Goal: Task Accomplishment & Management: Manage account settings

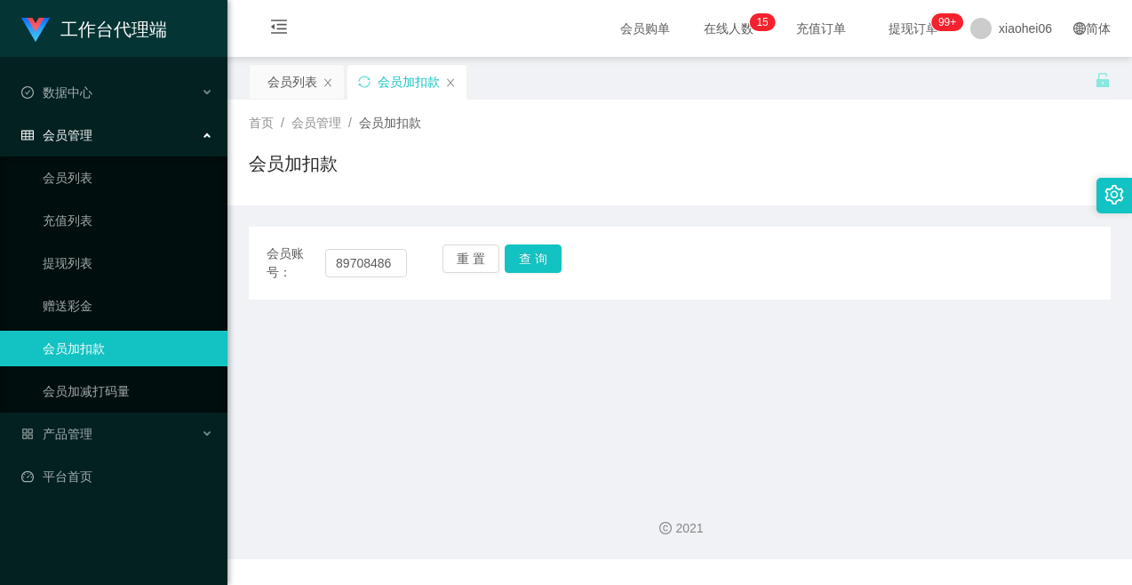
click at [508, 262] on button "查 询" at bounding box center [533, 258] width 57 height 28
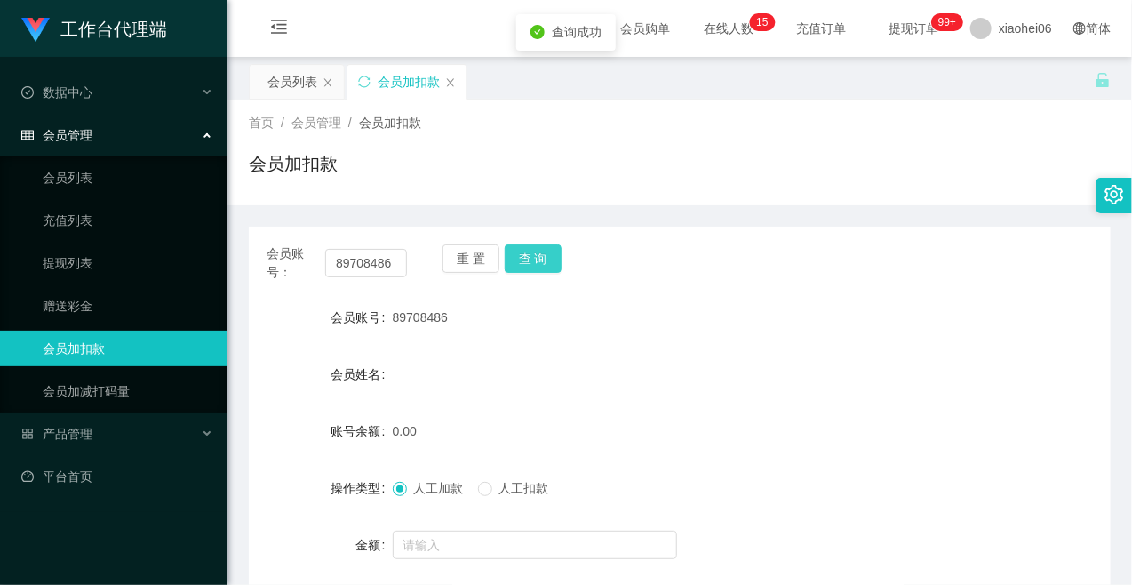
click at [513, 260] on button "查 询" at bounding box center [533, 258] width 57 height 28
click at [468, 524] on form "会员账号 89708486 会员姓名 账号余额 0.00 操作类型 人工加款 人工扣款 金额 确 定" at bounding box center [680, 459] width 862 height 320
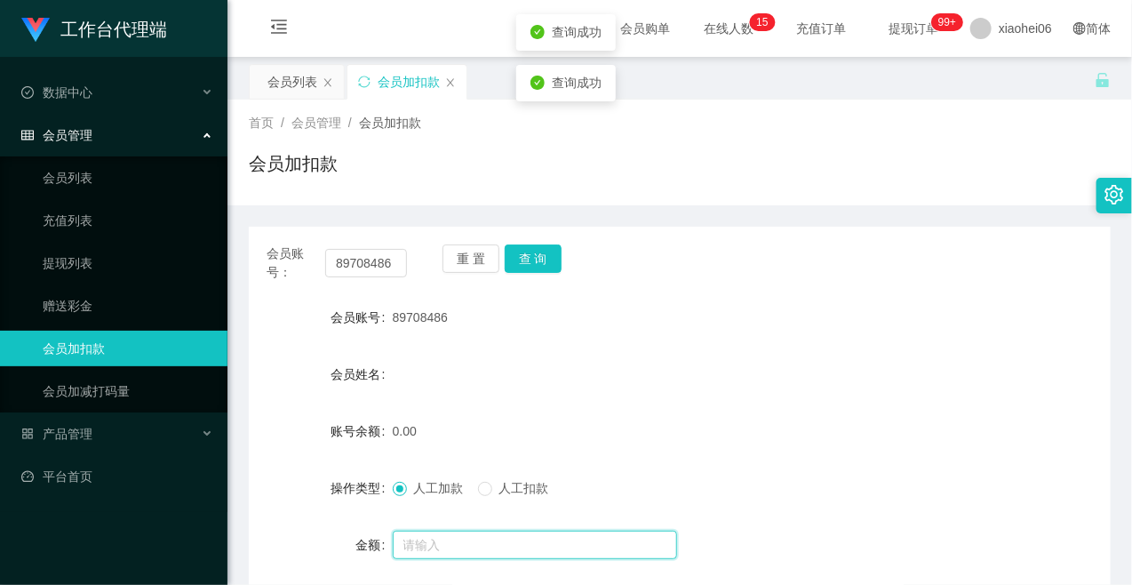
click at [464, 534] on input "text" at bounding box center [535, 544] width 284 height 28
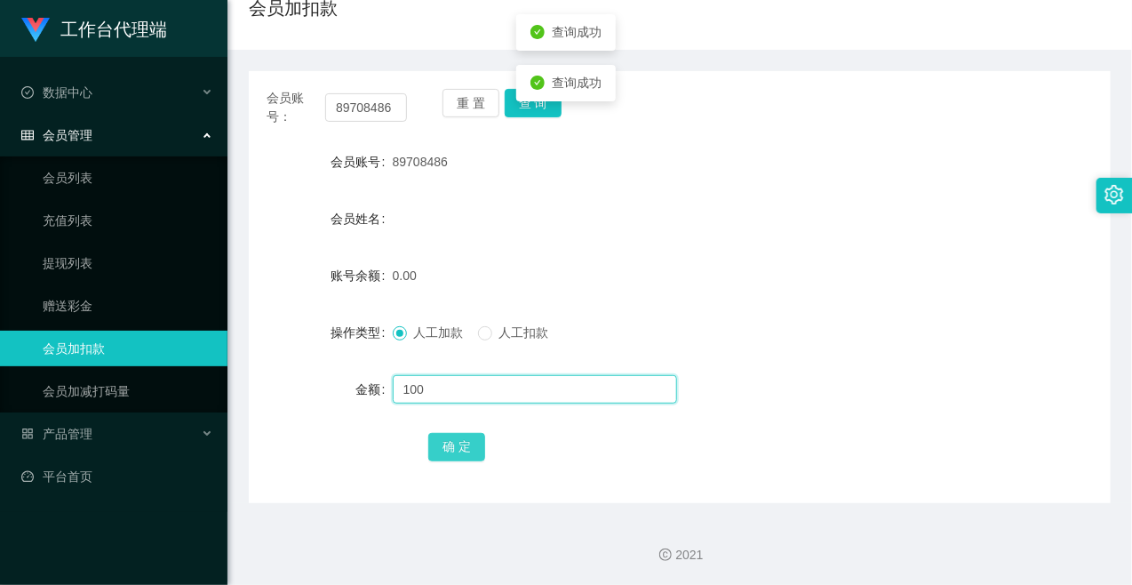
type input "100"
click at [440, 455] on button "确 定" at bounding box center [456, 447] width 57 height 28
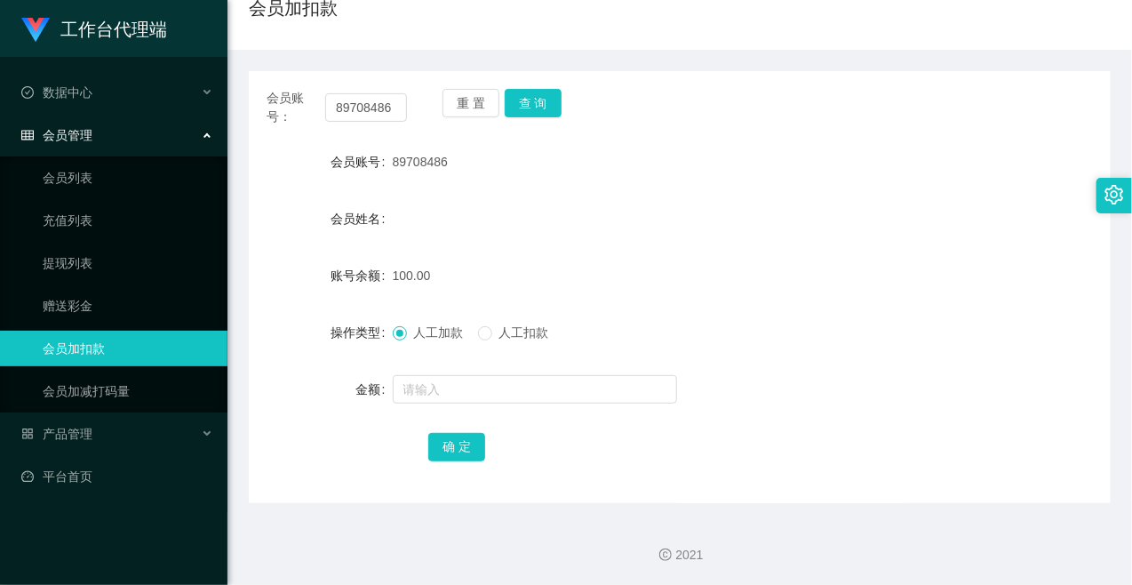
click at [48, 242] on ul "会员列表 充值列表 提现列表 赠送彩金 会员加扣款 会员加减打码量" at bounding box center [113, 284] width 227 height 256
click at [52, 262] on link "提现列表" at bounding box center [128, 263] width 171 height 36
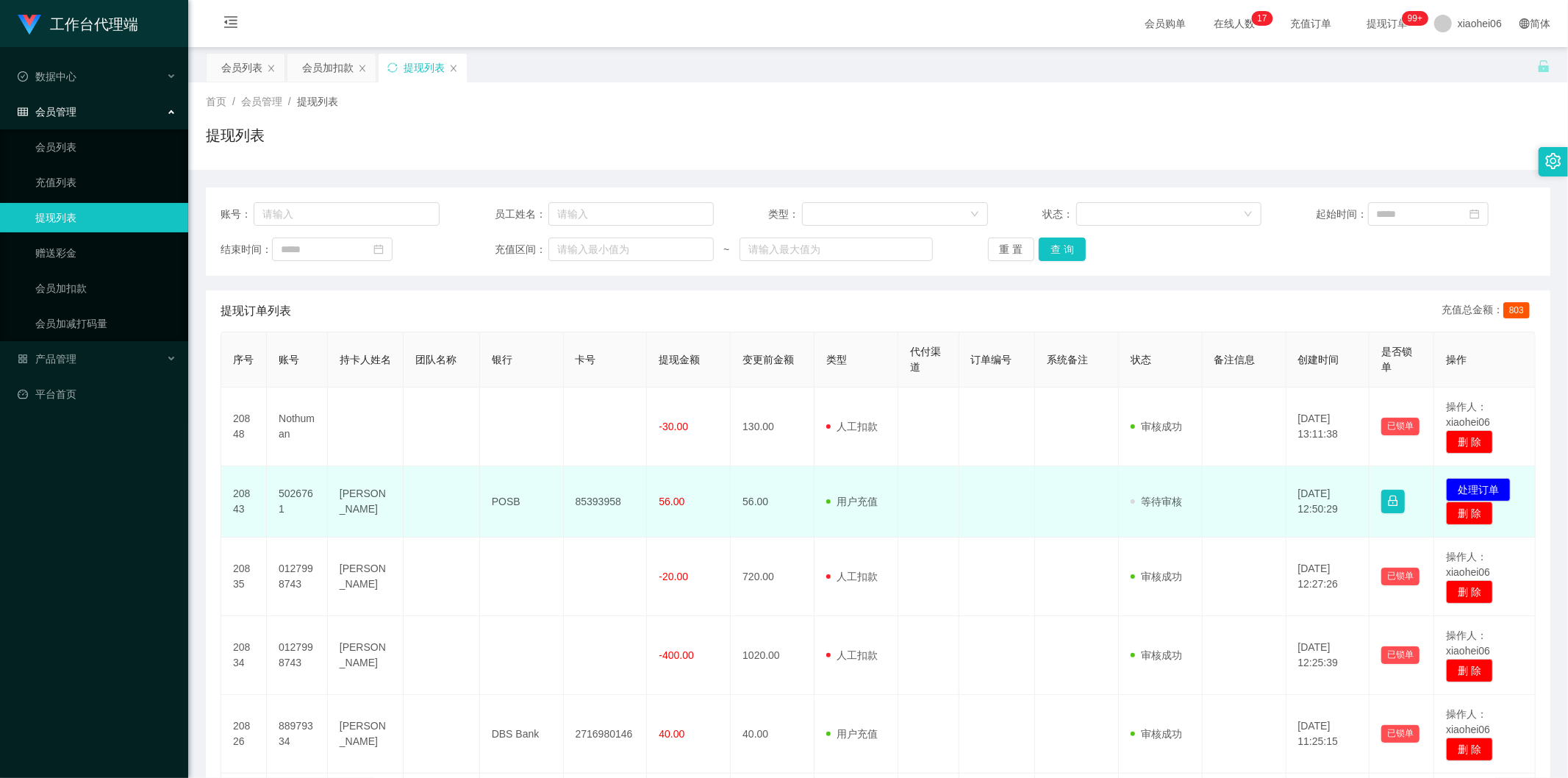
click at [287, 492] on td "5026761" at bounding box center [298, 502] width 61 height 71
copy td "5026761"
click at [311, 502] on td "5026761" at bounding box center [298, 502] width 61 height 71
click at [300, 494] on td "5026761" at bounding box center [298, 502] width 61 height 71
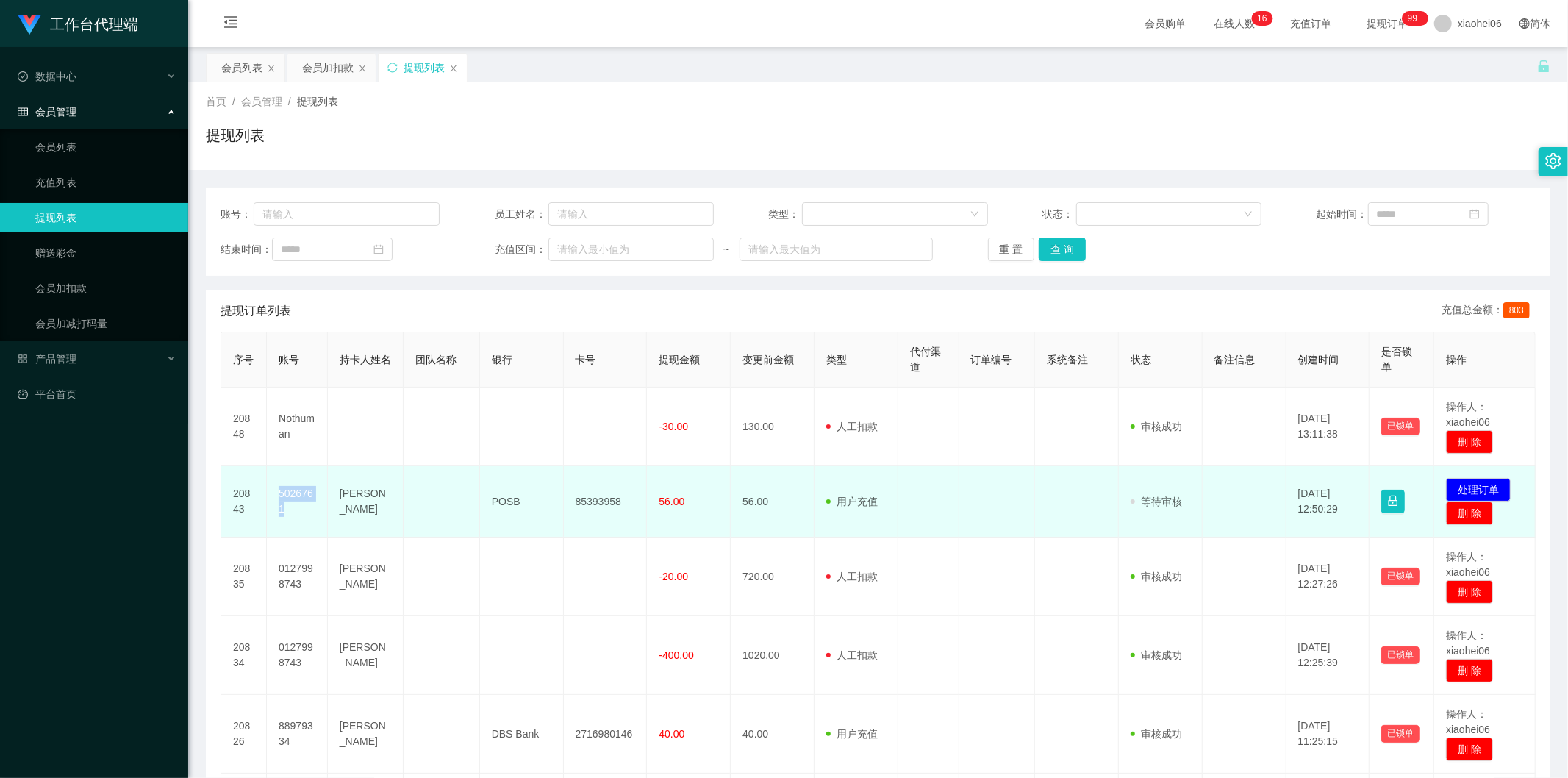
click at [300, 494] on td "5026761" at bounding box center [298, 502] width 61 height 71
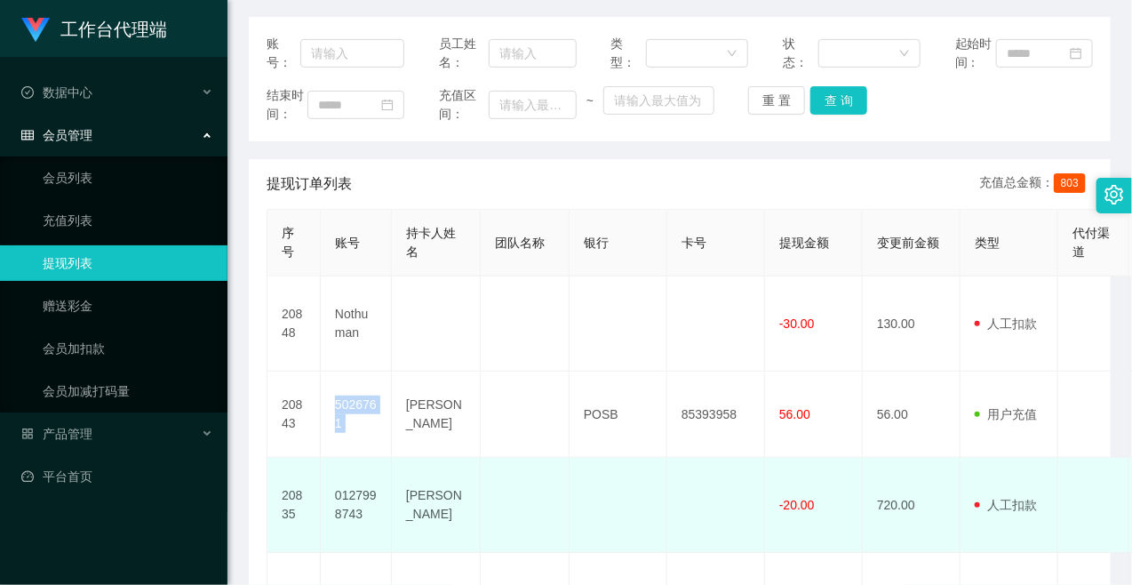
scroll to position [394, 0]
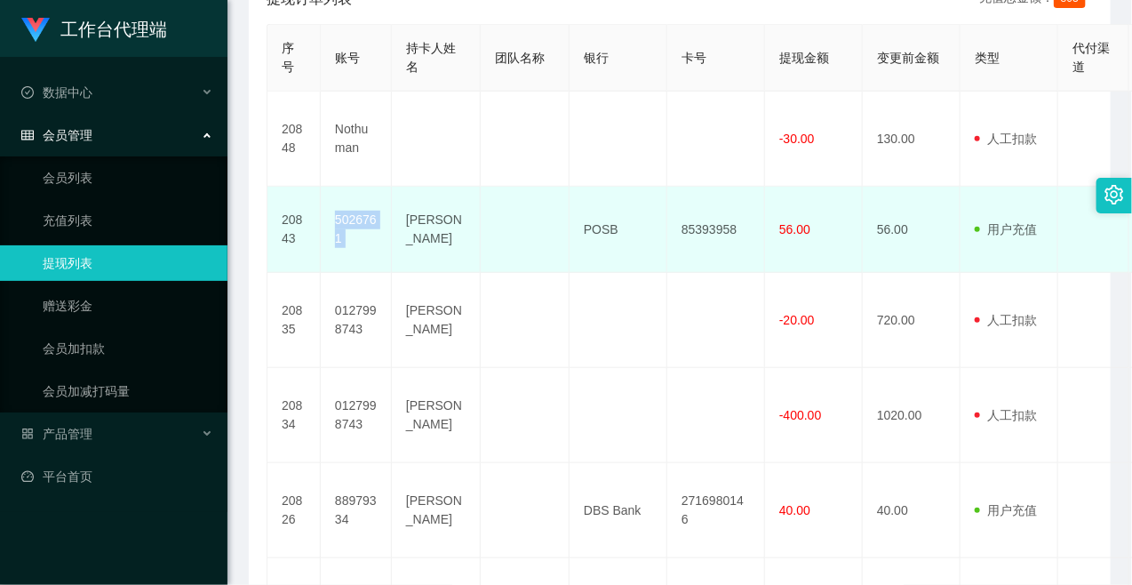
click at [339, 255] on td "5026761" at bounding box center [356, 230] width 71 height 86
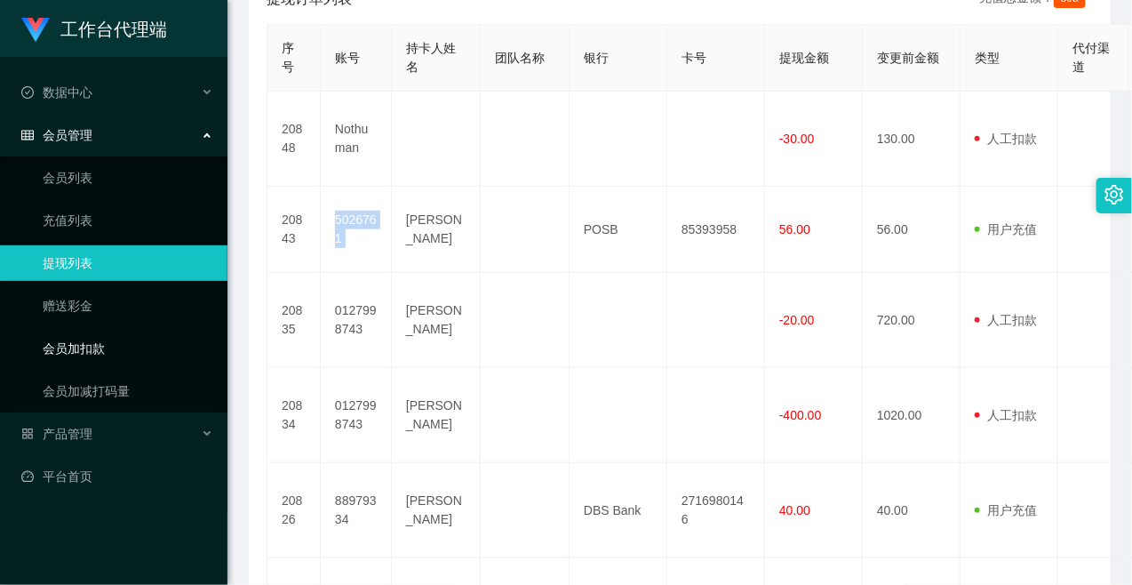
click at [116, 331] on link "会员加扣款" at bounding box center [128, 348] width 171 height 36
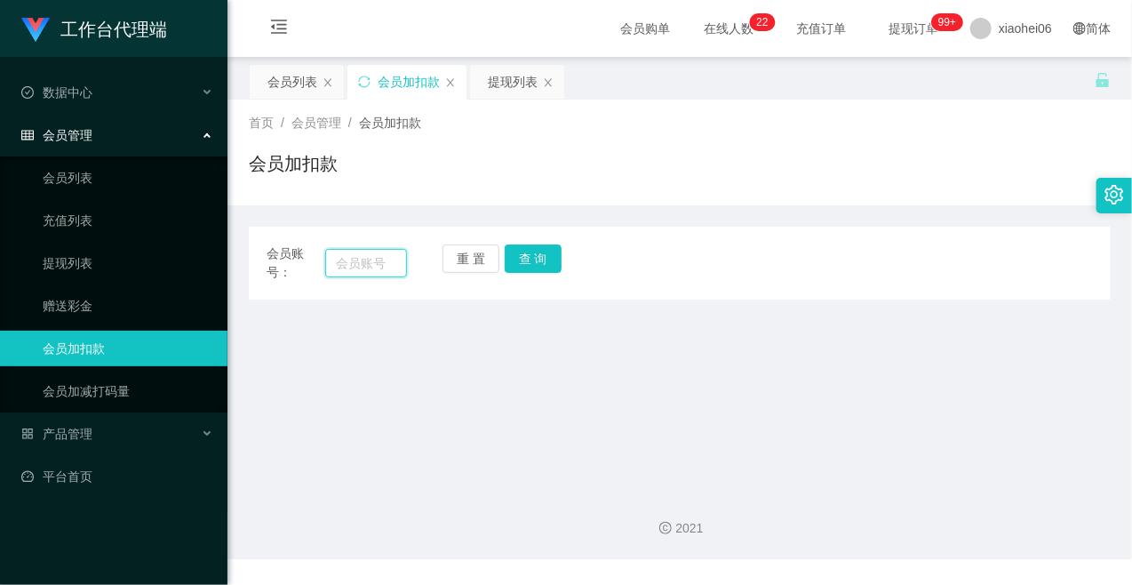
click at [370, 264] on input "text" at bounding box center [366, 263] width 82 height 28
paste input "muddybok"
type input "muddybok"
click at [538, 260] on button "查 询" at bounding box center [533, 258] width 57 height 28
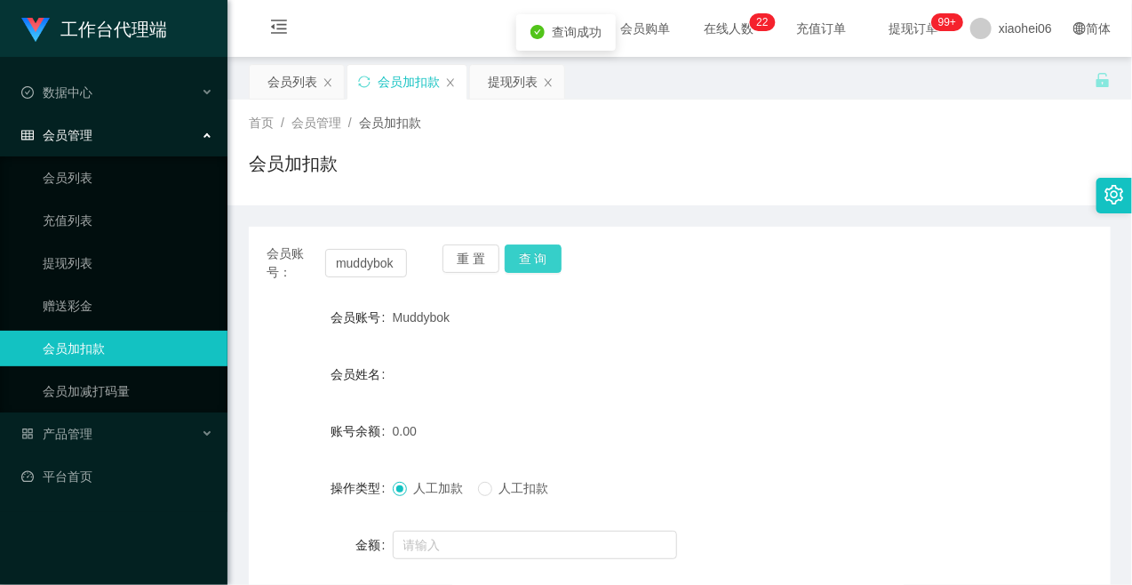
click at [538, 260] on button "查 询" at bounding box center [533, 258] width 57 height 28
click at [538, 260] on div "重 置 查 询" at bounding box center [512, 262] width 140 height 37
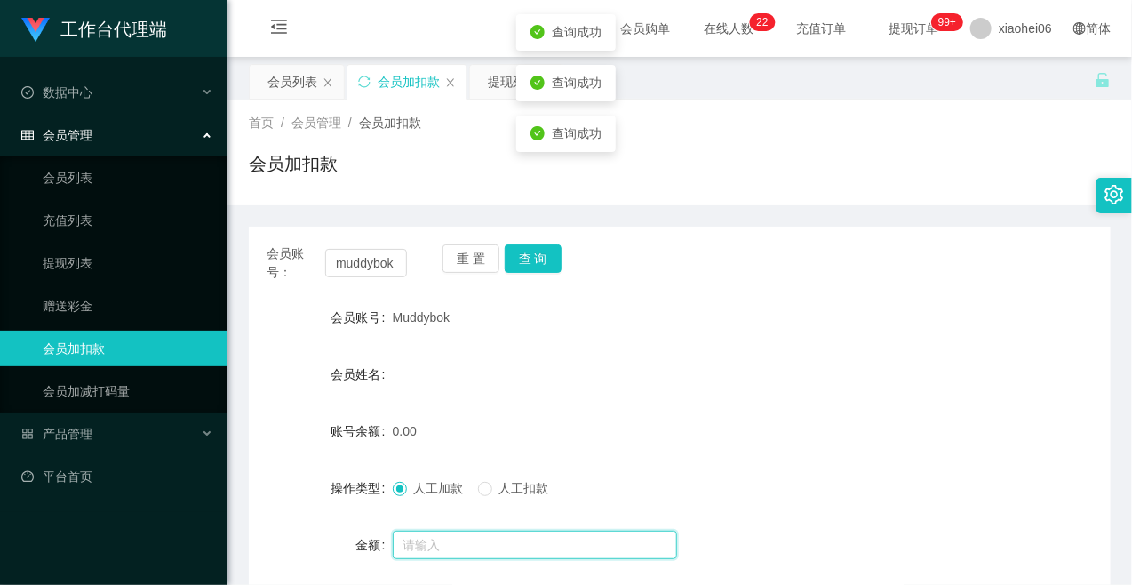
click at [437, 546] on input "text" at bounding box center [535, 544] width 284 height 28
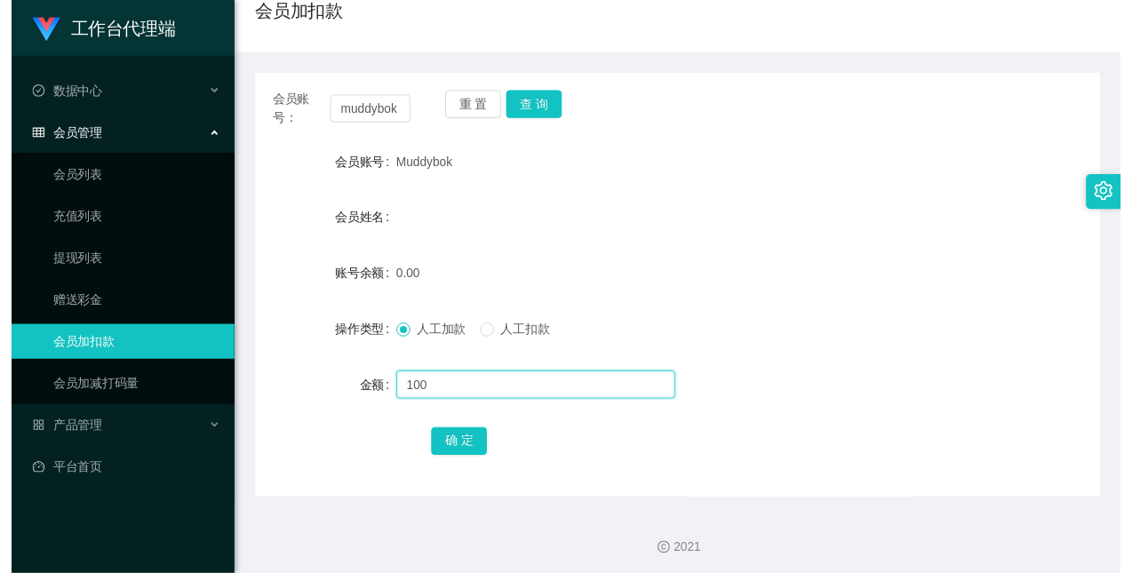
scroll to position [155, 0]
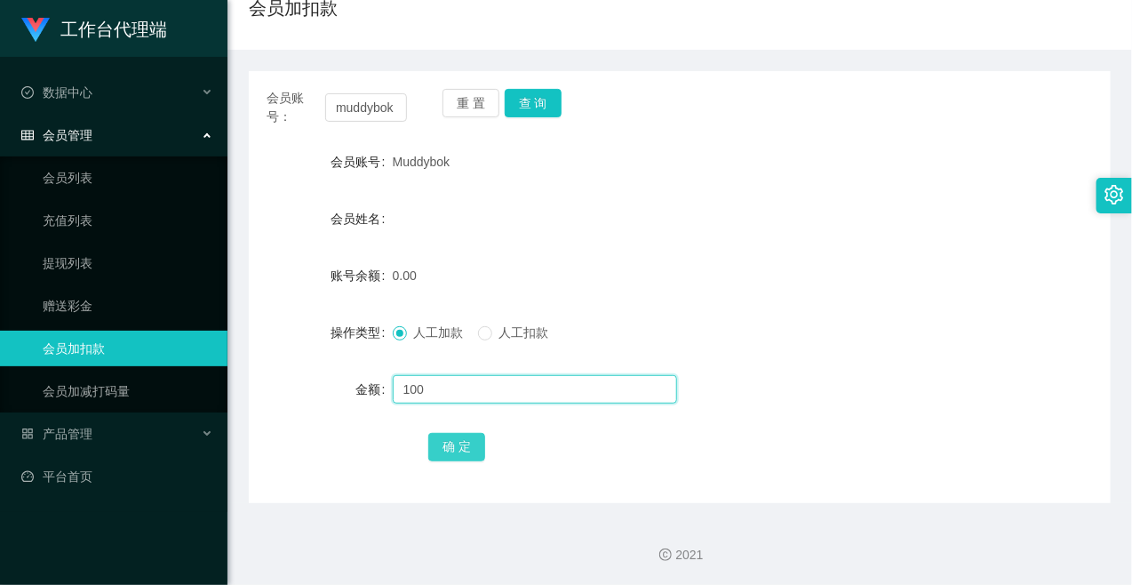
type input "100"
click at [450, 448] on button "确 定" at bounding box center [456, 447] width 57 height 28
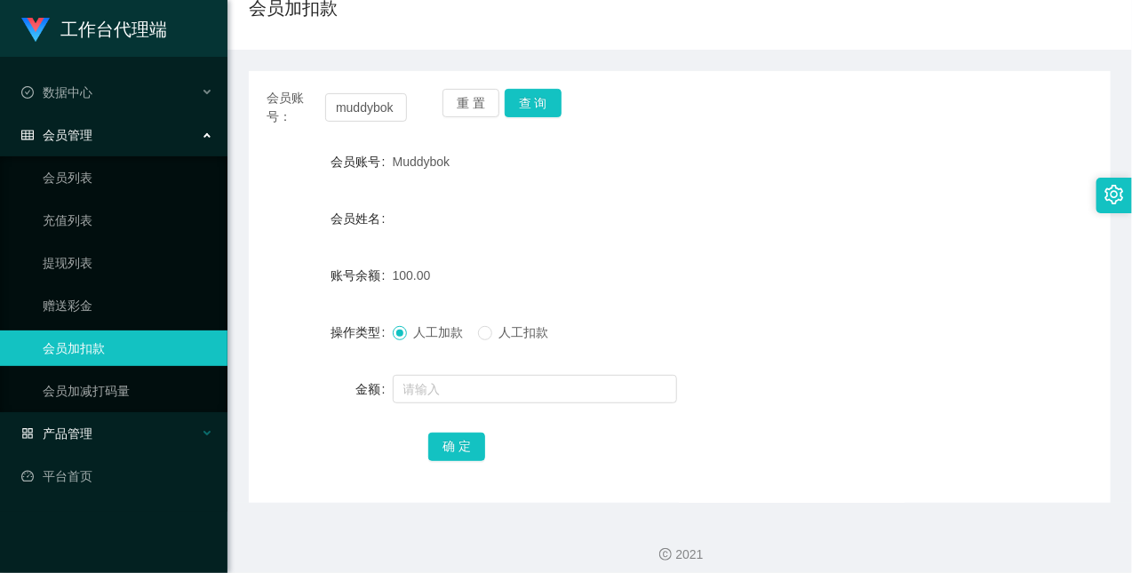
click at [78, 428] on span "产品管理" at bounding box center [56, 433] width 71 height 14
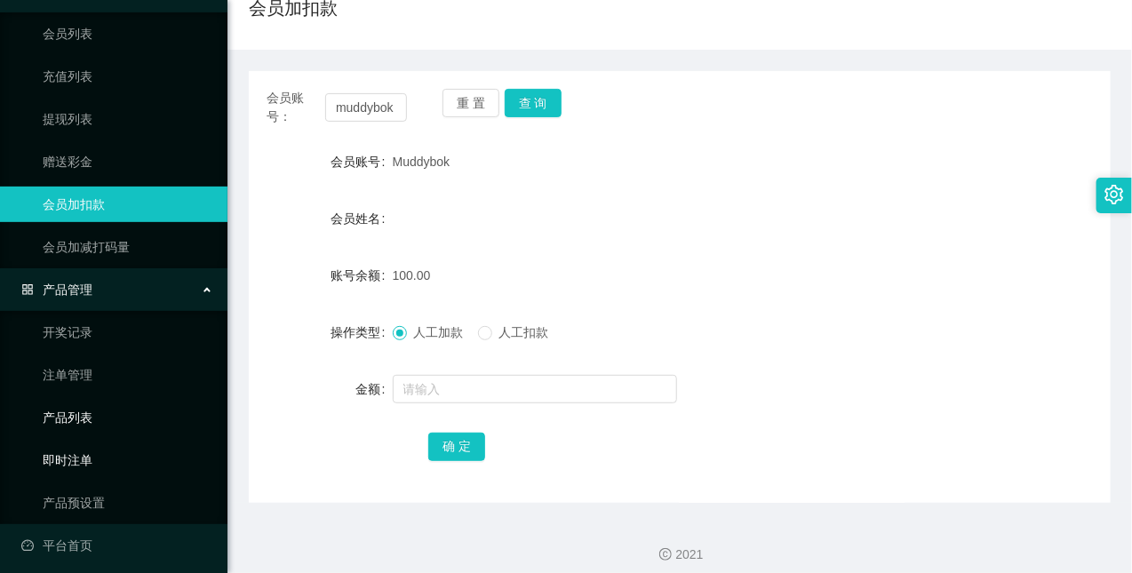
scroll to position [151, 0]
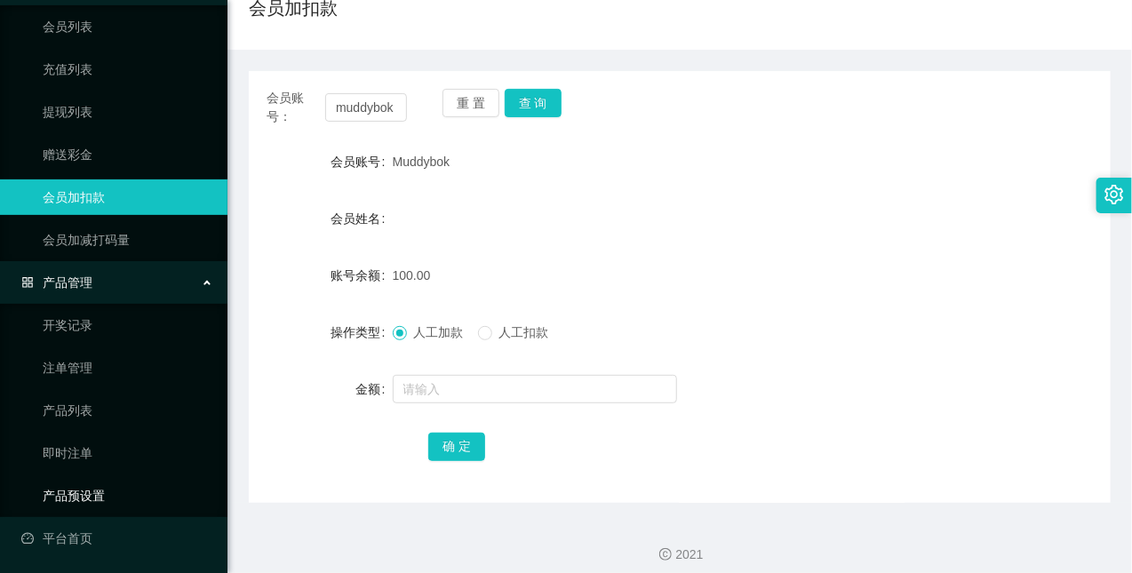
click at [87, 502] on link "产品预设置" at bounding box center [128, 496] width 171 height 36
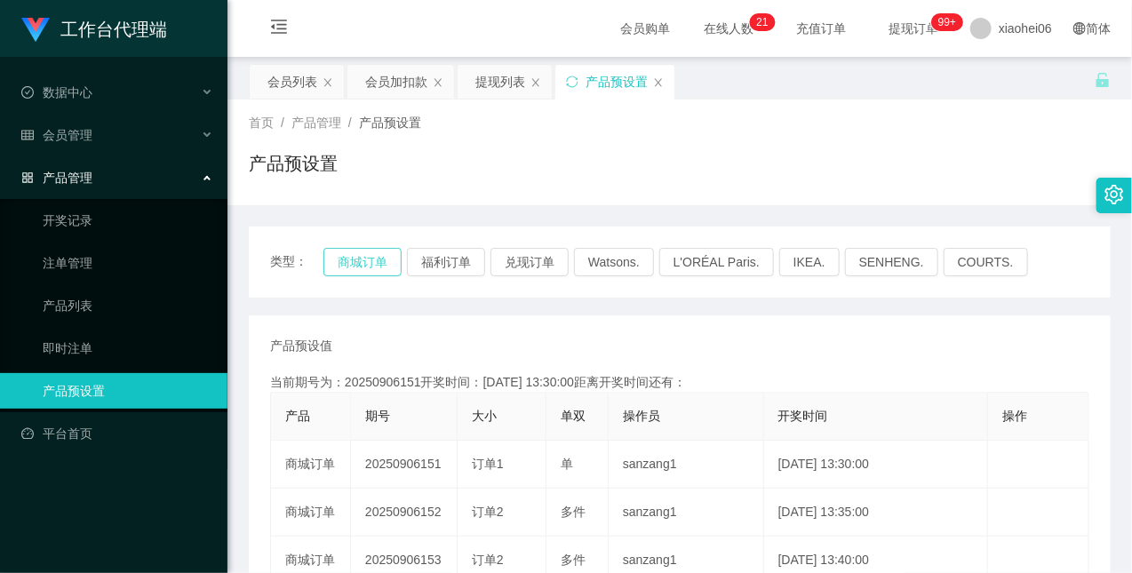
click at [362, 260] on button "商城订单" at bounding box center [362, 262] width 78 height 28
click at [361, 260] on button "商城订单" at bounding box center [362, 262] width 78 height 28
click at [361, 259] on button "商城订单" at bounding box center [362, 262] width 78 height 28
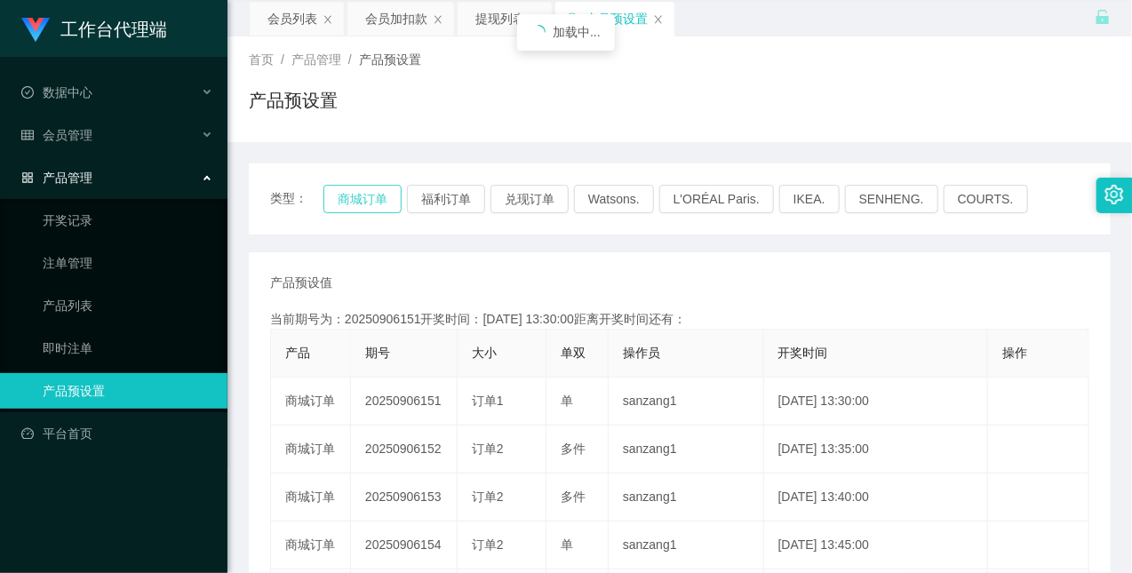
scroll to position [99, 0]
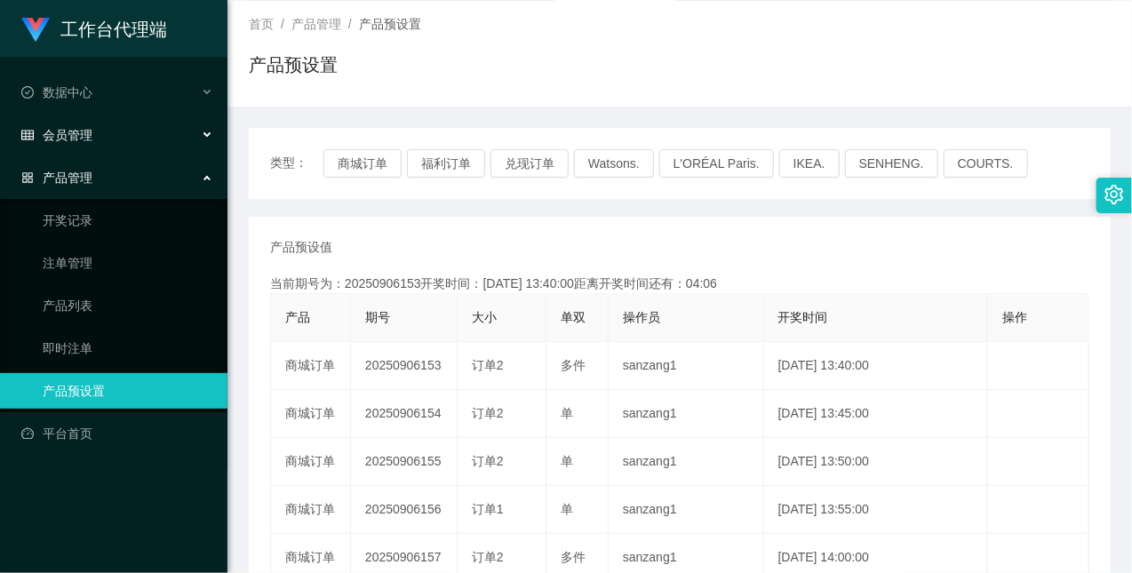
click at [119, 120] on div "会员管理" at bounding box center [113, 135] width 227 height 36
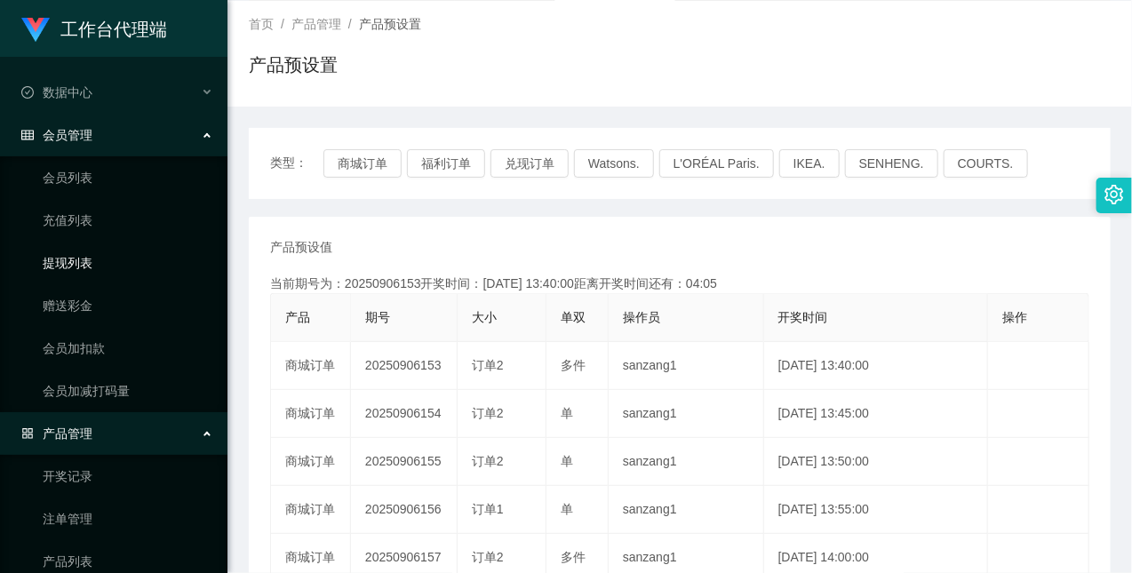
click at [92, 262] on link "提现列表" at bounding box center [128, 263] width 171 height 36
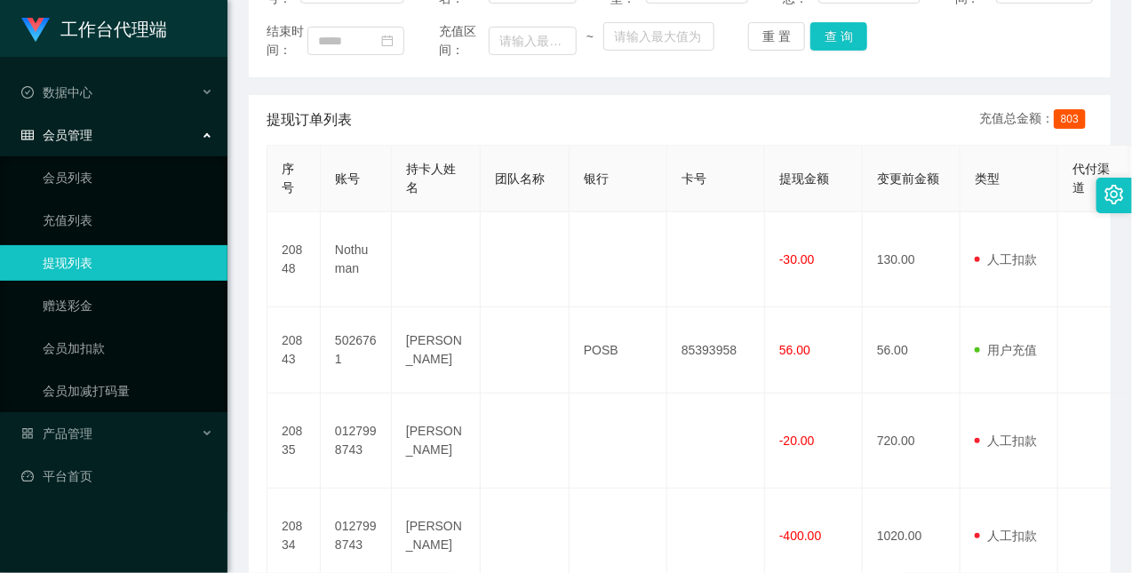
scroll to position [296, 0]
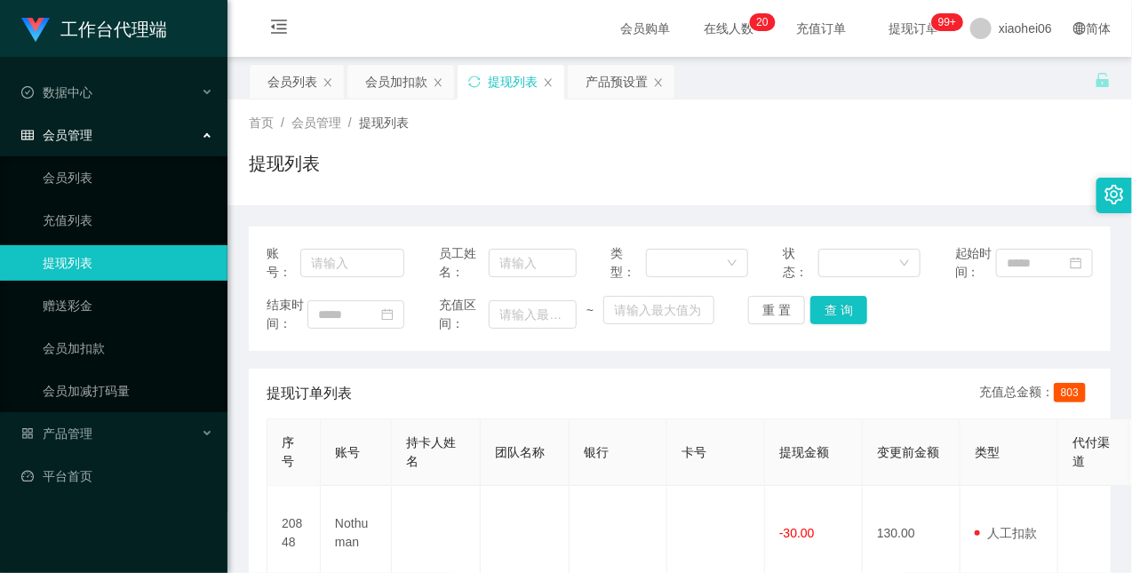
drag, startPoint x: 385, startPoint y: 222, endPoint x: 402, endPoint y: 193, distance: 33.8
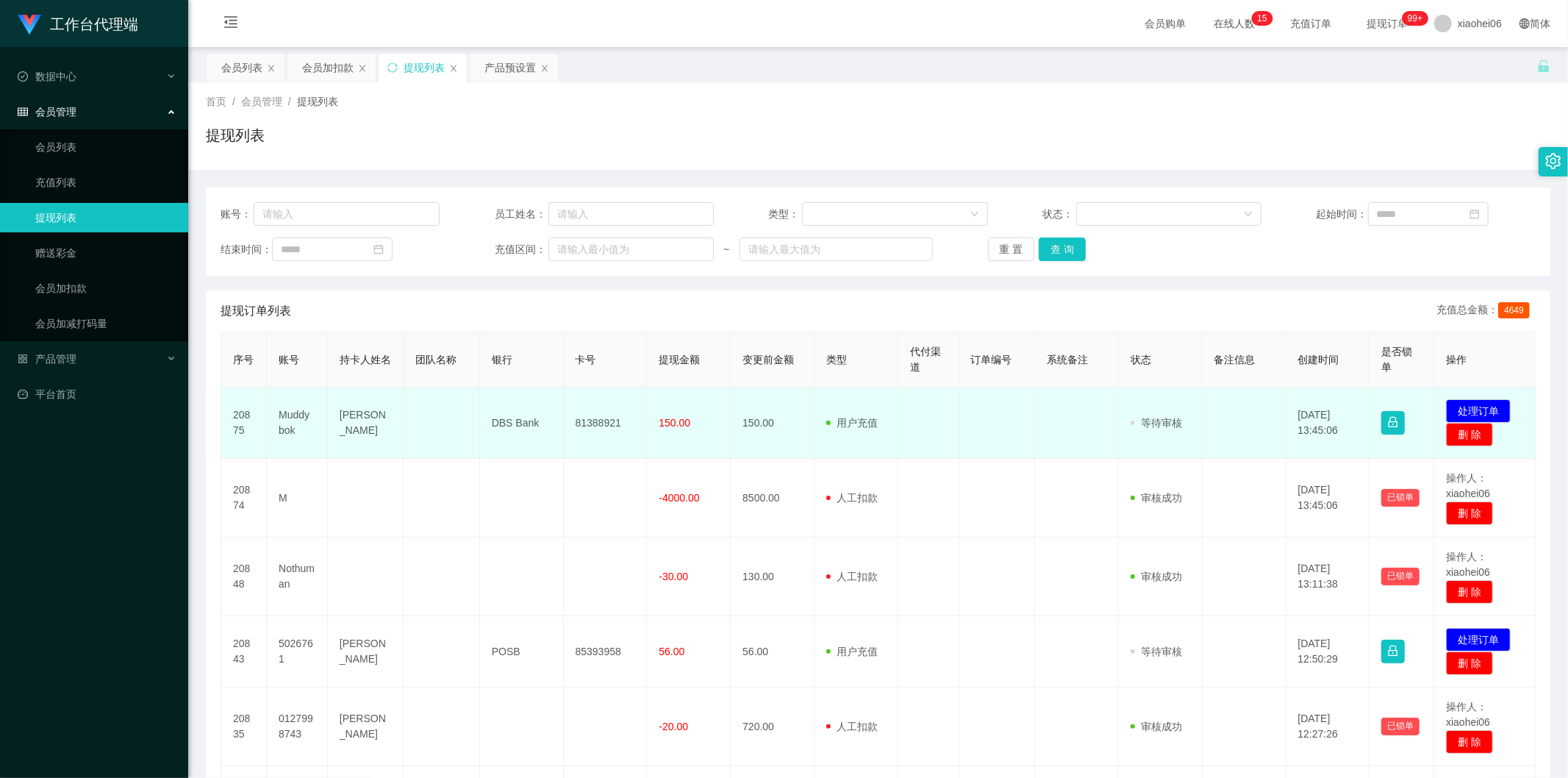
click at [774, 418] on td "150.00" at bounding box center [772, 423] width 84 height 71
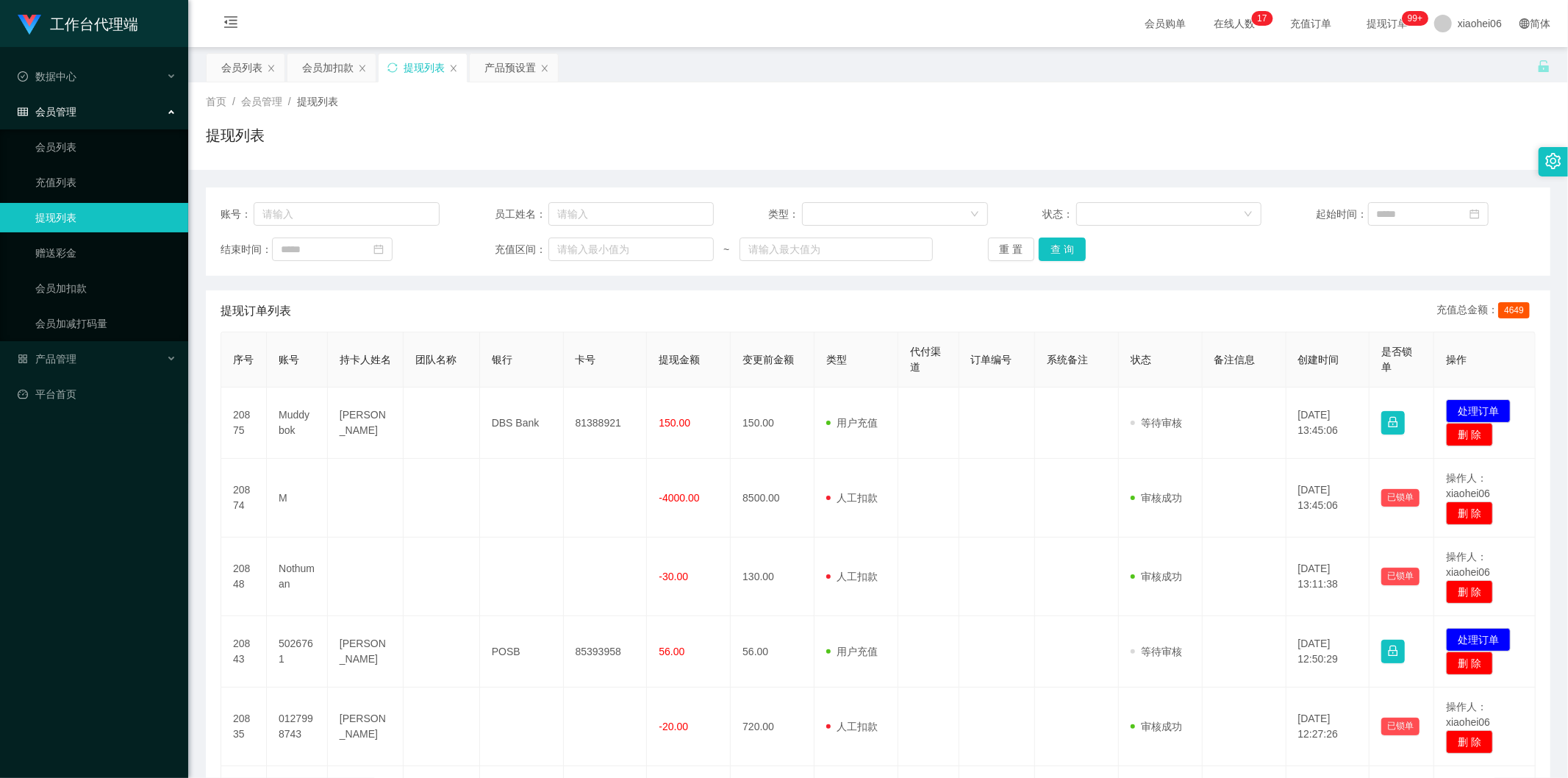
click at [794, 300] on div "提现订单列表 充值总金额： 4649" at bounding box center [878, 311] width 1315 height 41
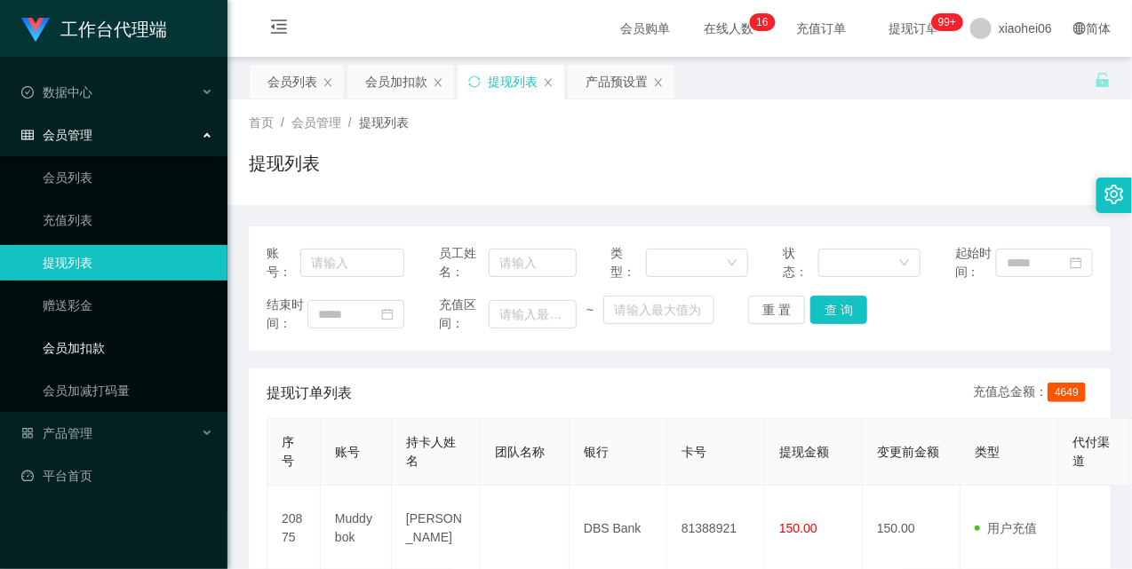
drag, startPoint x: 131, startPoint y: 347, endPoint x: 135, endPoint y: 336, distance: 12.4
click at [131, 347] on link "会员加扣款" at bounding box center [128, 348] width 171 height 36
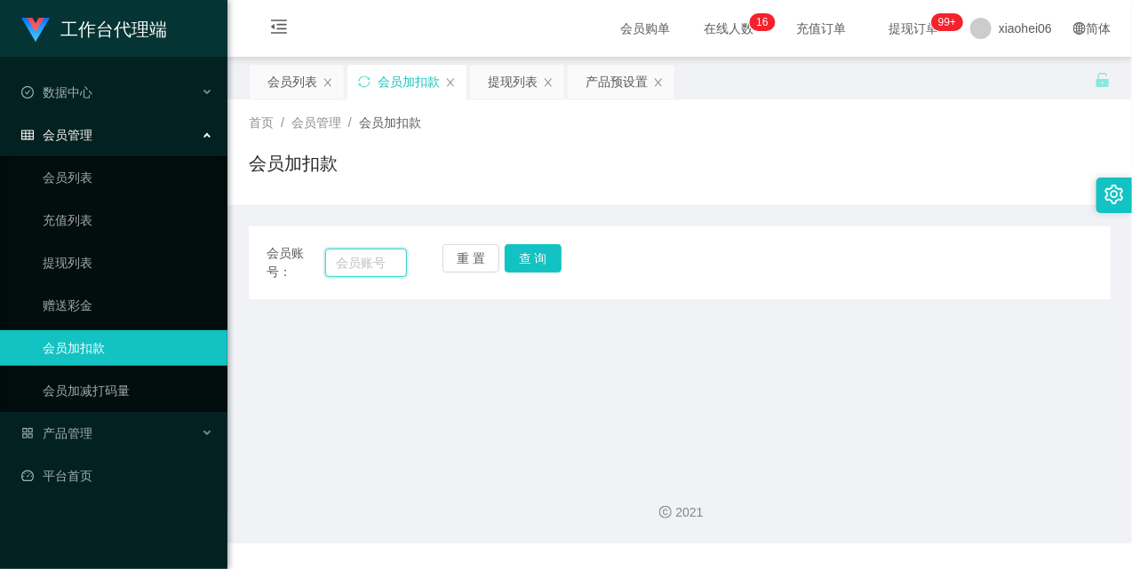
drag, startPoint x: 359, startPoint y: 260, endPoint x: 368, endPoint y: 259, distance: 9.1
click at [359, 260] on input "text" at bounding box center [366, 263] width 82 height 28
paste input "muddybok"
type input "muddybok"
click at [530, 258] on button "查 询" at bounding box center [533, 258] width 57 height 28
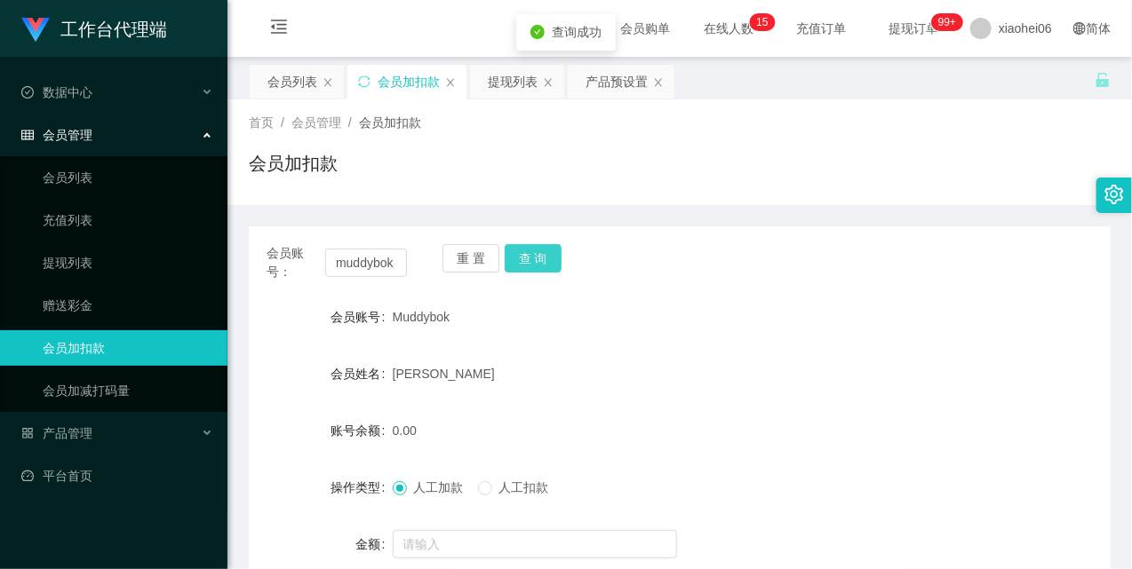
click at [530, 258] on button "查 询" at bounding box center [533, 258] width 57 height 28
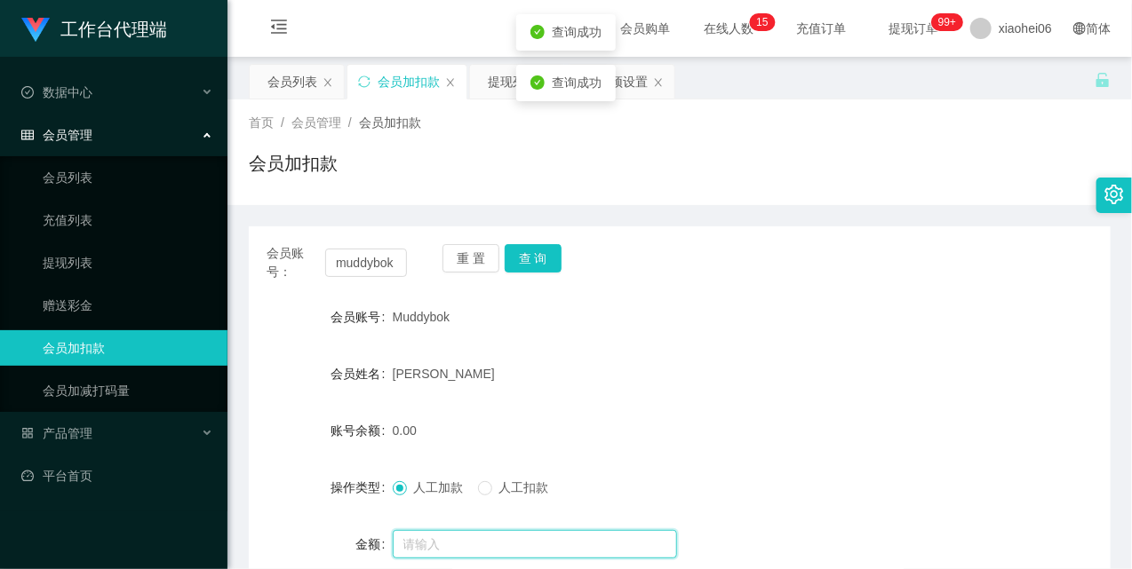
click at [455, 547] on input "text" at bounding box center [535, 544] width 284 height 28
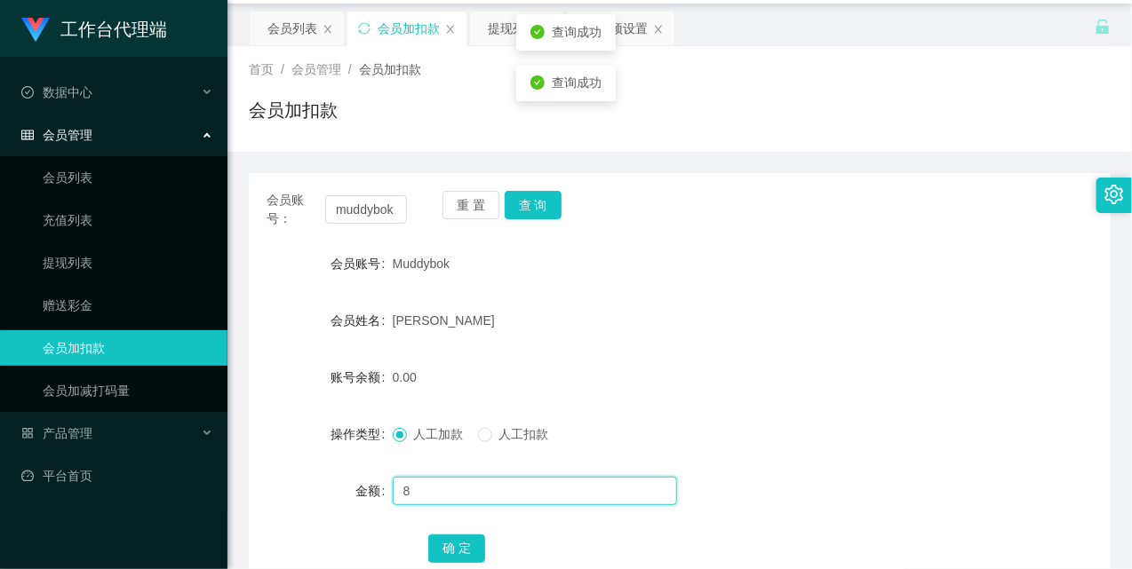
scroll to position [171, 0]
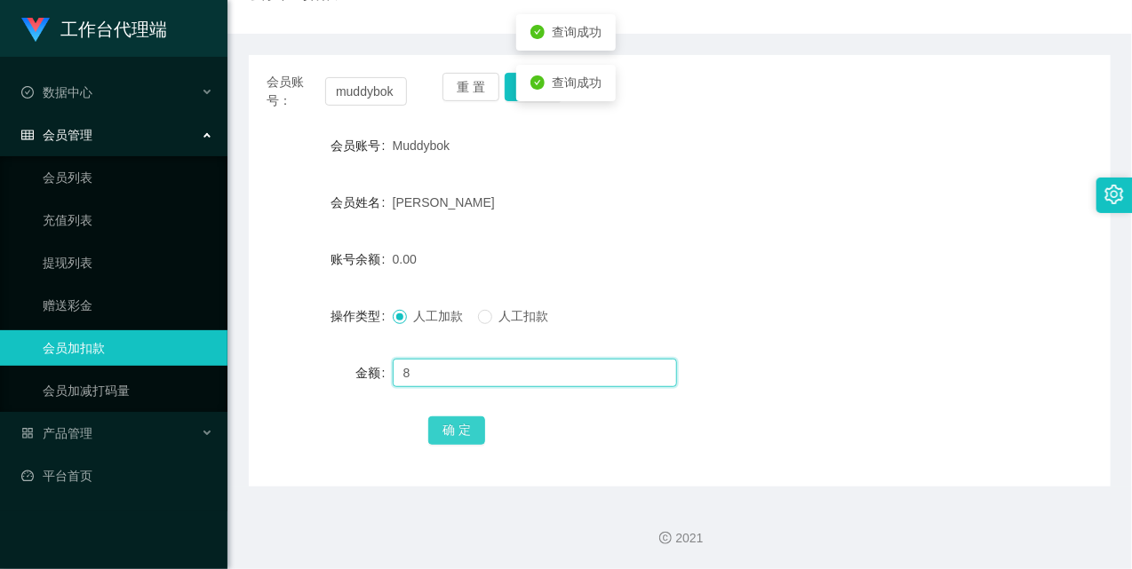
type input "8"
click at [463, 429] on button "确 定" at bounding box center [456, 431] width 57 height 28
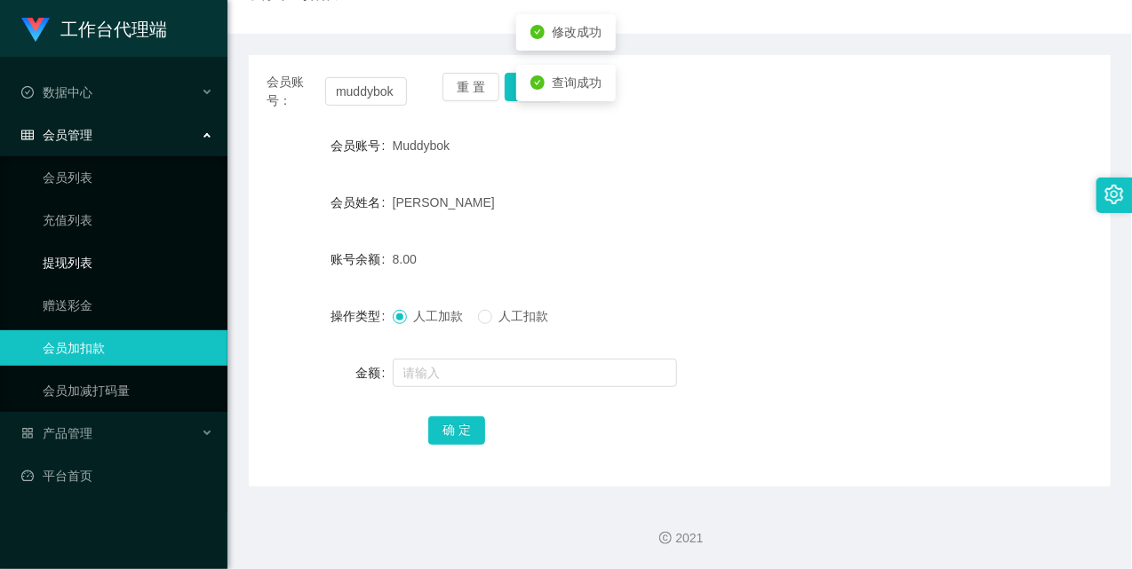
click at [51, 259] on link "提现列表" at bounding box center [128, 263] width 171 height 36
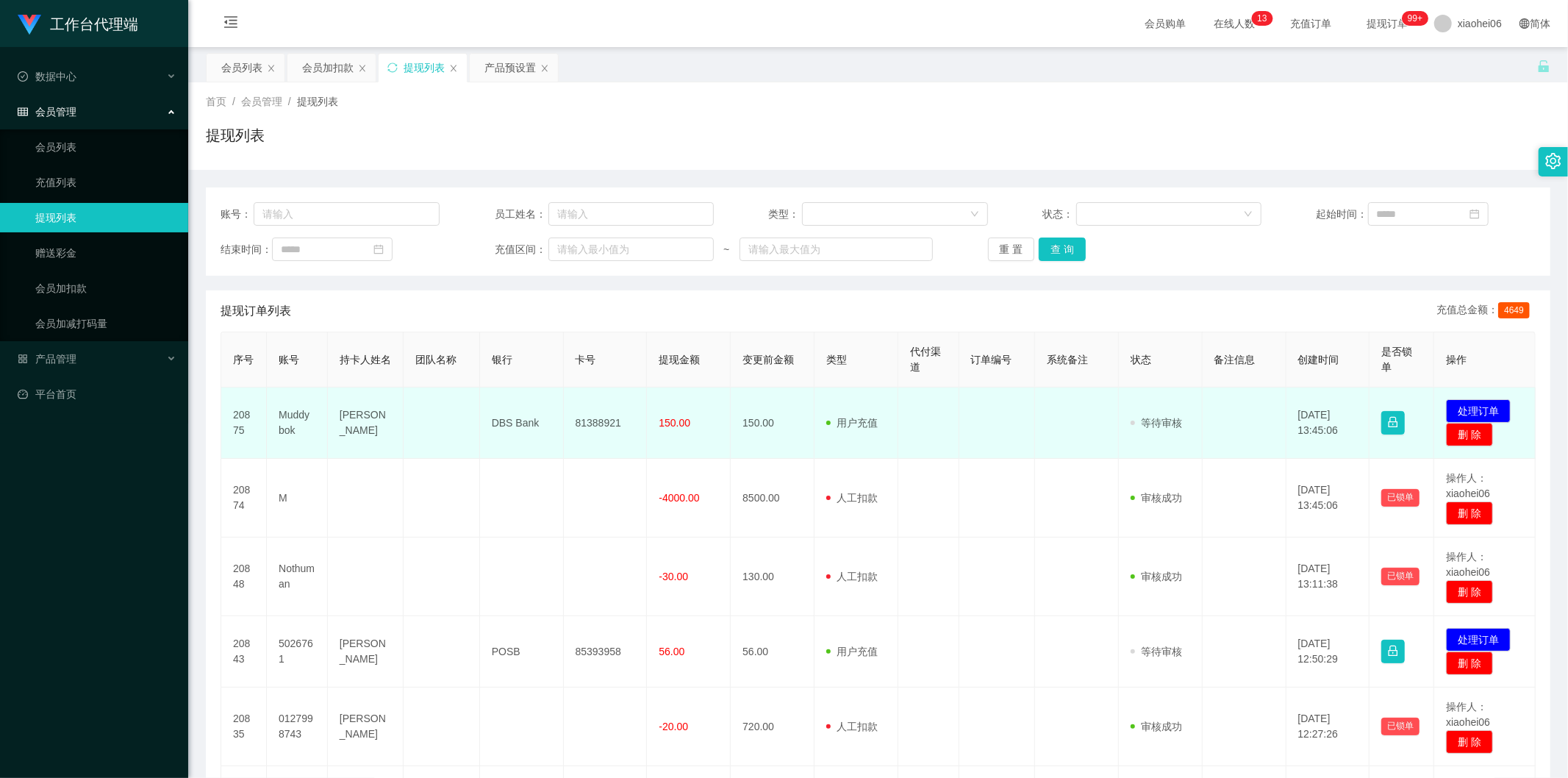
click at [289, 414] on td "Muddybok" at bounding box center [298, 423] width 61 height 71
click at [289, 415] on td "Muddybok" at bounding box center [298, 423] width 61 height 71
click at [1474, 407] on button "处理订单" at bounding box center [1479, 411] width 65 height 23
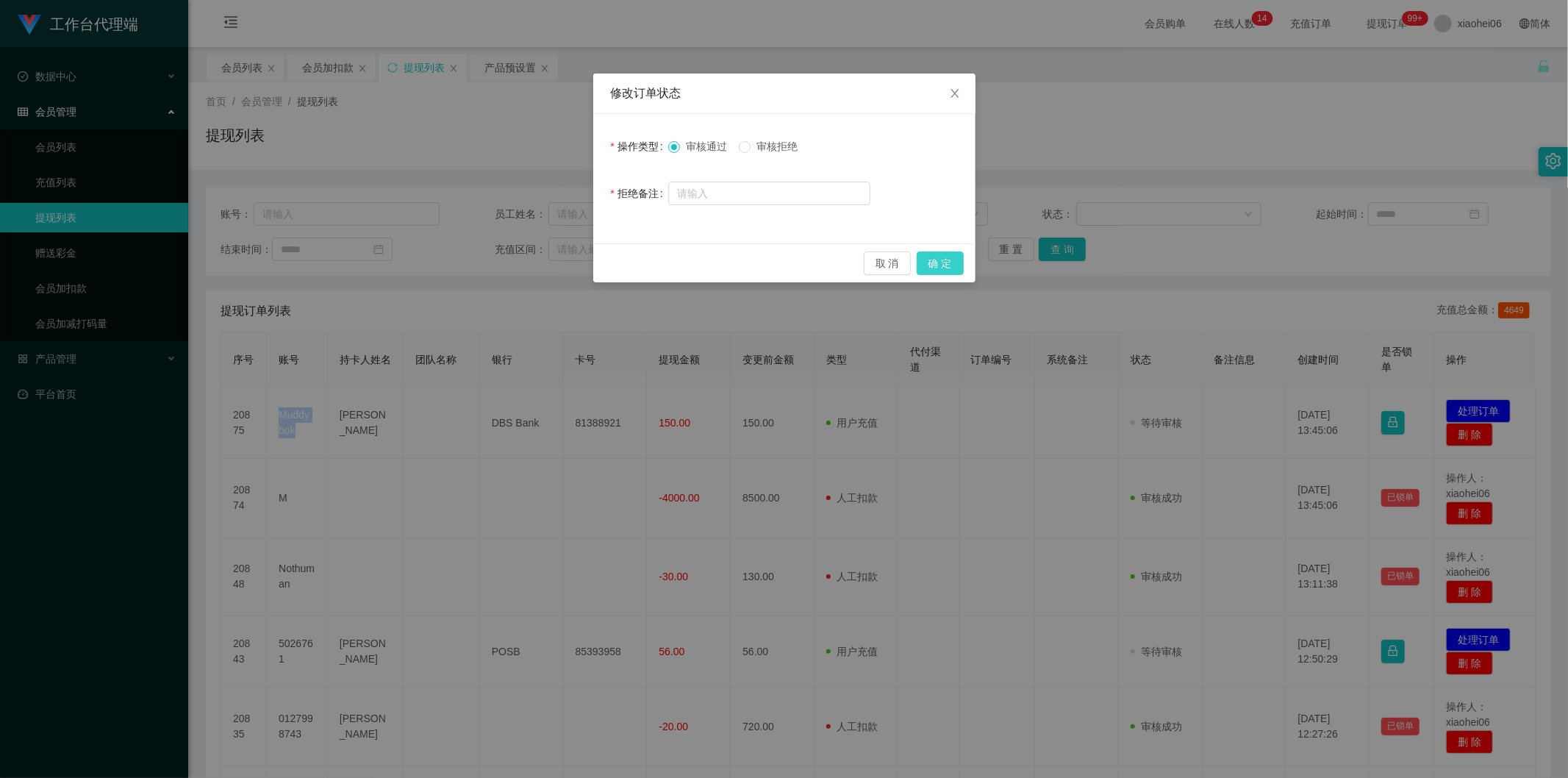
click at [950, 259] on button "确 定" at bounding box center [940, 263] width 47 height 23
click at [904, 422] on div "修改订单状态 操作类型 审核通过 审核拒绝 拒绝备注 取 消 确 定" at bounding box center [784, 389] width 1568 height 778
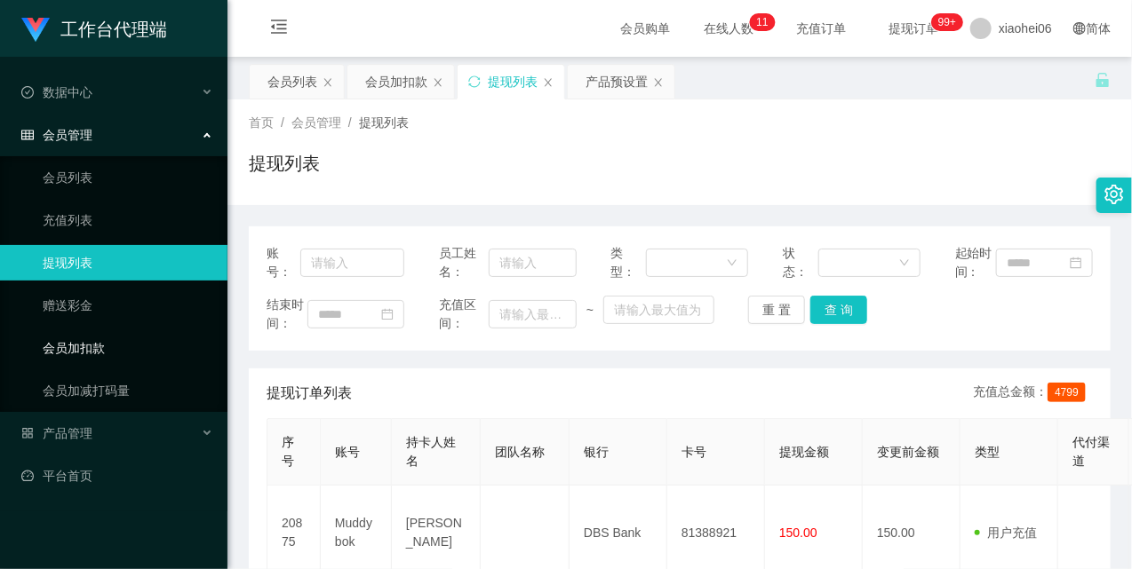
click at [52, 352] on link "会员加扣款" at bounding box center [128, 348] width 171 height 36
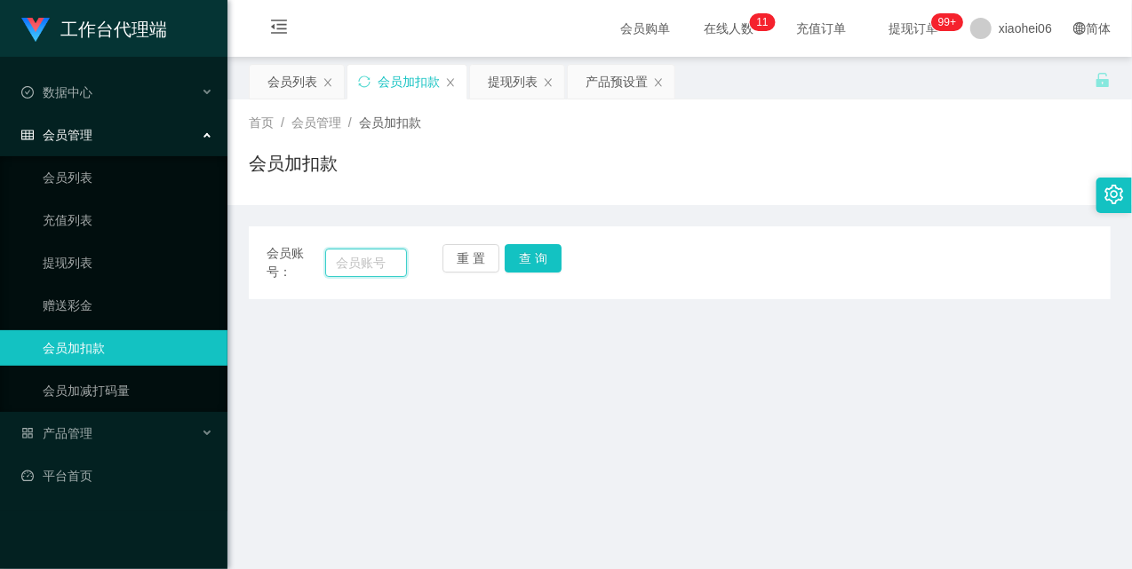
drag, startPoint x: 386, startPoint y: 254, endPoint x: 416, endPoint y: 254, distance: 29.3
click at [387, 254] on input "text" at bounding box center [366, 263] width 82 height 28
paste input "muddybok"
type input "muddybok"
click at [533, 251] on button "查 询" at bounding box center [533, 258] width 57 height 28
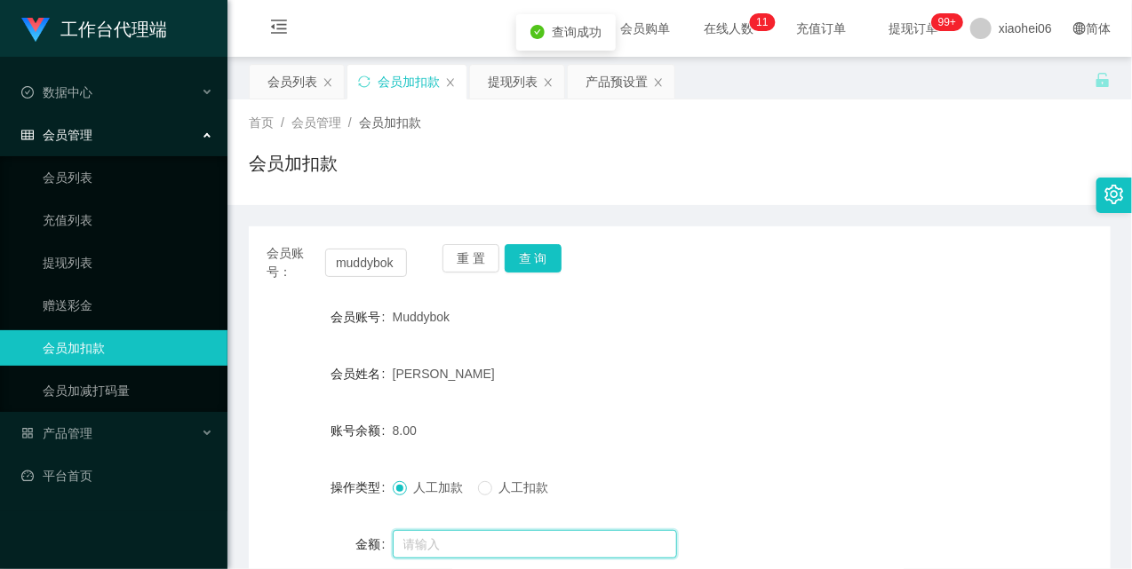
click at [469, 542] on input "text" at bounding box center [535, 544] width 284 height 28
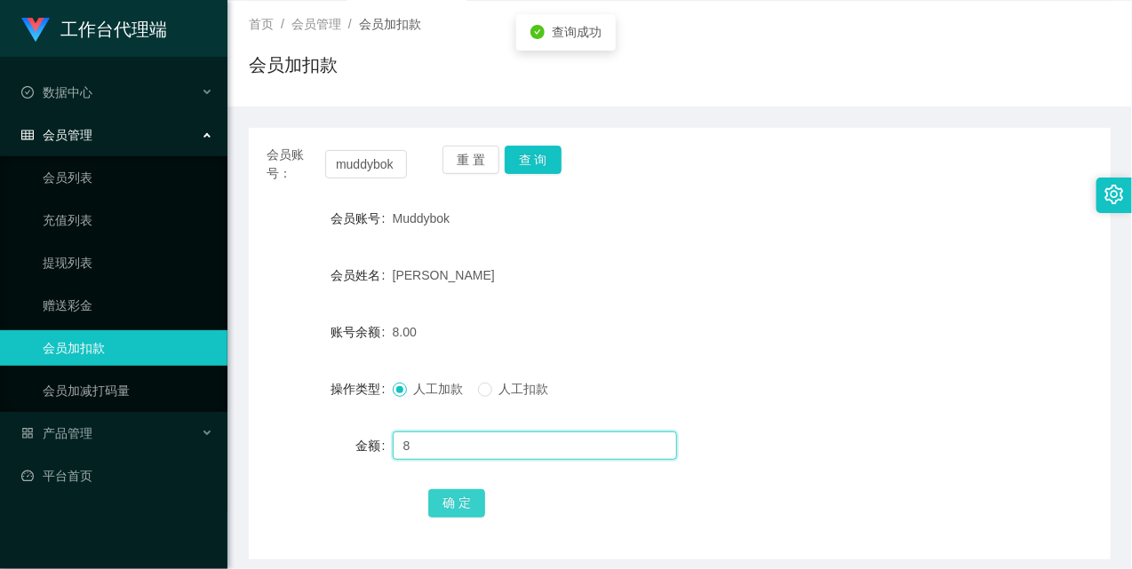
type input "8"
click at [463, 504] on button "确 定" at bounding box center [456, 504] width 57 height 28
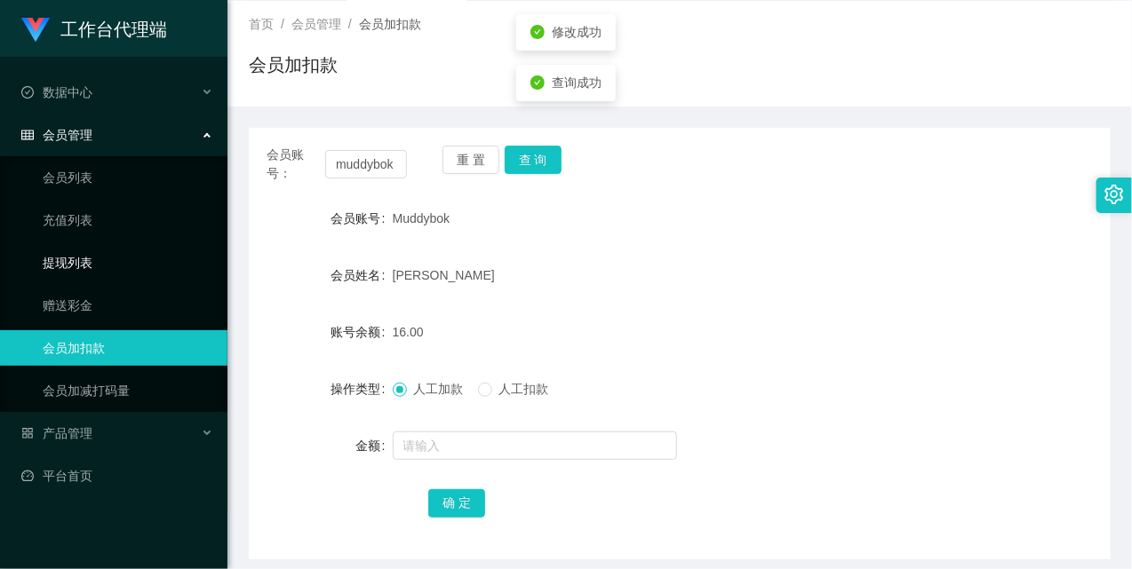
click at [92, 252] on link "提现列表" at bounding box center [128, 263] width 171 height 36
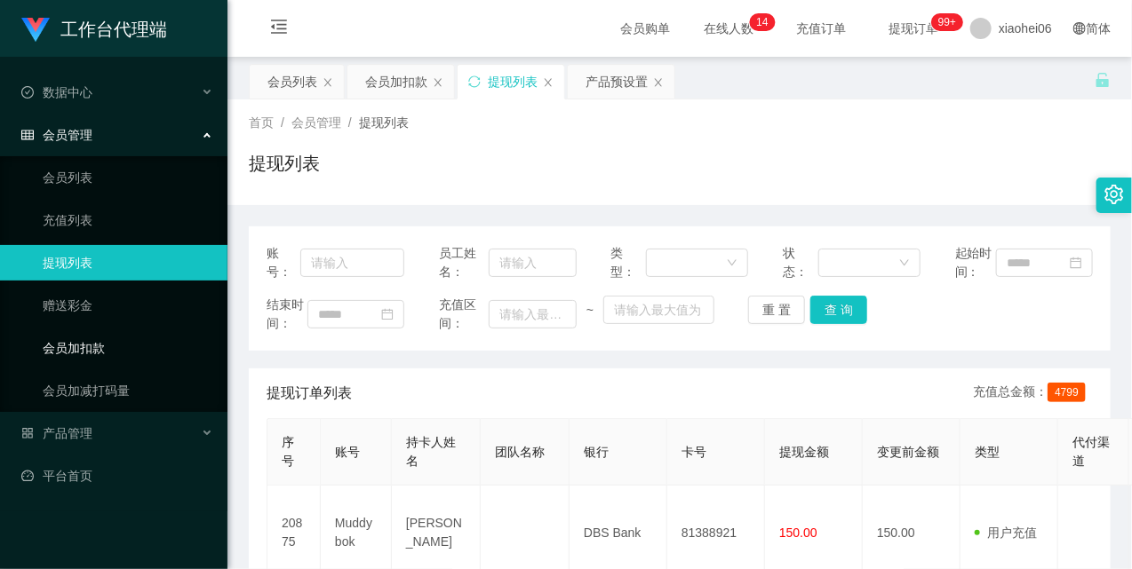
click at [77, 353] on link "会员加扣款" at bounding box center [128, 348] width 171 height 36
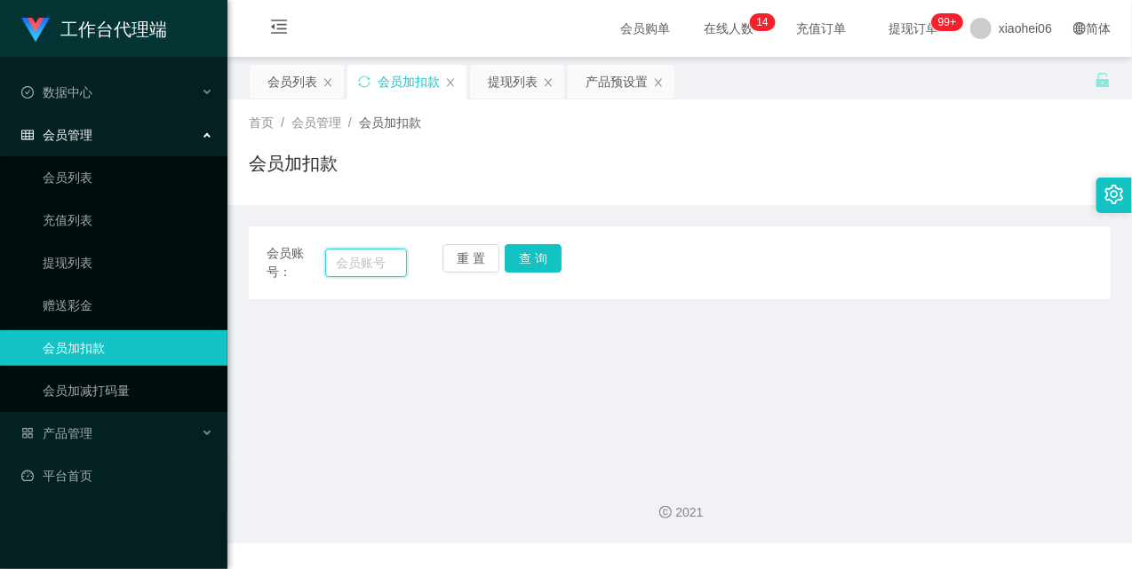
click at [356, 265] on input "text" at bounding box center [366, 263] width 82 height 28
paste input "muddybok"
type input "muddybok"
click at [544, 258] on button "查 询" at bounding box center [533, 258] width 57 height 28
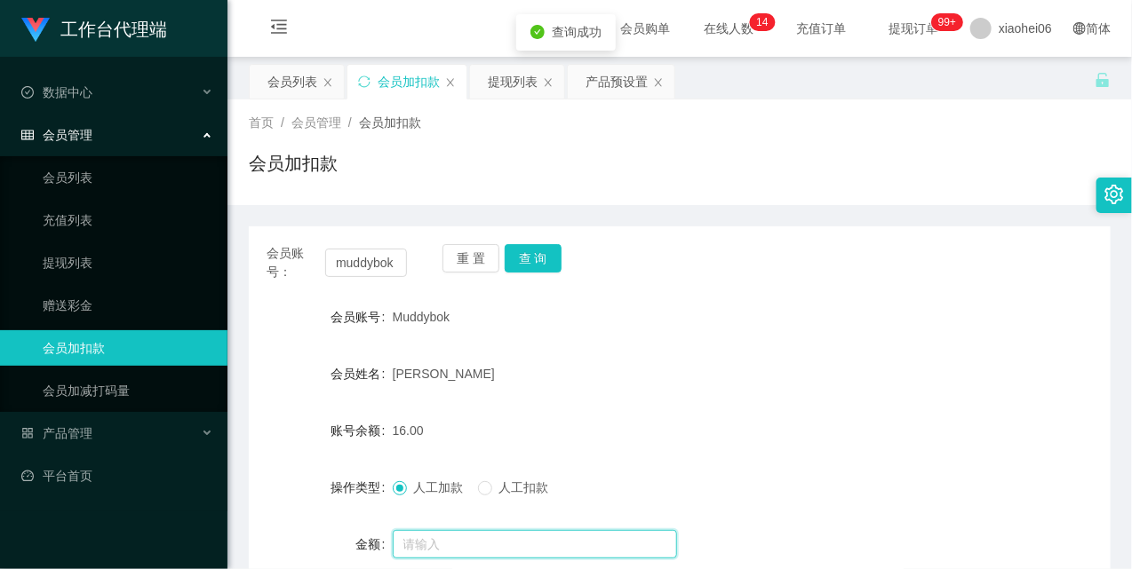
click at [416, 533] on input "text" at bounding box center [535, 544] width 284 height 28
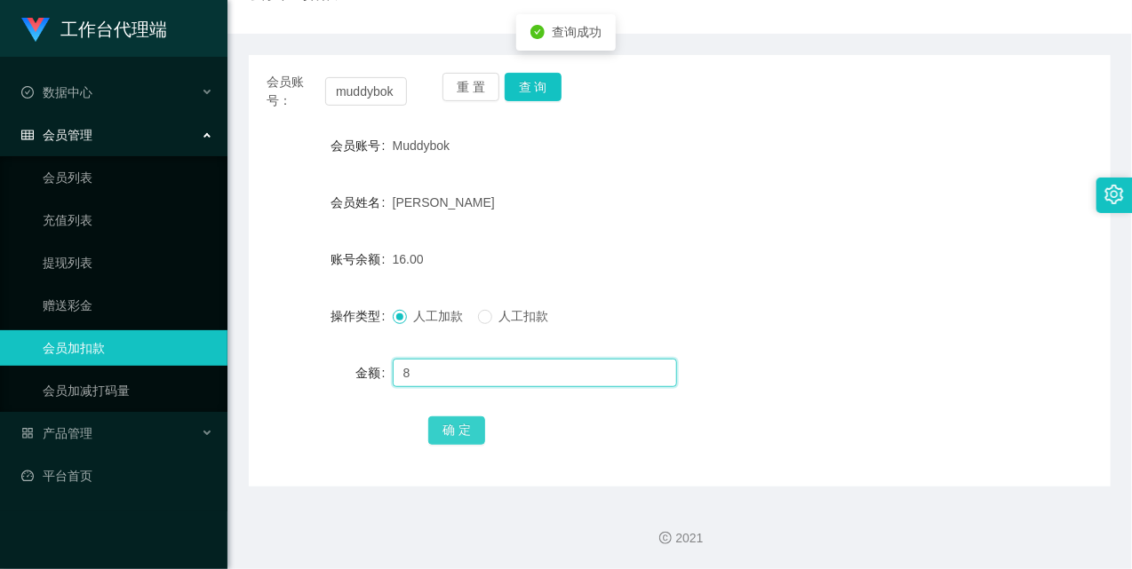
type input "8"
click at [475, 431] on button "确 定" at bounding box center [456, 431] width 57 height 28
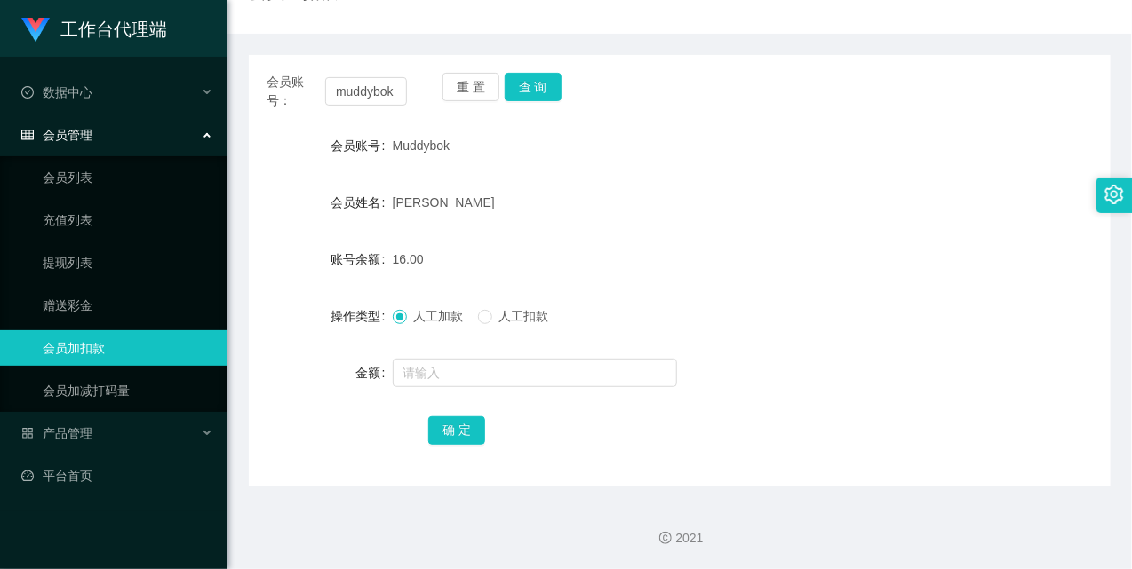
drag, startPoint x: 665, startPoint y: 194, endPoint x: 675, endPoint y: 179, distance: 17.8
click at [672, 181] on form "会员账号 Muddybok 会员姓名 Chia Bok Kiong 账号余额 16.00 操作类型 人工加款 人工扣款 金额 确 定" at bounding box center [680, 288] width 862 height 320
drag, startPoint x: 73, startPoint y: 340, endPoint x: 356, endPoint y: 184, distance: 323.7
click at [73, 341] on link "会员加扣款" at bounding box center [128, 348] width 171 height 36
click at [362, 95] on input "muddybok" at bounding box center [366, 91] width 82 height 28
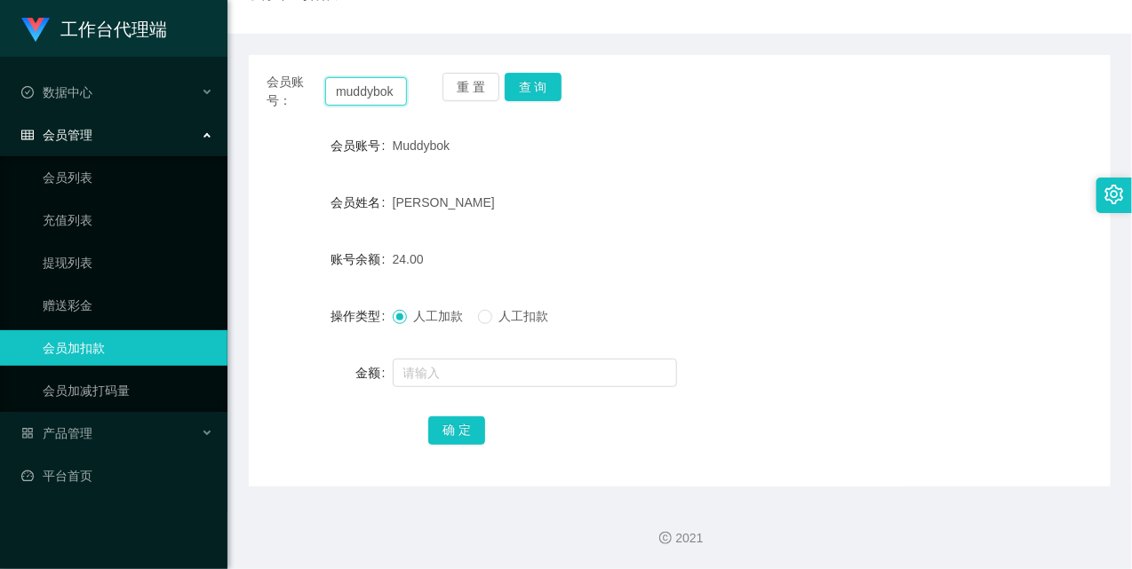
click at [362, 95] on input "muddybok" at bounding box center [366, 91] width 82 height 28
click at [538, 95] on button "查 询" at bounding box center [533, 87] width 57 height 28
click at [538, 95] on button "查 询" at bounding box center [543, 87] width 76 height 28
click at [538, 95] on body "工作台代理端 数据中心 会员管理 会员列表 充值列表 提现列表 赠送彩金 会员加扣款 会员加减打码量 产品管理 平台首页 保存配置 重置配置 整体风格设置 主…" at bounding box center [566, 284] width 1132 height 569
click at [538, 95] on div "查询成功" at bounding box center [566, 83] width 100 height 36
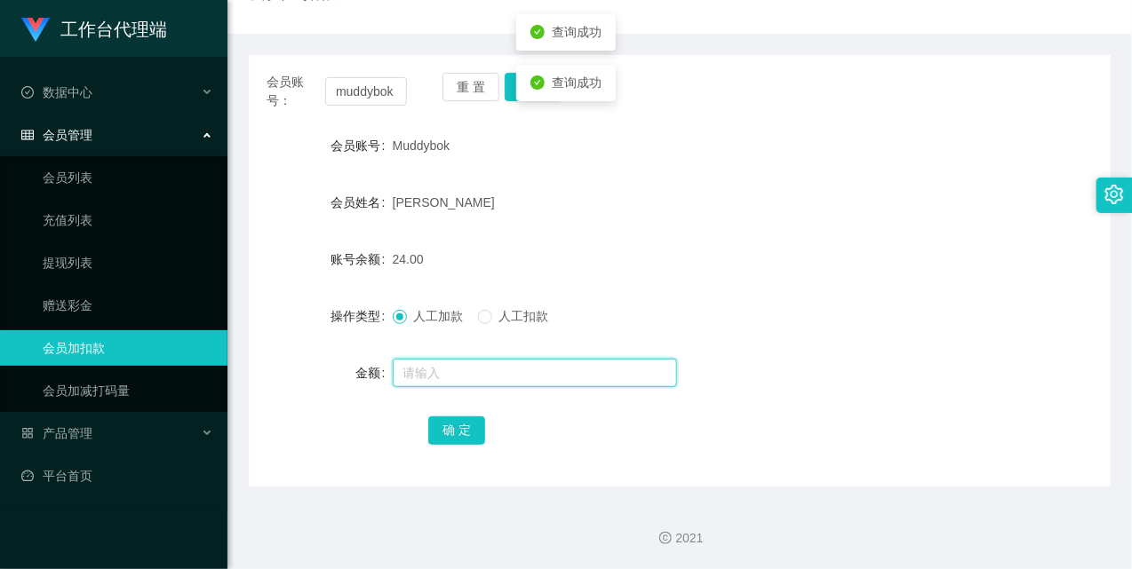
click at [493, 377] on input "text" at bounding box center [535, 373] width 284 height 28
type input "100"
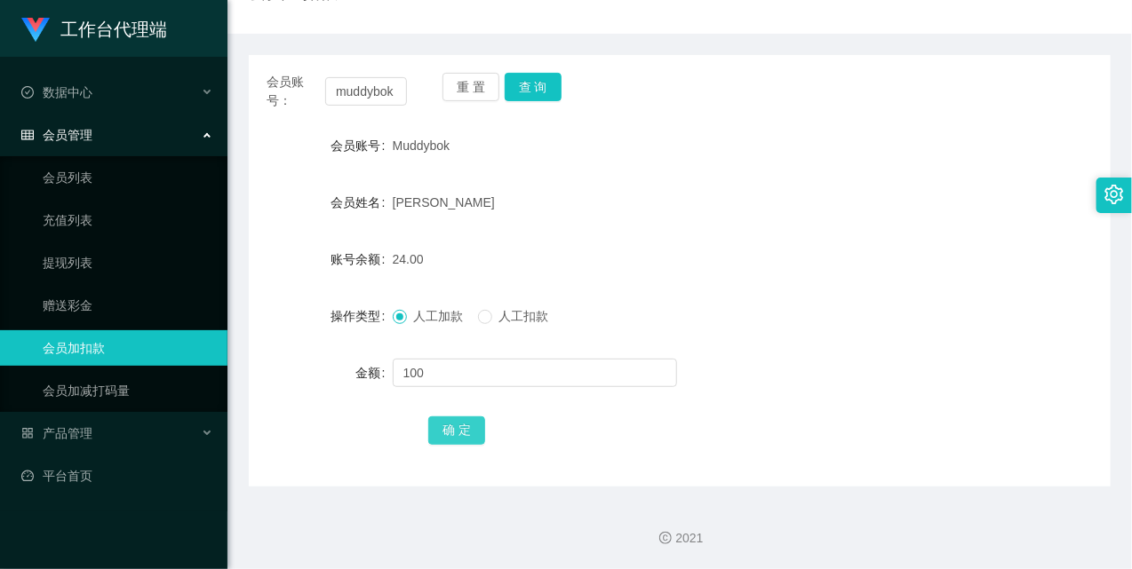
click at [456, 426] on button "确 定" at bounding box center [456, 431] width 57 height 28
drag, startPoint x: 569, startPoint y: 161, endPoint x: 516, endPoint y: 115, distance: 70.0
click at [569, 157] on div "Muddybok" at bounding box center [644, 146] width 503 height 36
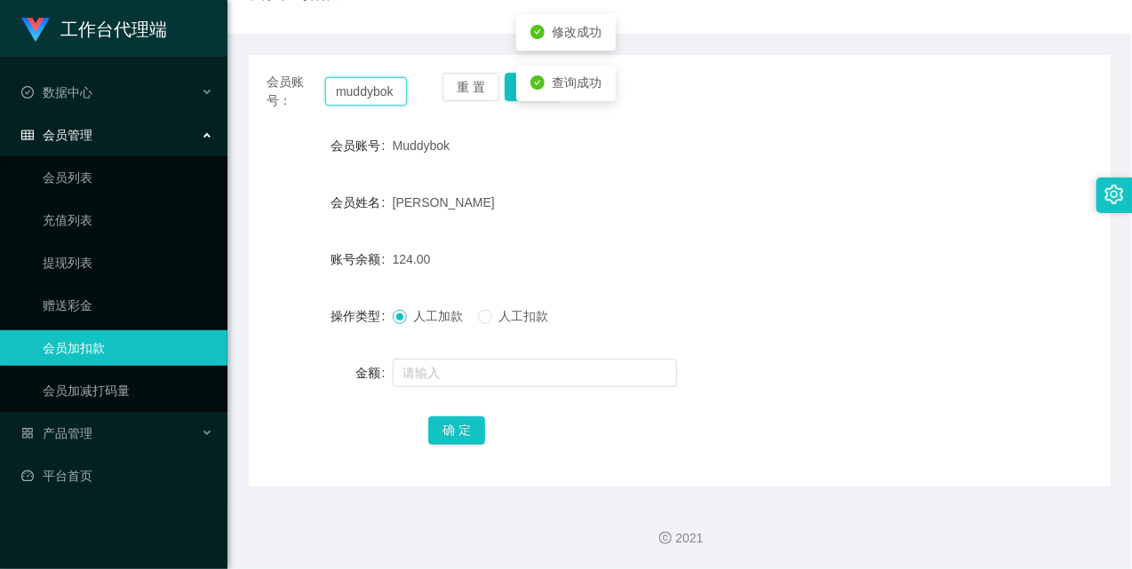
click at [373, 93] on input "muddybok" at bounding box center [366, 91] width 82 height 28
click at [121, 238] on ul "会员列表 充值列表 提现列表 赠送彩金 会员加扣款 会员加减打码量" at bounding box center [113, 284] width 227 height 256
click at [85, 258] on link "提现列表" at bounding box center [128, 263] width 171 height 36
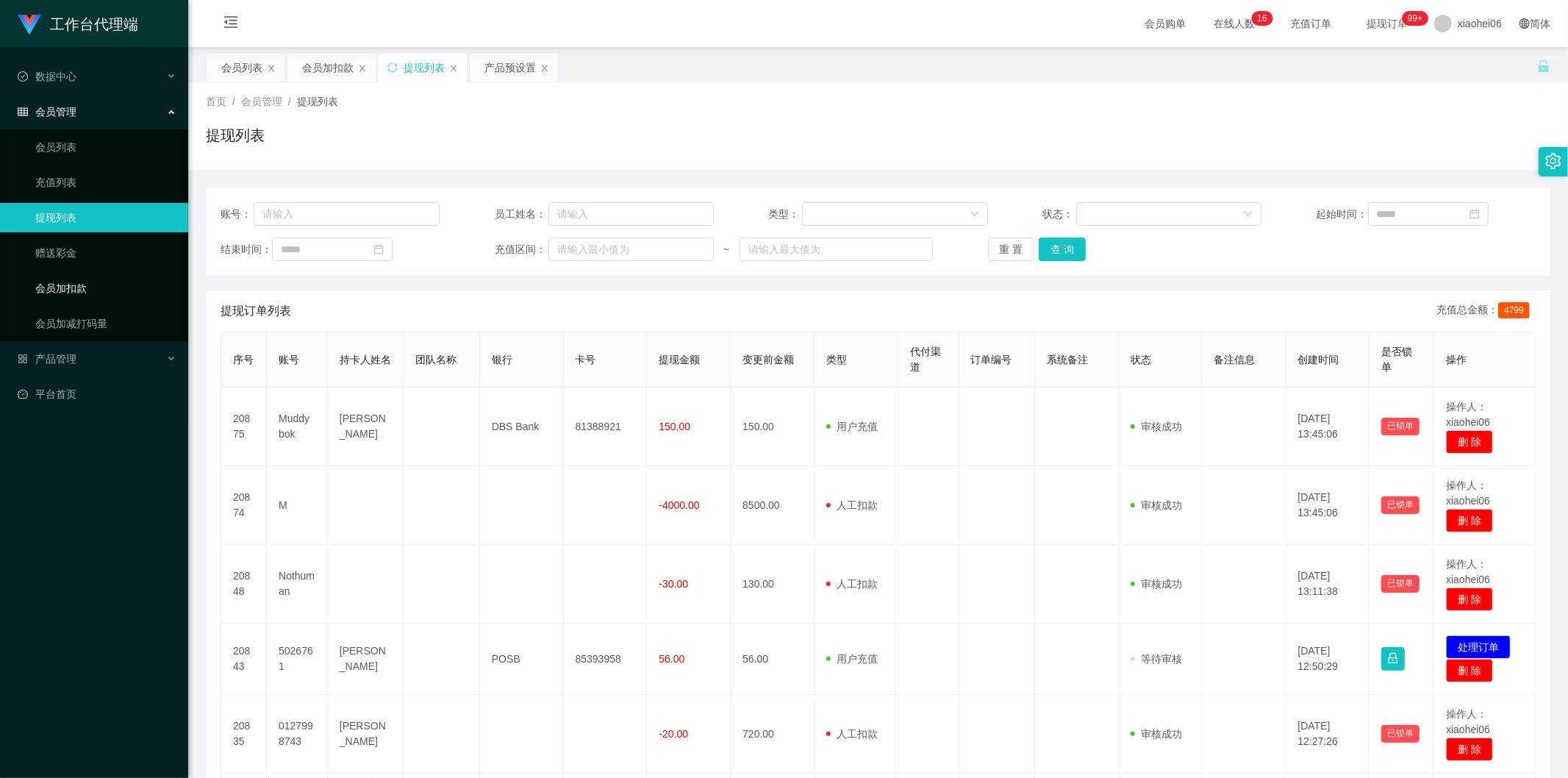
click at [79, 282] on link "会员加扣款" at bounding box center [106, 288] width 141 height 30
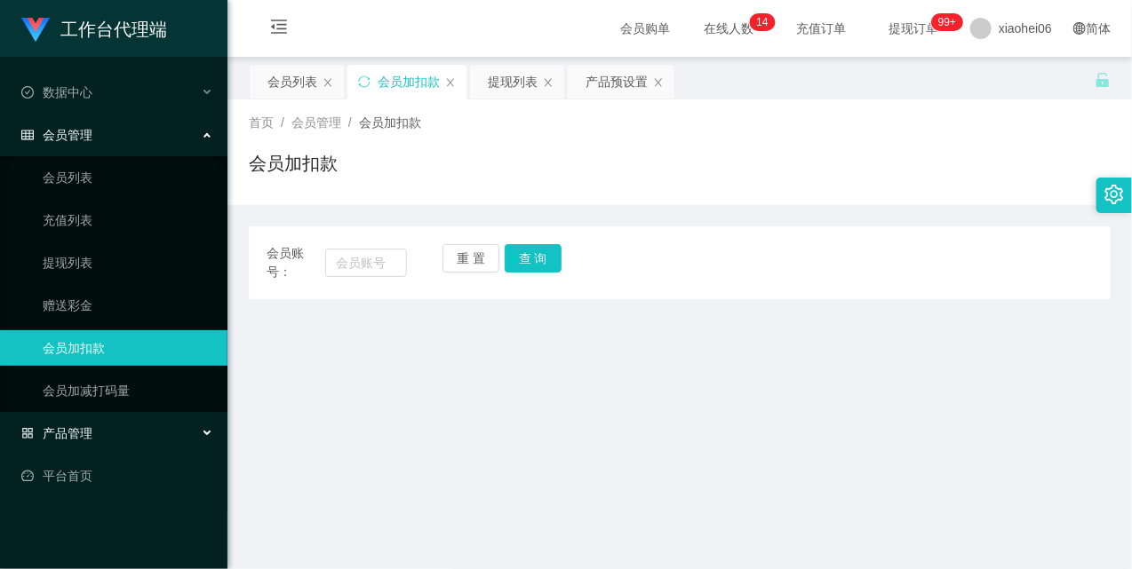
click at [91, 429] on span "产品管理" at bounding box center [56, 433] width 71 height 14
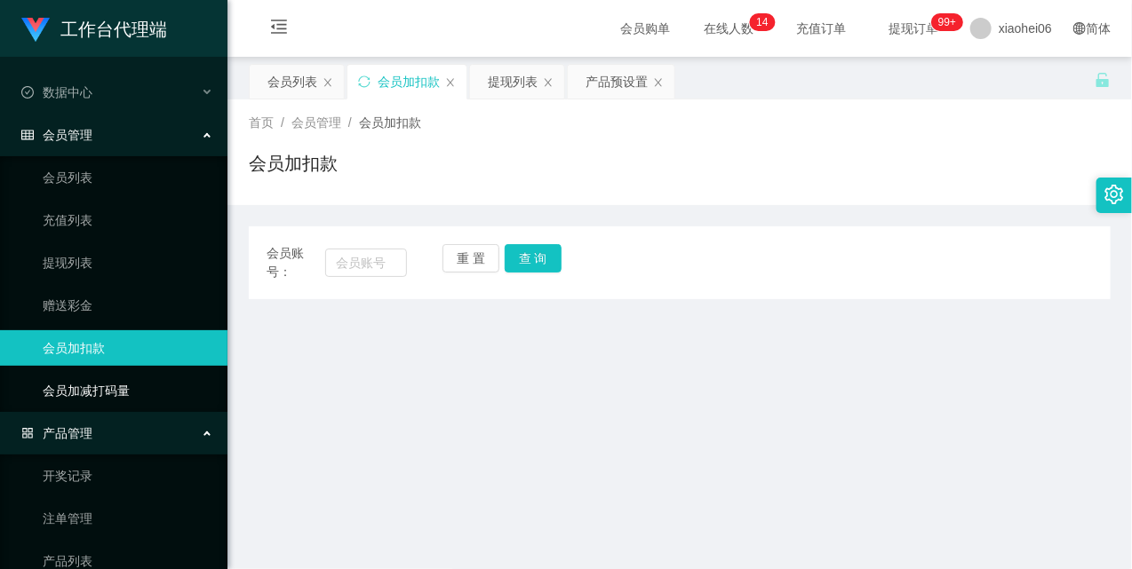
scroll to position [155, 0]
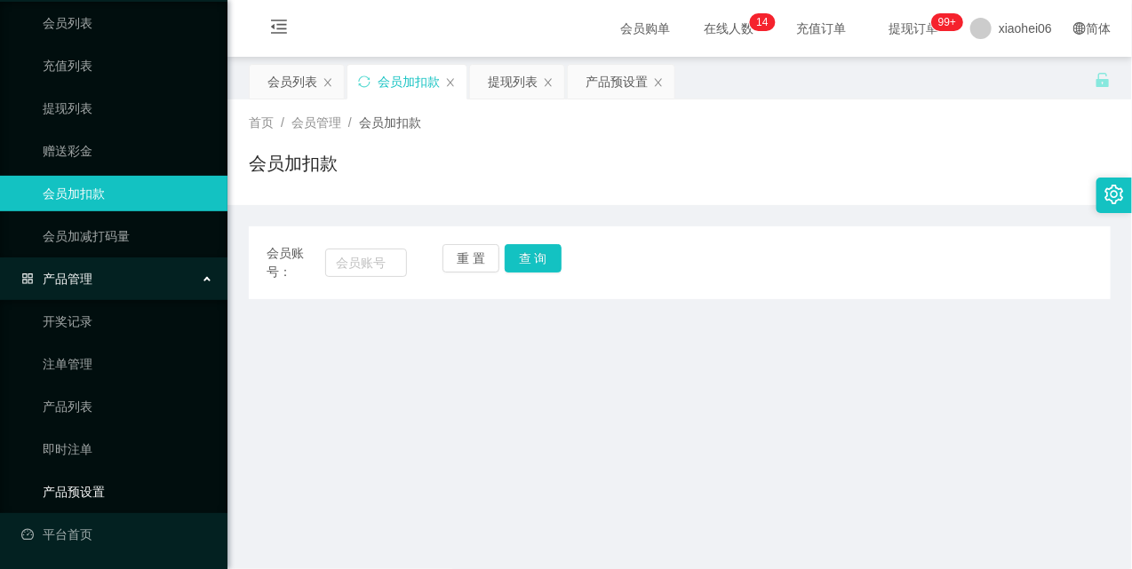
click at [90, 484] on link "产品预设置" at bounding box center [128, 492] width 171 height 36
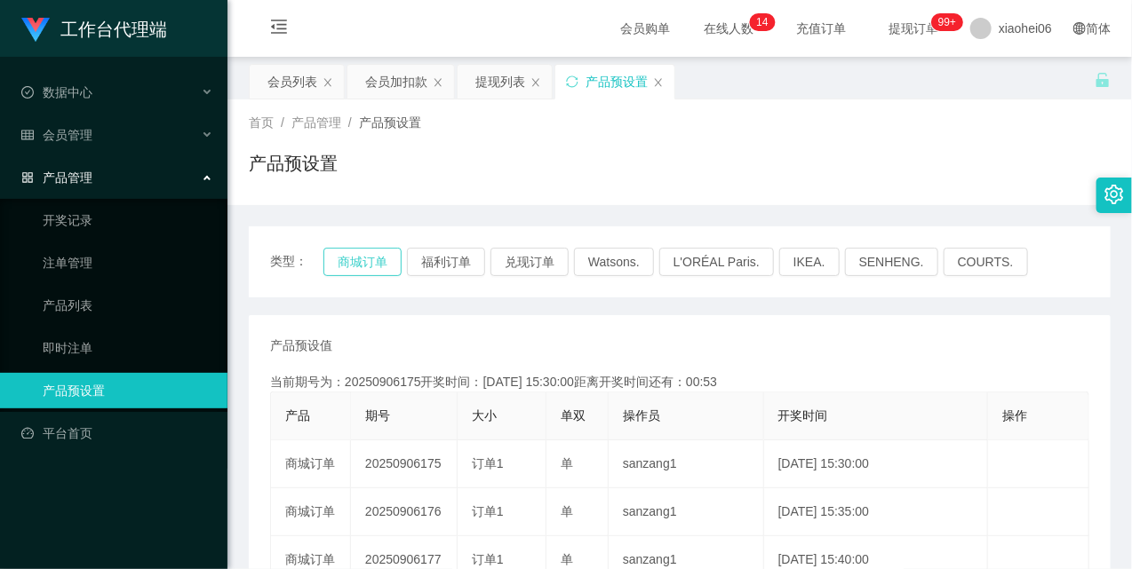
click at [380, 260] on button "商城订单" at bounding box center [362, 262] width 78 height 28
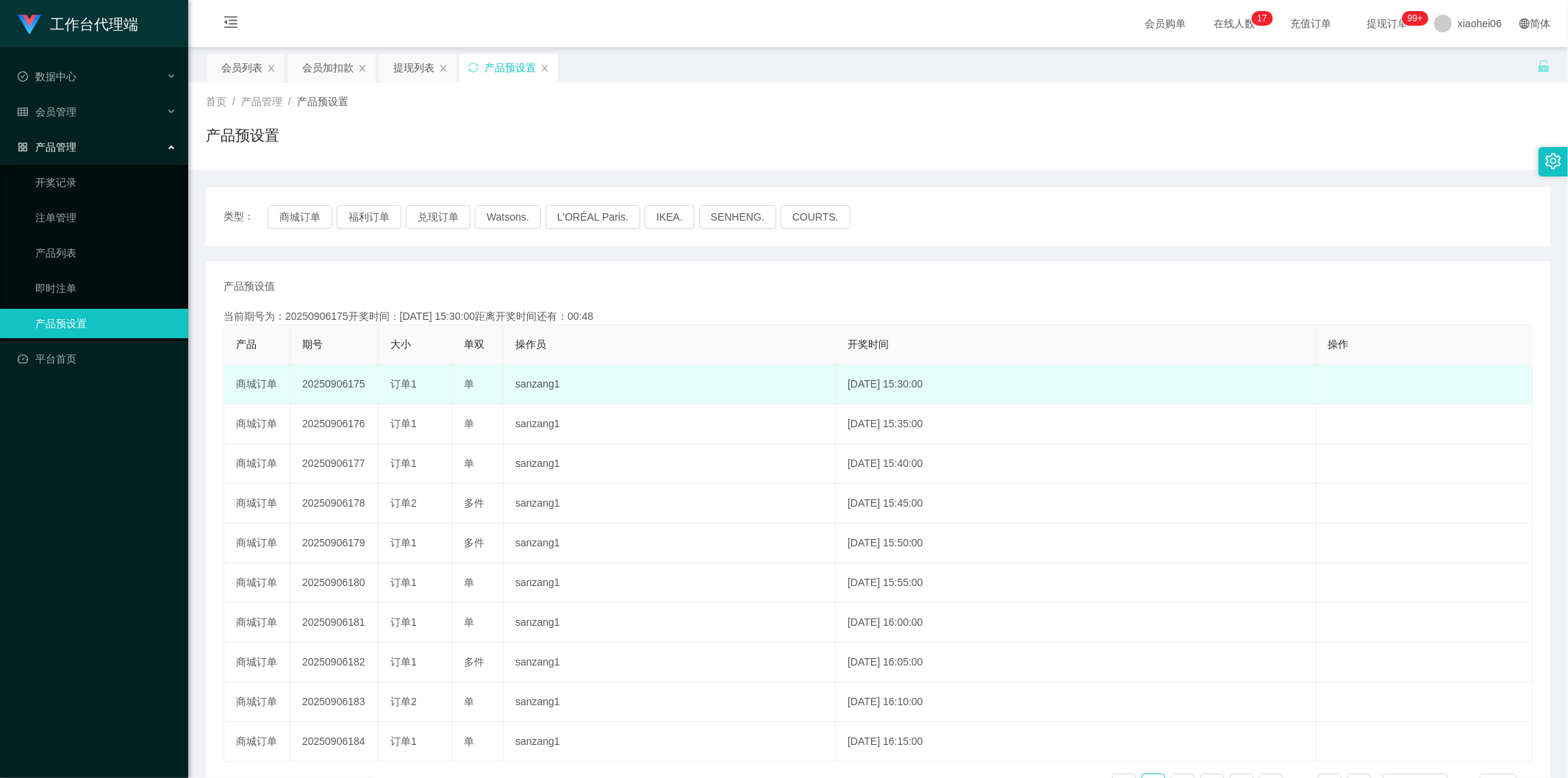
click at [774, 380] on td "sanzang1" at bounding box center [670, 385] width 333 height 40
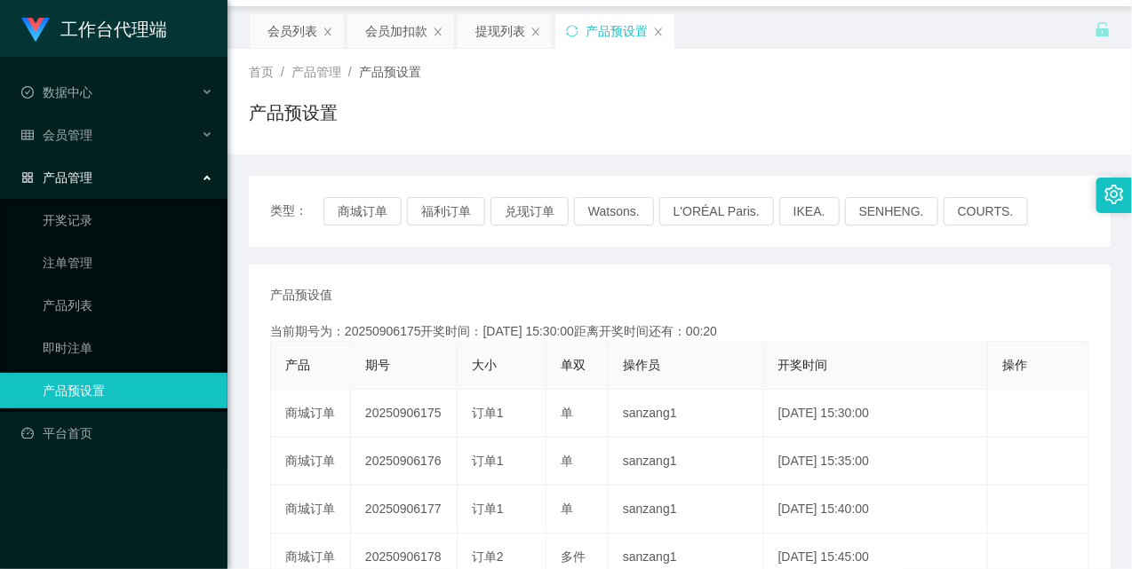
scroll to position [99, 0]
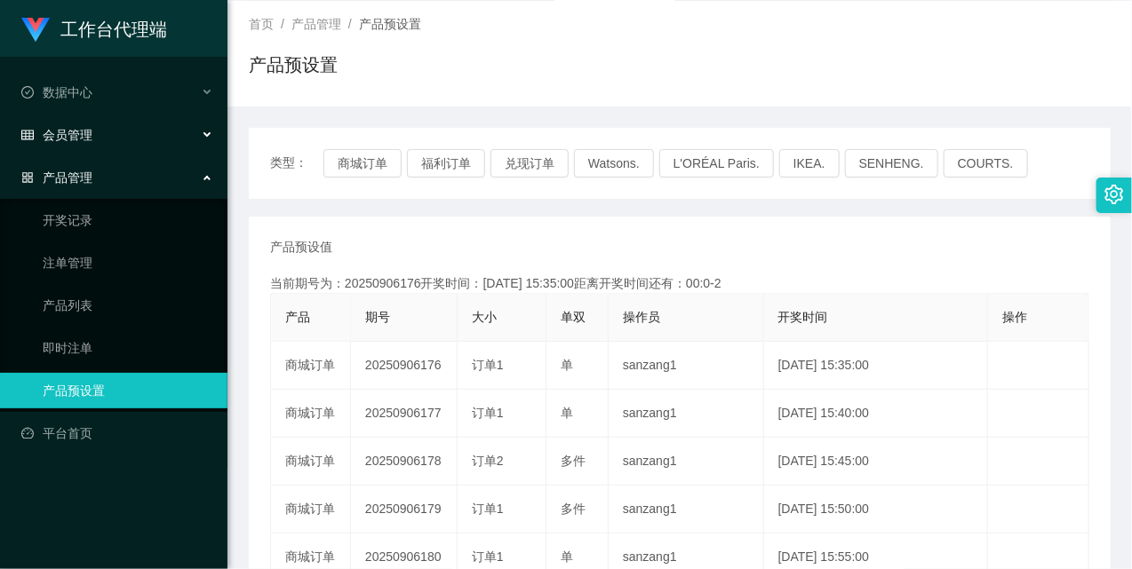
click at [131, 129] on div "会员管理" at bounding box center [113, 135] width 227 height 36
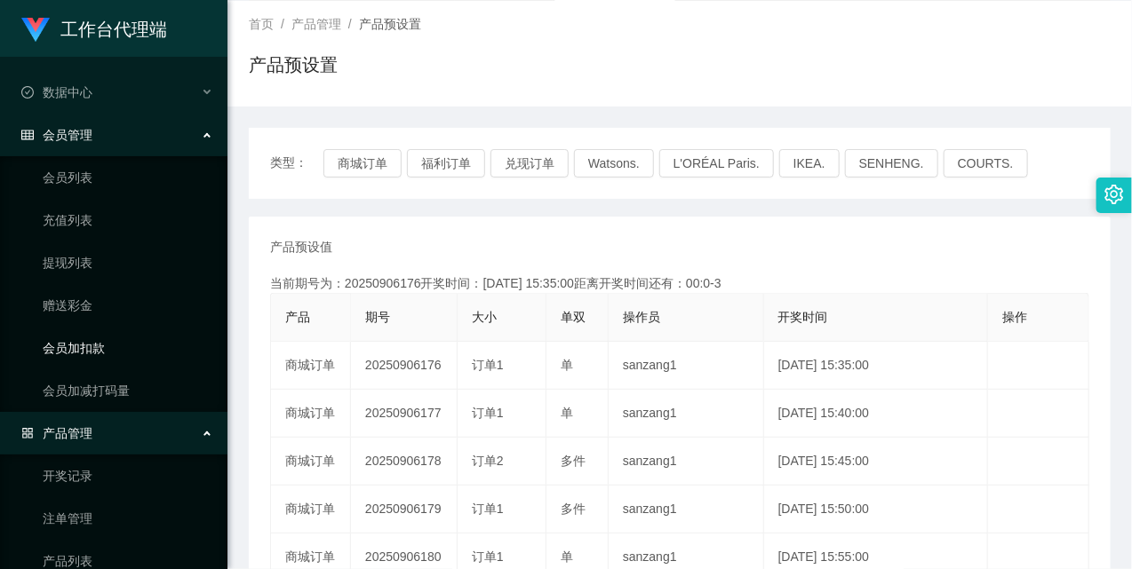
click at [110, 351] on link "会员加扣款" at bounding box center [128, 348] width 171 height 36
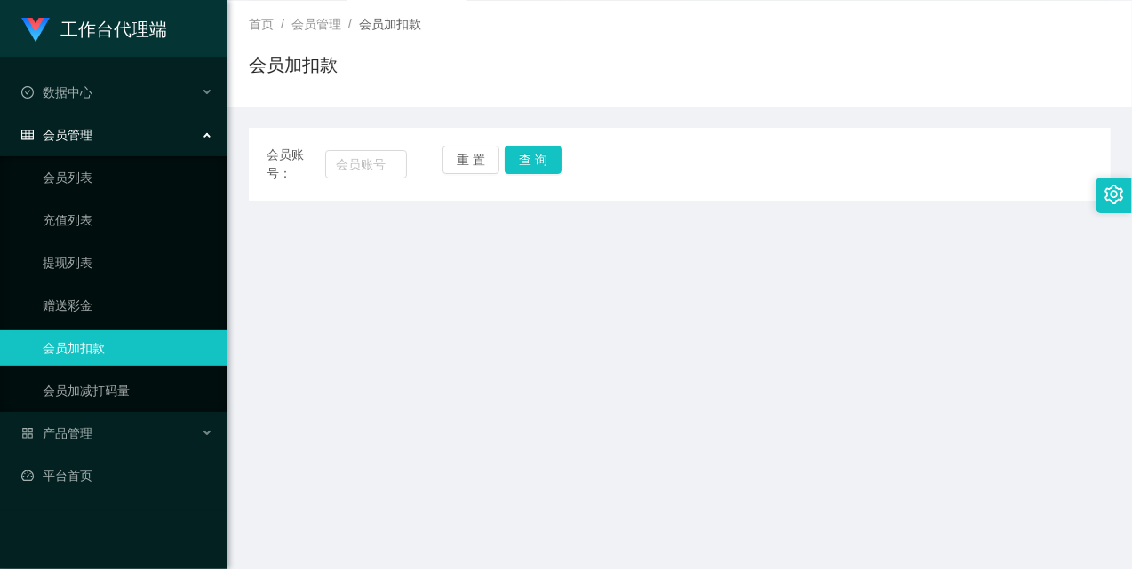
click at [375, 147] on div "会员账号：" at bounding box center [337, 164] width 140 height 37
click at [375, 161] on input "text" at bounding box center [366, 164] width 82 height 28
paste input "muddybok"
type input "muddybok"
click at [572, 158] on div "重 置 查 询" at bounding box center [512, 164] width 140 height 37
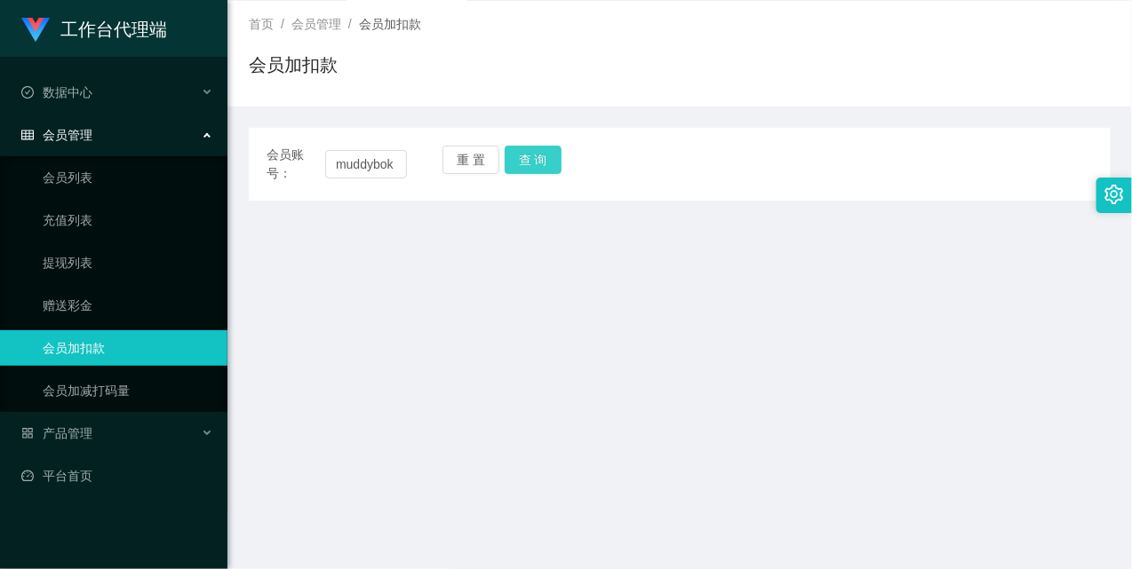
click at [546, 160] on button "查 询" at bounding box center [533, 160] width 57 height 28
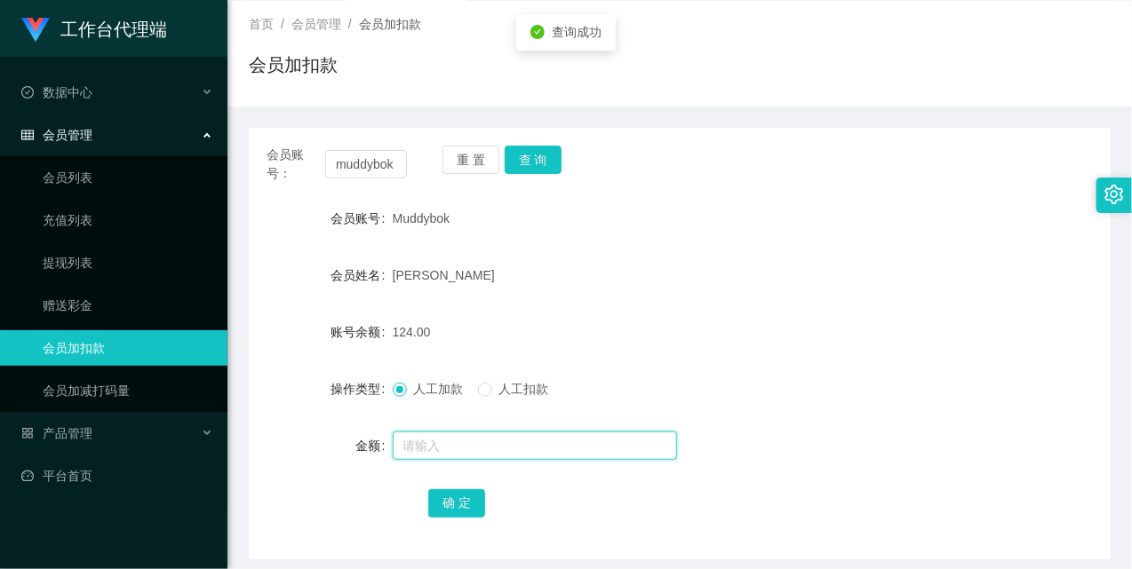
click at [509, 440] on input "text" at bounding box center [535, 446] width 284 height 28
type input "8"
drag, startPoint x: 472, startPoint y: 499, endPoint x: 483, endPoint y: 483, distance: 19.7
click at [471, 499] on button "确 定" at bounding box center [456, 504] width 57 height 28
click at [761, 270] on div "[PERSON_NAME]" at bounding box center [644, 276] width 503 height 36
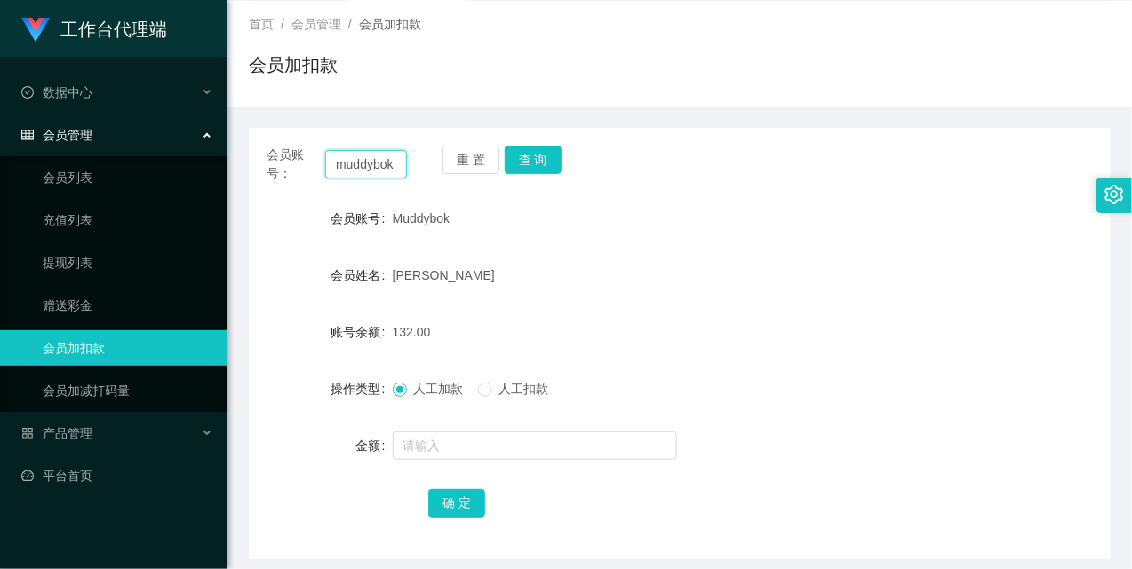
click at [384, 158] on input "muddybok" at bounding box center [366, 164] width 82 height 28
paste input "89708486"
type input "89708486"
click at [522, 170] on button "查 询" at bounding box center [533, 160] width 57 height 28
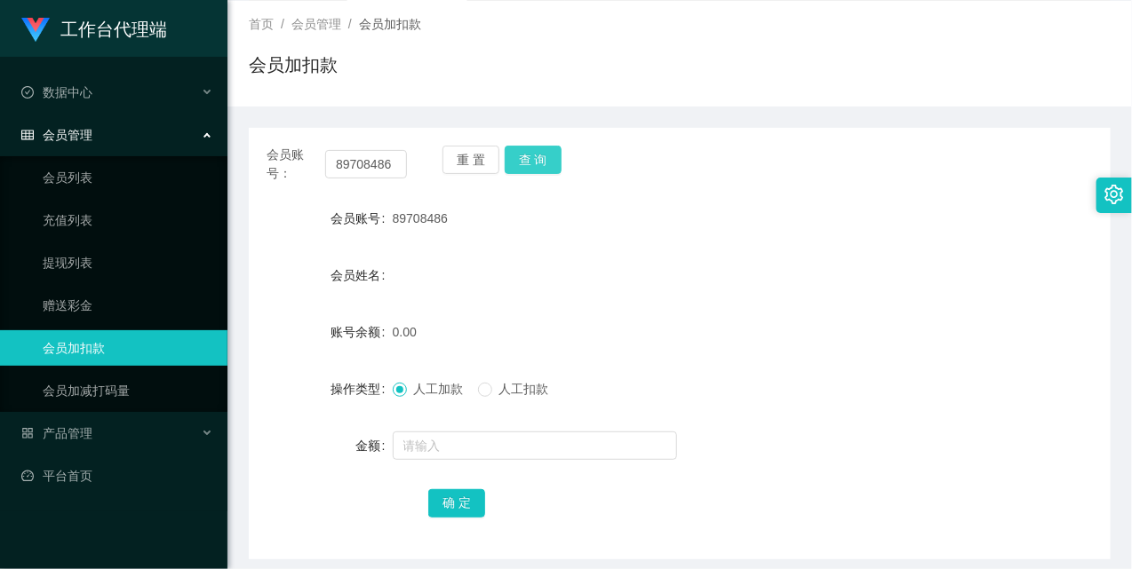
click at [522, 170] on button "查 询" at bounding box center [533, 160] width 57 height 28
drag, startPoint x: 901, startPoint y: 184, endPoint x: 912, endPoint y: 169, distance: 18.5
click at [908, 175] on div "会员账号： 89708486 重 置 查 询 会员账号 89708486 会员姓名 账号余额 0.00 操作类型 人工加款 人工扣款 金额 确 定" at bounding box center [680, 344] width 862 height 432
click at [366, 163] on input "89708486" at bounding box center [366, 164] width 82 height 28
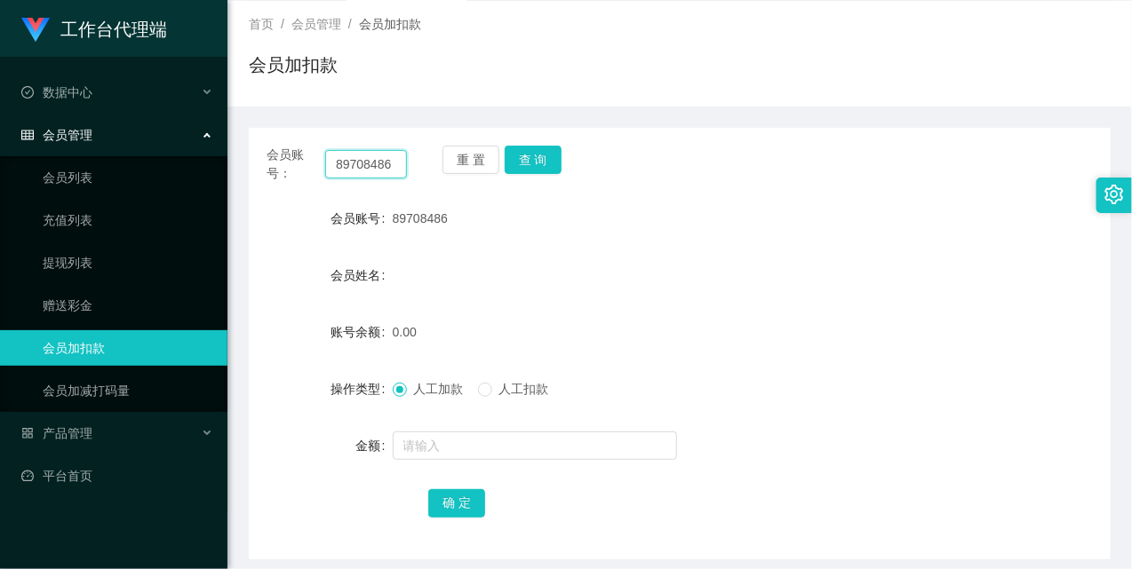
click at [366, 163] on input "89708486" at bounding box center [366, 164] width 82 height 28
click at [551, 161] on button "查 询" at bounding box center [533, 160] width 57 height 28
click at [551, 161] on button "查 询" at bounding box center [543, 160] width 76 height 28
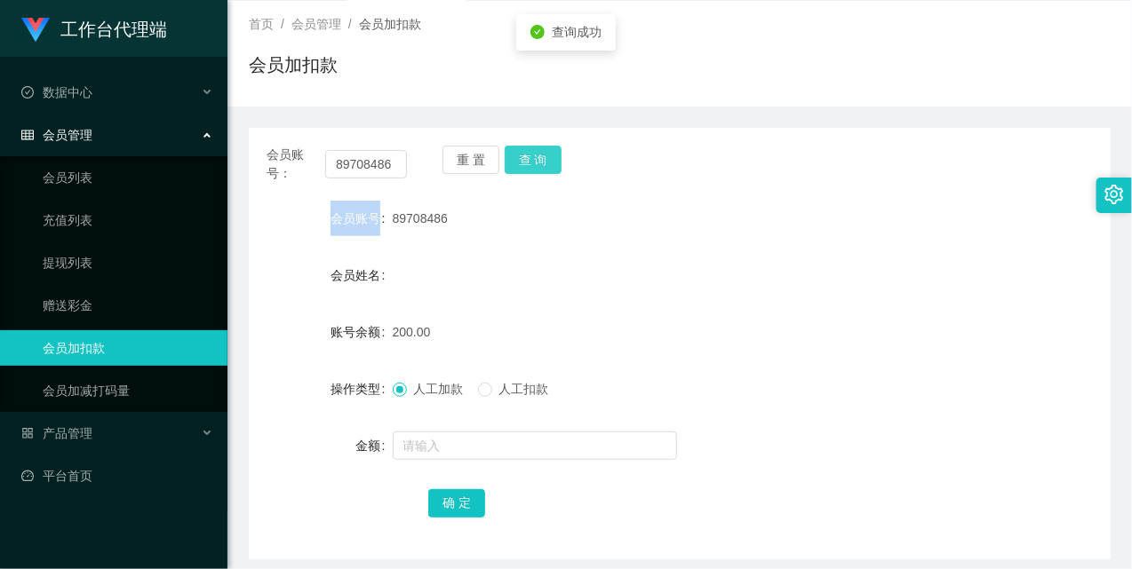
click at [551, 161] on div "重 置 查 询" at bounding box center [512, 164] width 140 height 37
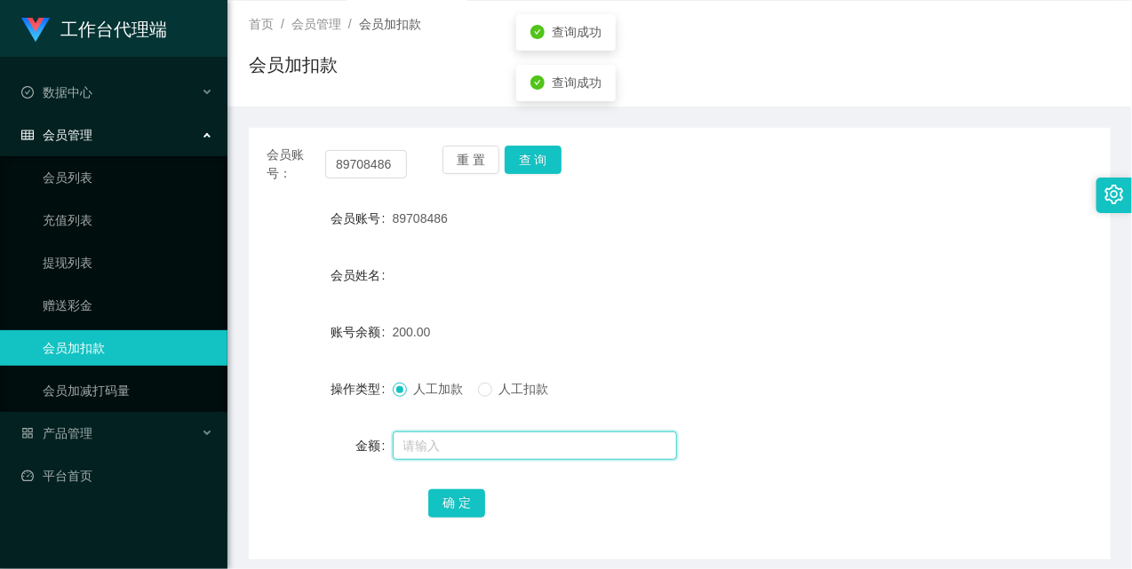
click at [474, 447] on input "text" at bounding box center [535, 446] width 284 height 28
click at [510, 398] on div "人工加款 人工扣款" at bounding box center [644, 389] width 503 height 36
click at [512, 389] on span "人工扣款" at bounding box center [524, 389] width 64 height 14
click at [498, 451] on input "text" at bounding box center [535, 446] width 284 height 28
type input "50"
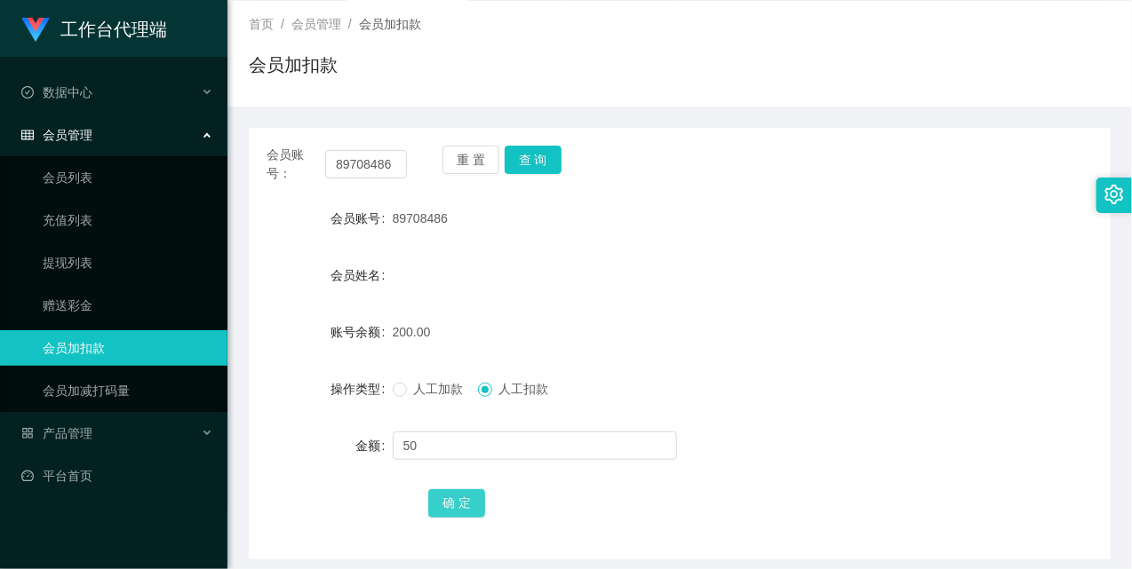
click at [460, 505] on button "确 定" at bounding box center [456, 504] width 57 height 28
click at [84, 264] on link "提现列表" at bounding box center [128, 263] width 171 height 36
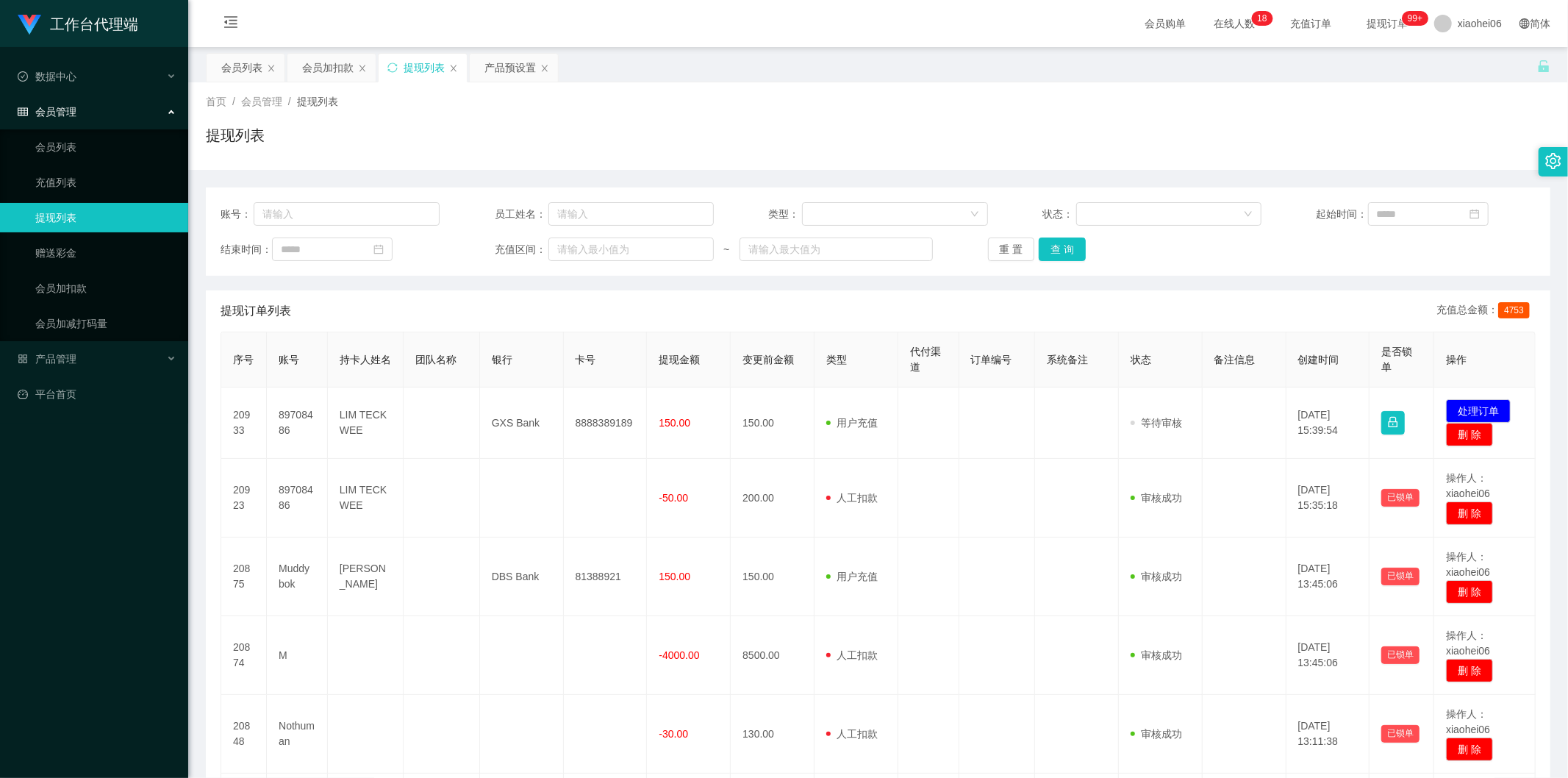
click at [275, 416] on td "89708486" at bounding box center [298, 423] width 61 height 71
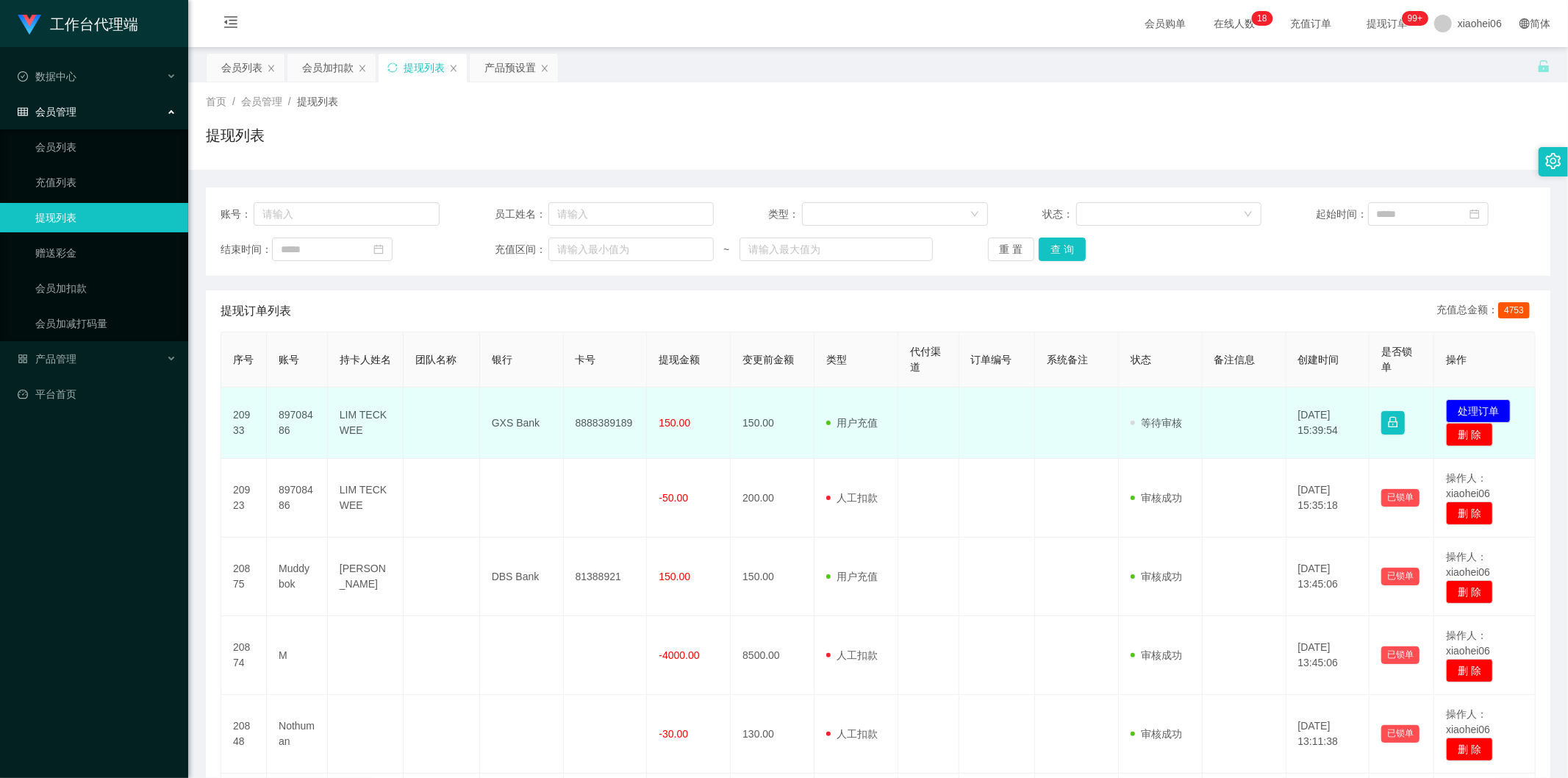
click at [277, 416] on td "89708486" at bounding box center [298, 423] width 61 height 71
click at [277, 415] on td "89708486" at bounding box center [298, 423] width 61 height 71
copy td "89708486"
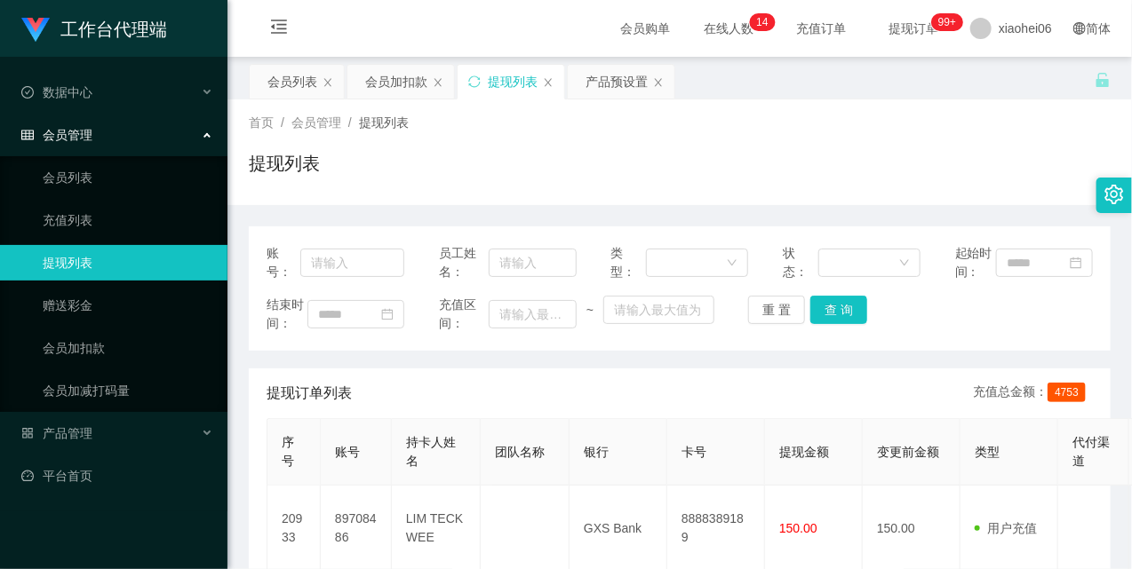
drag, startPoint x: 101, startPoint y: 267, endPoint x: 107, endPoint y: 226, distance: 42.1
click at [100, 267] on link "提现列表" at bounding box center [128, 263] width 171 height 36
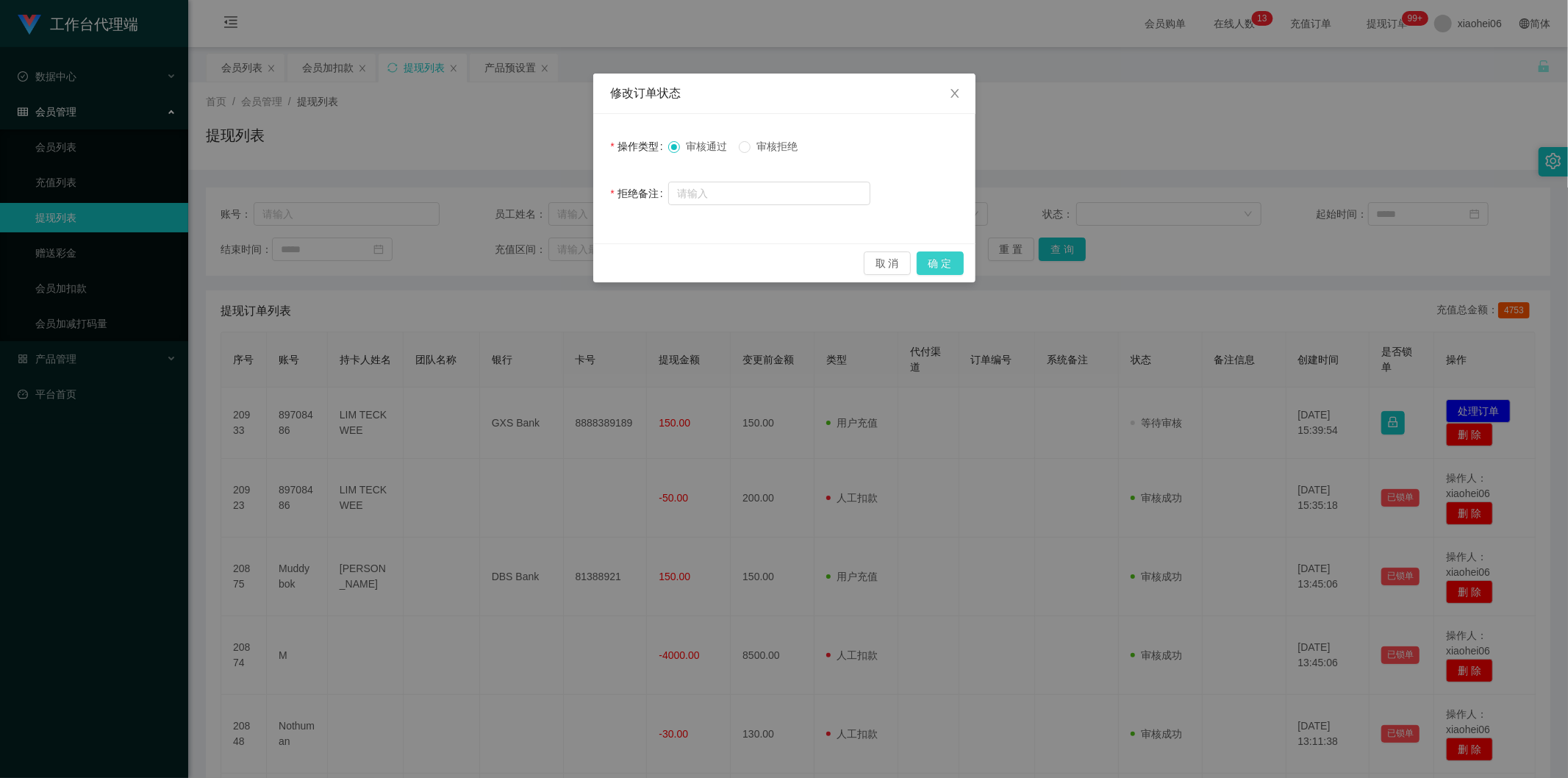
click at [951, 261] on button "确 定" at bounding box center [940, 263] width 47 height 23
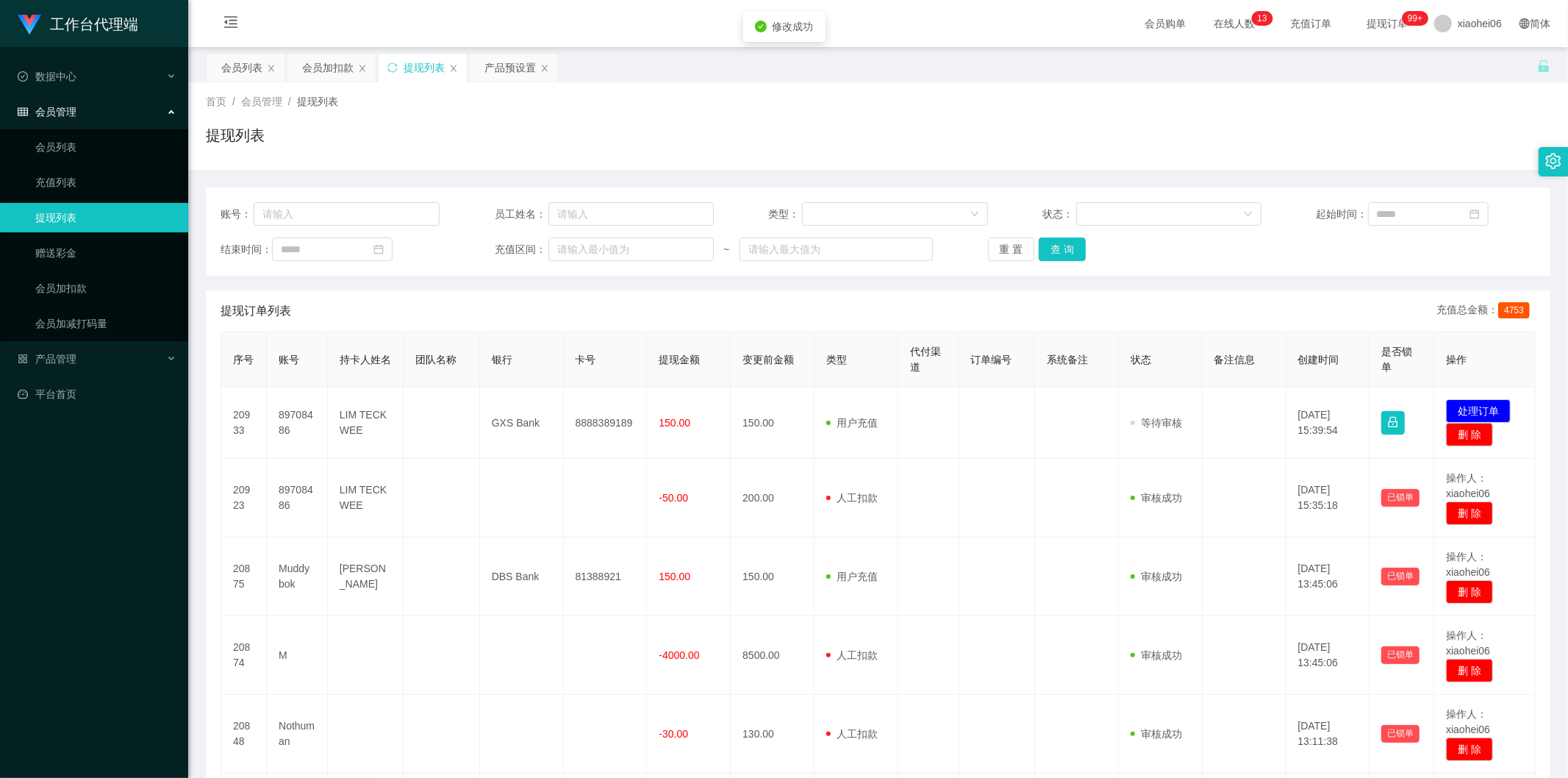
click at [986, 366] on div "工作台代理端 数据中心 会员管理 会员列表 充值列表 提现列表 赠送彩金 会员加扣款 会员加减打码量 产品管理 平台首页 保存配置 重置配置 整体风格设置 主…" at bounding box center [784, 389] width 1568 height 778
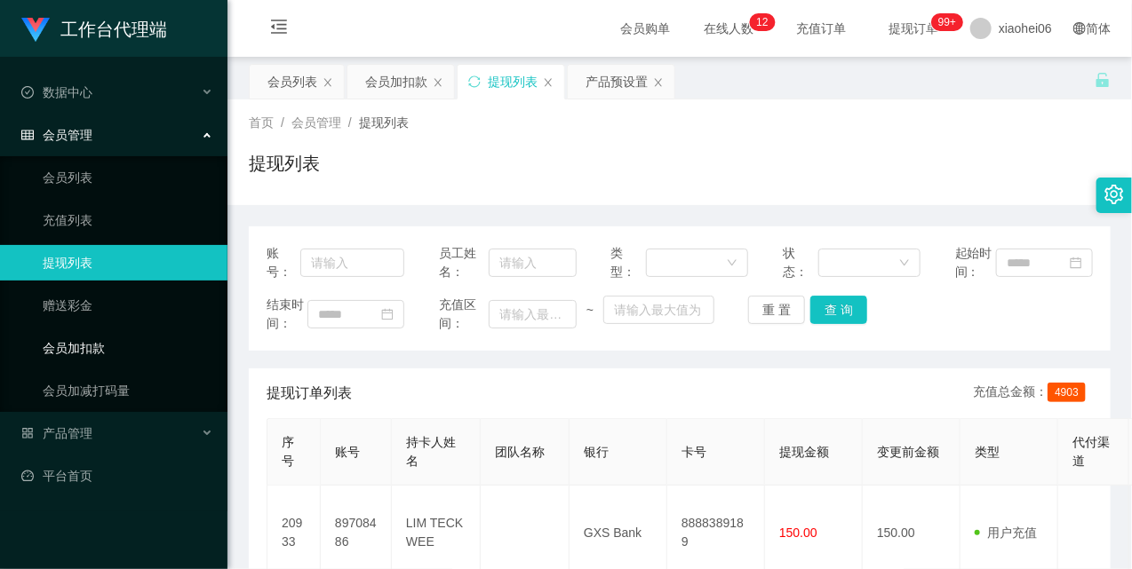
click at [116, 351] on link "会员加扣款" at bounding box center [128, 348] width 171 height 36
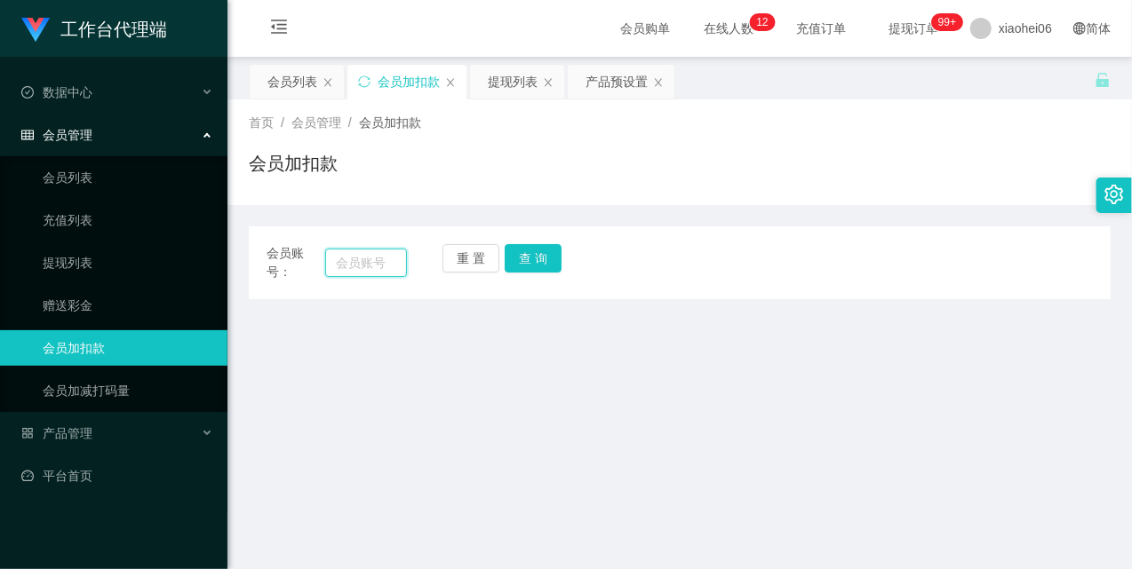
drag, startPoint x: 345, startPoint y: 259, endPoint x: 392, endPoint y: 263, distance: 47.2
click at [345, 259] on input "text" at bounding box center [366, 263] width 82 height 28
paste input "89708486"
type input "89708486"
click at [534, 249] on button "查 询" at bounding box center [533, 258] width 57 height 28
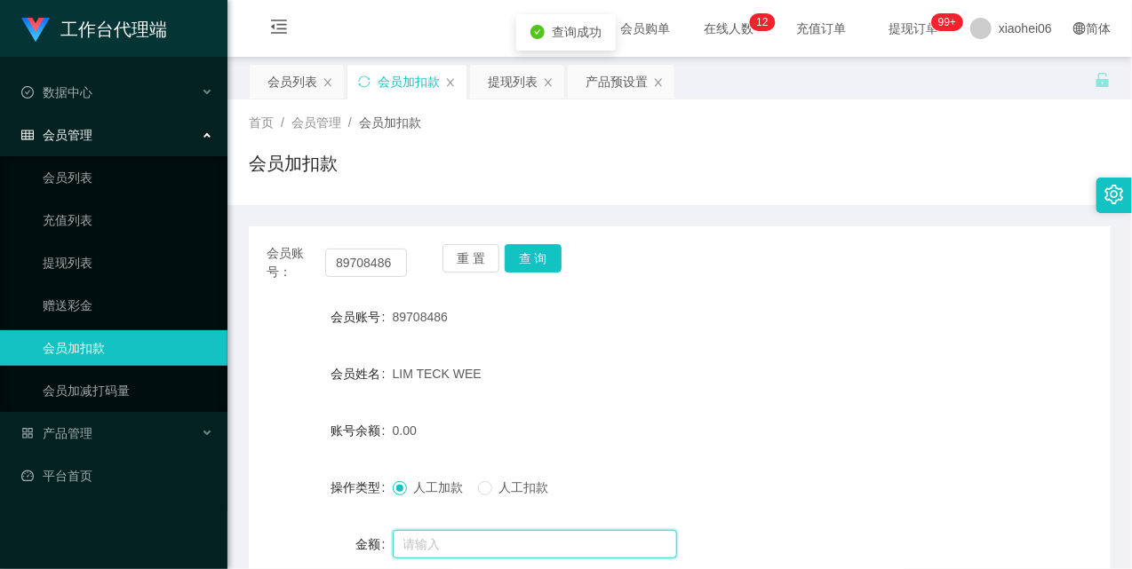
click at [474, 533] on input "text" at bounding box center [535, 544] width 284 height 28
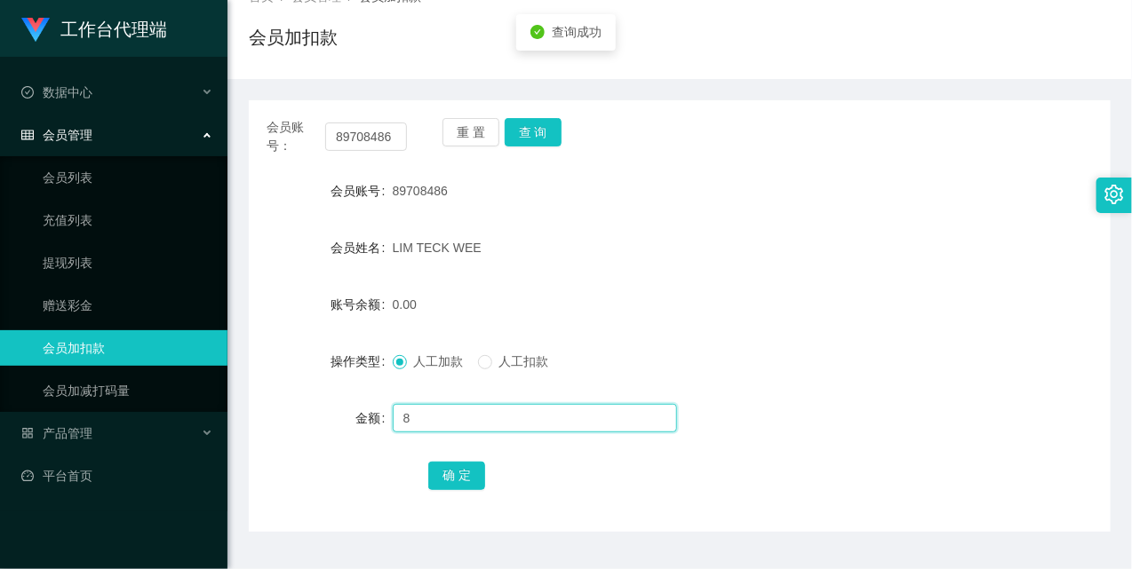
scroll to position [344, 0]
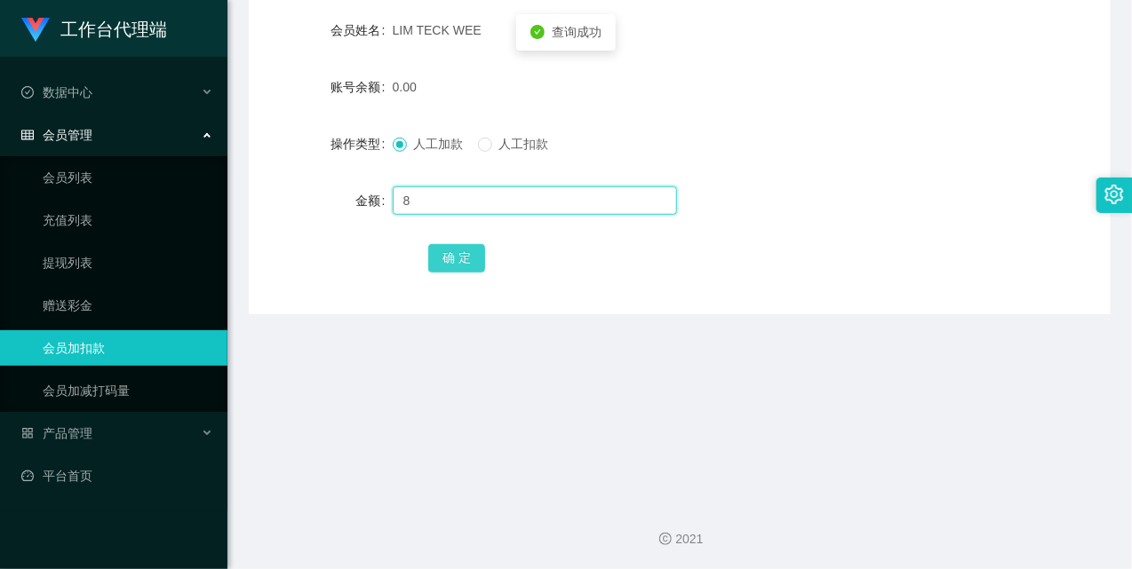
type input "8"
click at [458, 264] on button "确 定" at bounding box center [456, 258] width 57 height 28
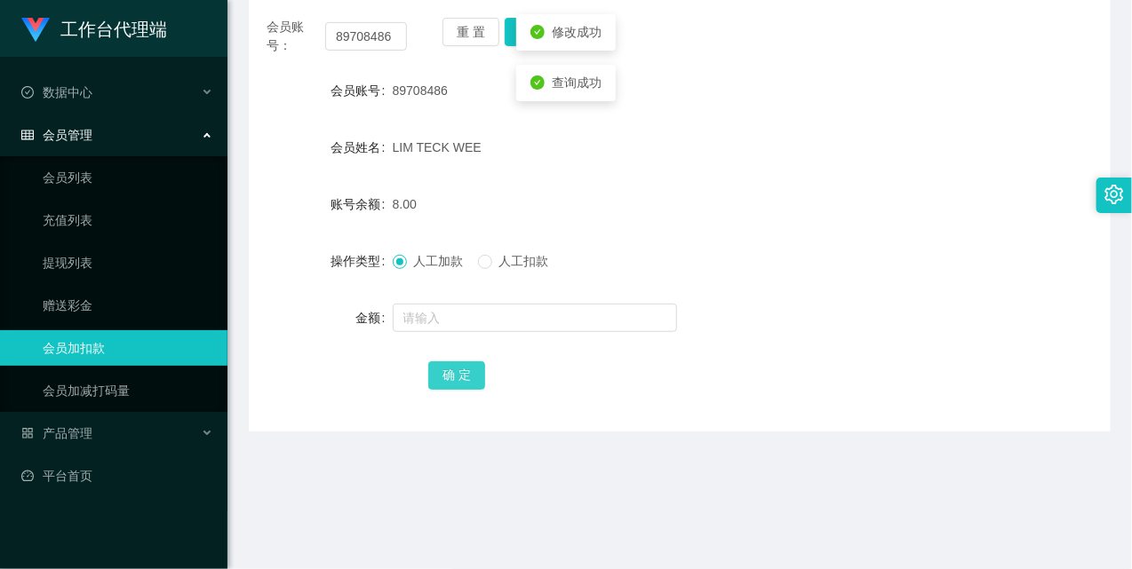
scroll to position [48, 0]
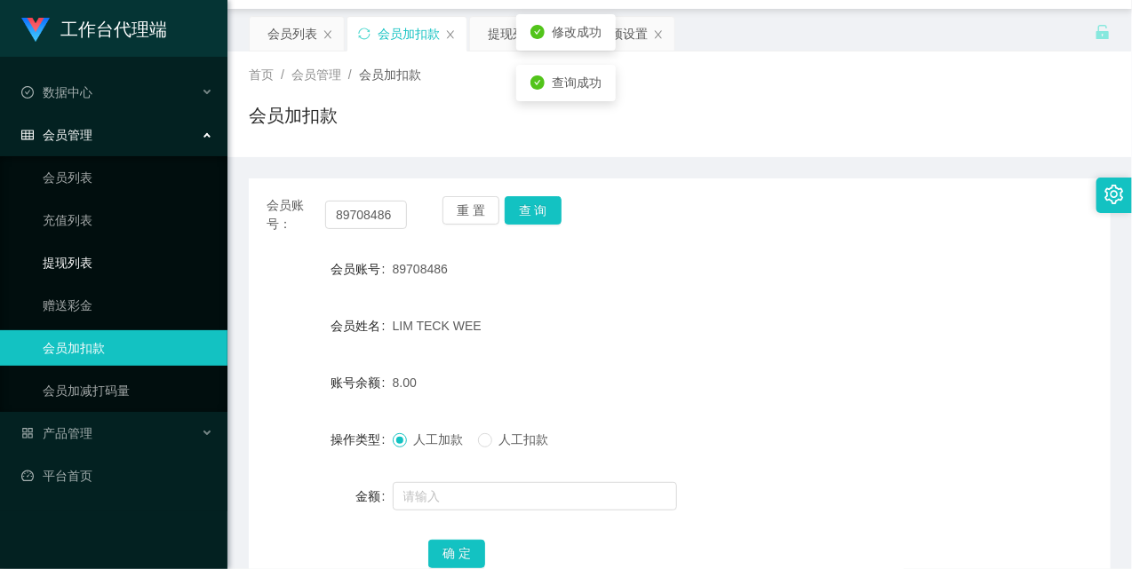
click at [155, 253] on link "提现列表" at bounding box center [128, 263] width 171 height 36
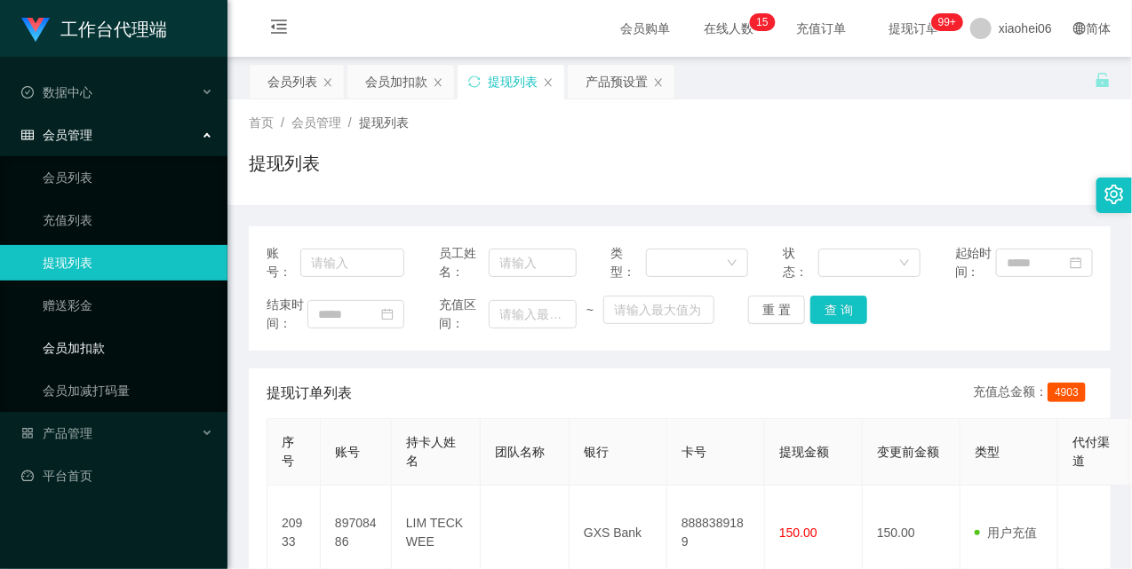
drag, startPoint x: 128, startPoint y: 344, endPoint x: 142, endPoint y: 342, distance: 14.3
click at [126, 345] on link "会员加扣款" at bounding box center [128, 348] width 171 height 36
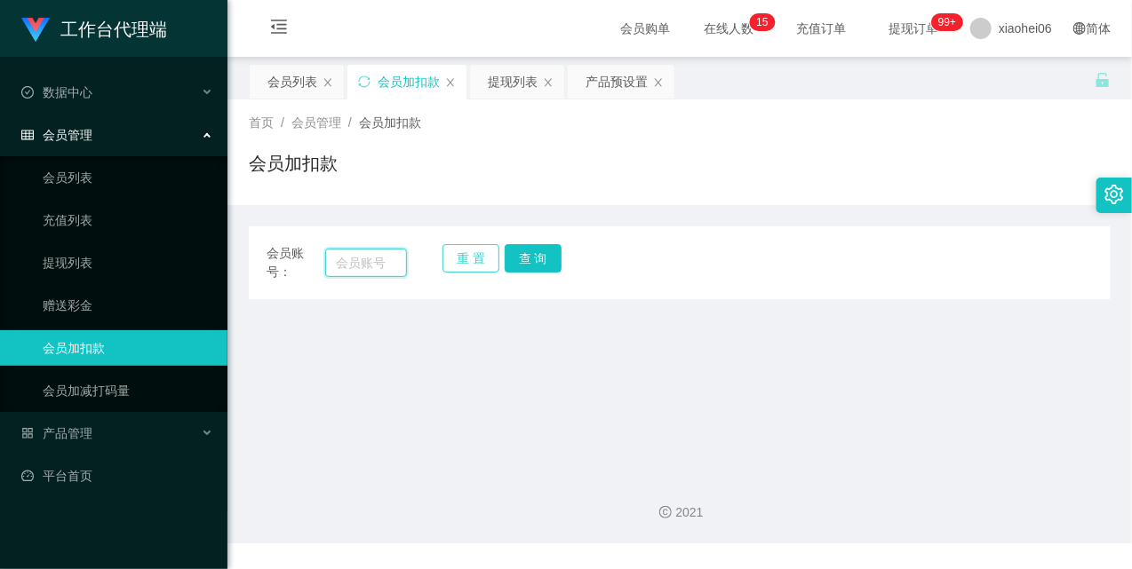
drag, startPoint x: 387, startPoint y: 261, endPoint x: 442, endPoint y: 262, distance: 55.1
click at [388, 263] on input "text" at bounding box center [366, 263] width 82 height 28
paste input "muddybok"
type input "muddybok"
click at [522, 263] on button "查 询" at bounding box center [533, 258] width 57 height 28
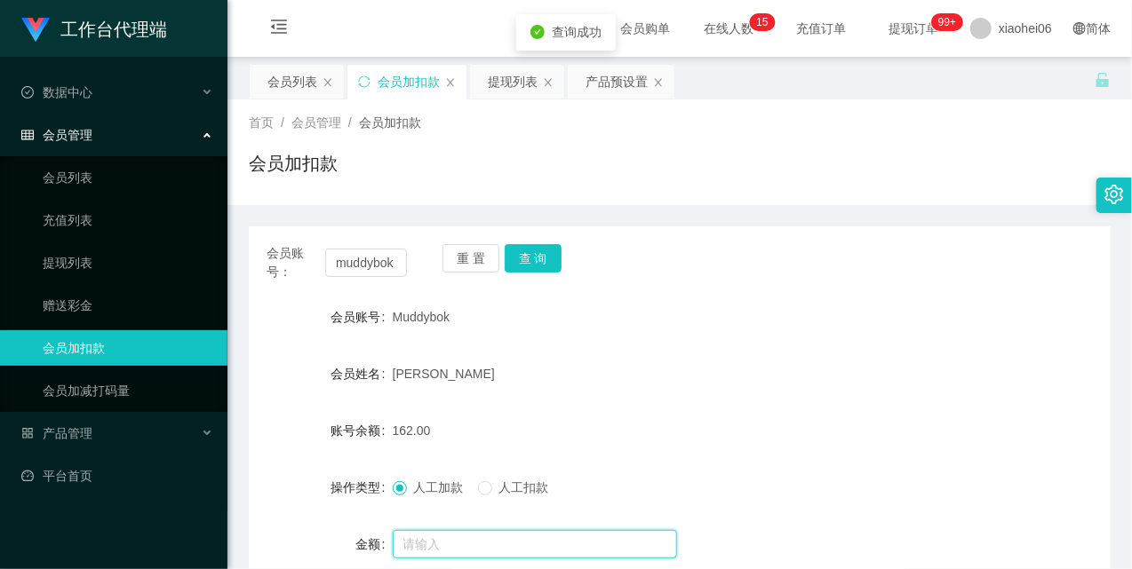
click at [441, 531] on input "text" at bounding box center [535, 544] width 284 height 28
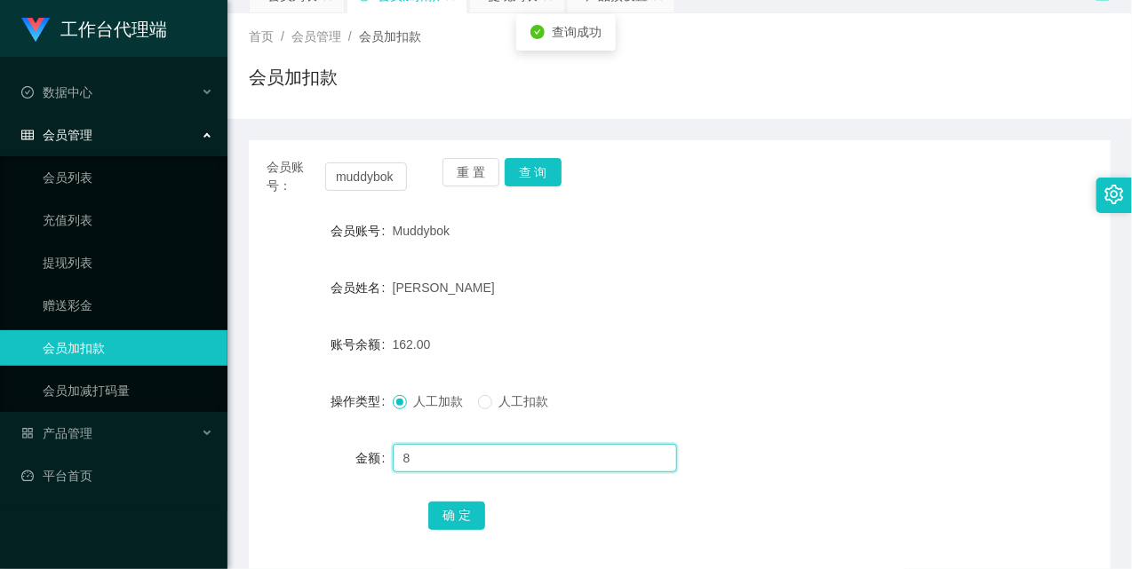
scroll to position [171, 0]
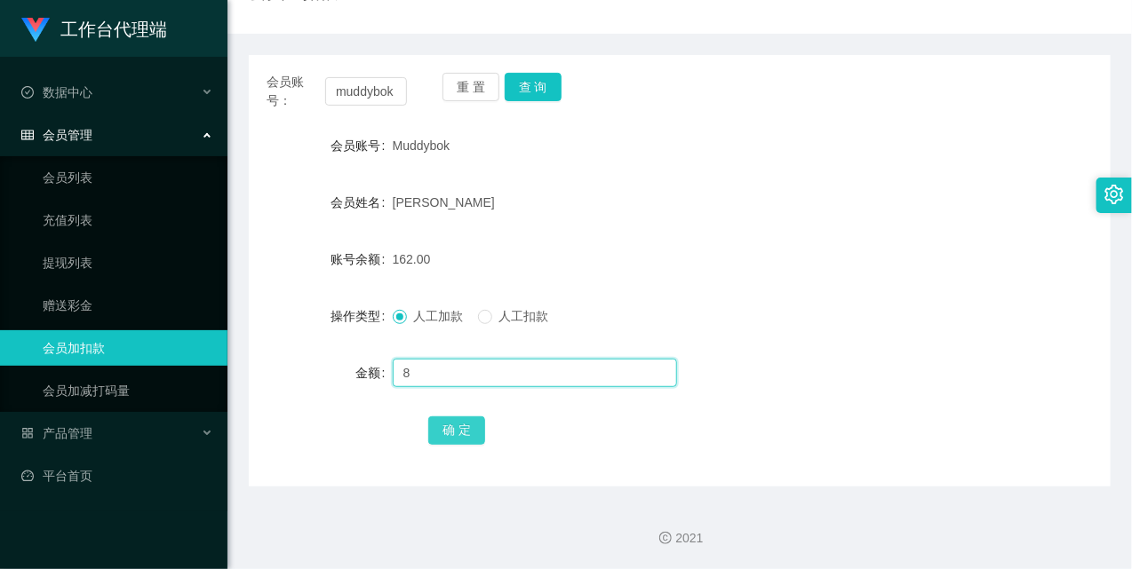
type input "8"
click at [467, 429] on button "确 定" at bounding box center [456, 431] width 57 height 28
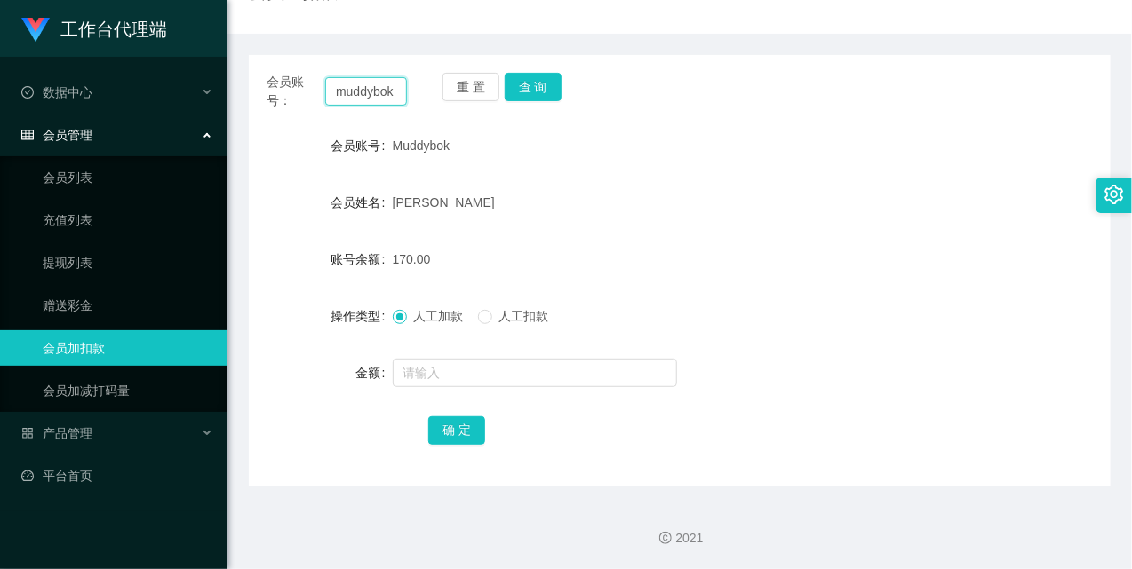
click at [379, 94] on input "muddybok" at bounding box center [366, 91] width 82 height 28
click at [521, 86] on button "查 询" at bounding box center [533, 87] width 57 height 28
drag, startPoint x: 521, startPoint y: 86, endPoint x: 522, endPoint y: 169, distance: 82.6
click at [521, 86] on button "查 询" at bounding box center [533, 87] width 57 height 28
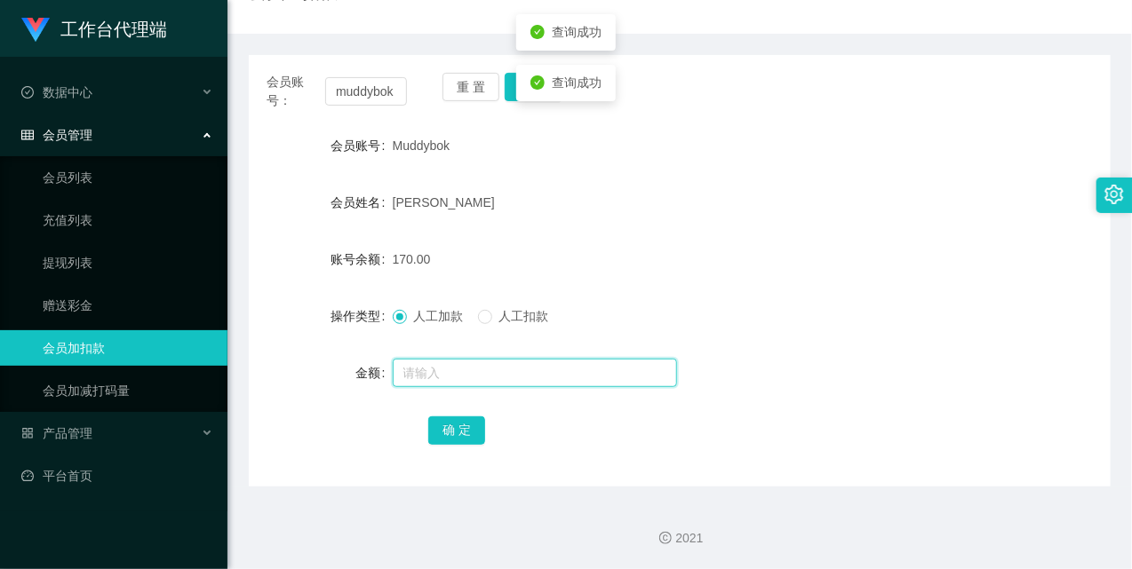
click at [468, 362] on input "text" at bounding box center [535, 373] width 284 height 28
type input "8"
click at [455, 427] on button "确 定" at bounding box center [456, 431] width 57 height 28
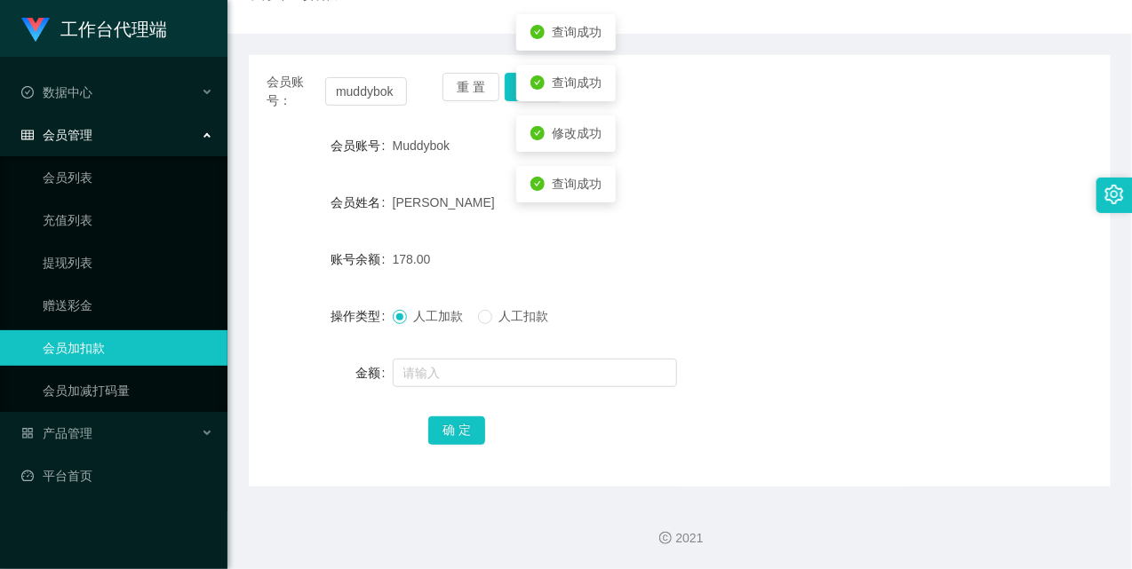
drag, startPoint x: 712, startPoint y: 246, endPoint x: 810, endPoint y: 196, distance: 110.5
click at [714, 244] on div "178.00" at bounding box center [644, 260] width 503 height 36
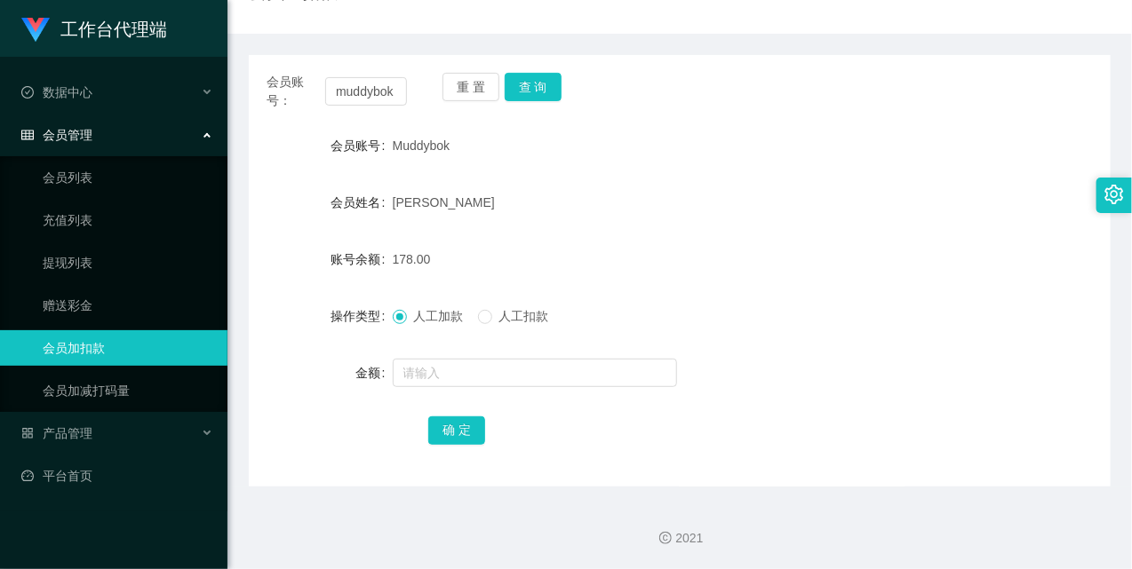
click at [374, 73] on div "会员账号： muddybok" at bounding box center [337, 91] width 140 height 37
click at [374, 98] on input "muddybok" at bounding box center [366, 91] width 82 height 28
paste input "89708486"
type input "89708486"
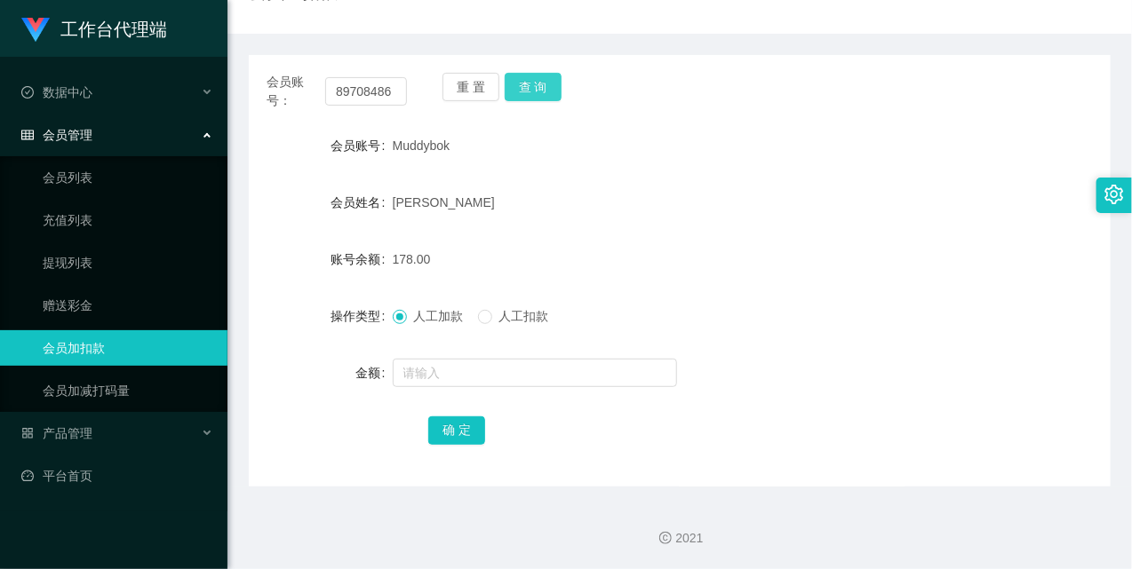
click at [530, 92] on button "查 询" at bounding box center [533, 87] width 57 height 28
click at [530, 92] on div "重 置 查 询" at bounding box center [512, 91] width 140 height 37
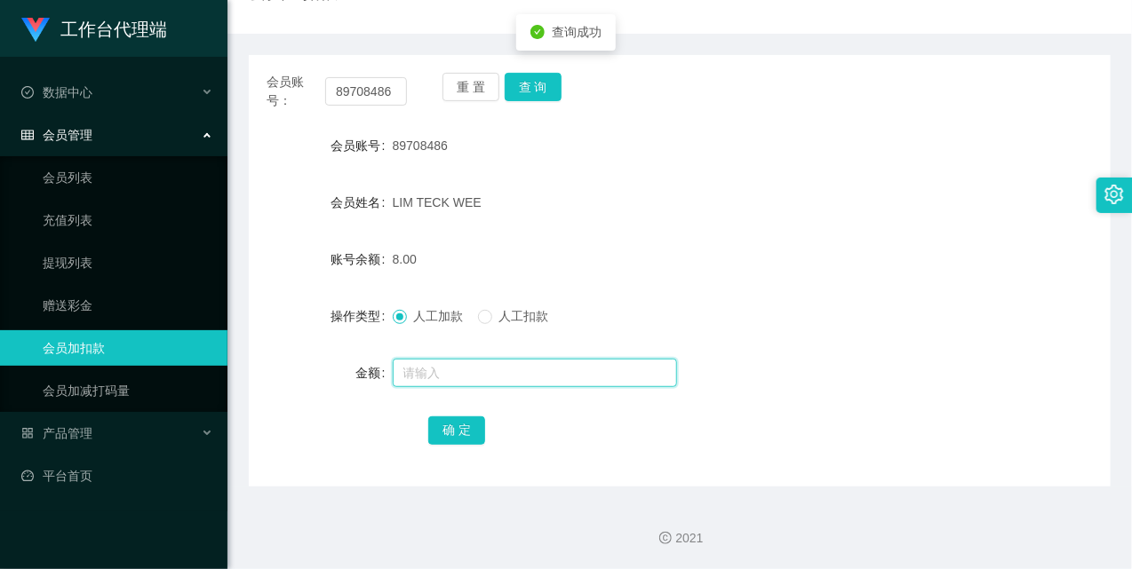
click at [481, 378] on input "text" at bounding box center [535, 373] width 284 height 28
type input "8"
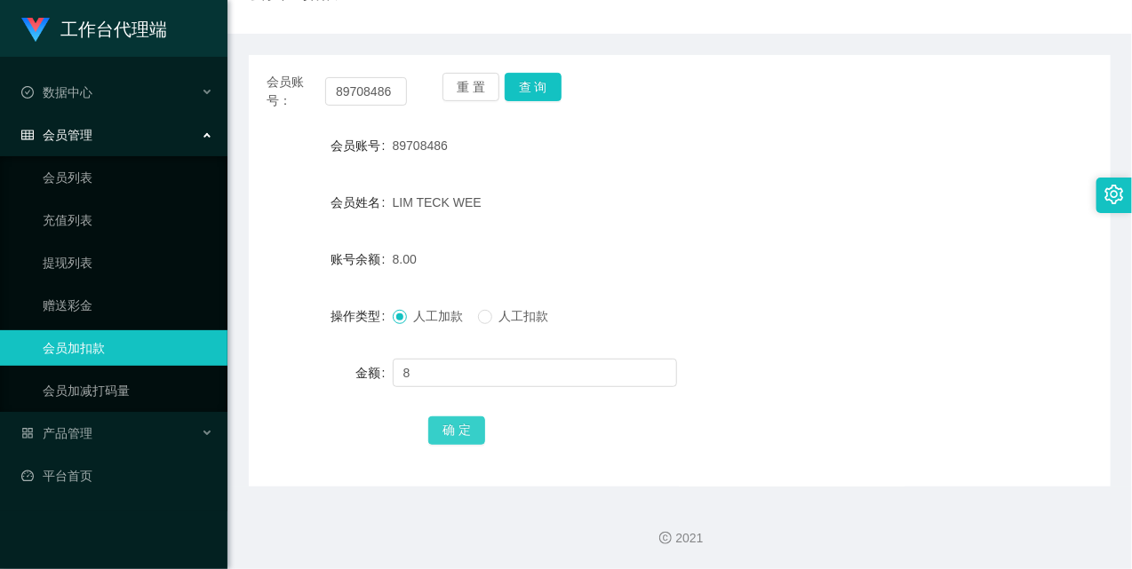
drag, startPoint x: 451, startPoint y: 434, endPoint x: 458, endPoint y: 420, distance: 14.7
click at [451, 434] on button "确 定" at bounding box center [456, 431] width 57 height 28
click at [642, 227] on form "会员账号 89708486 会员姓名 LIM TECK WEE 账号余额 8.00 操作类型 人工加款 人工扣款 金额 确 定" at bounding box center [680, 288] width 862 height 320
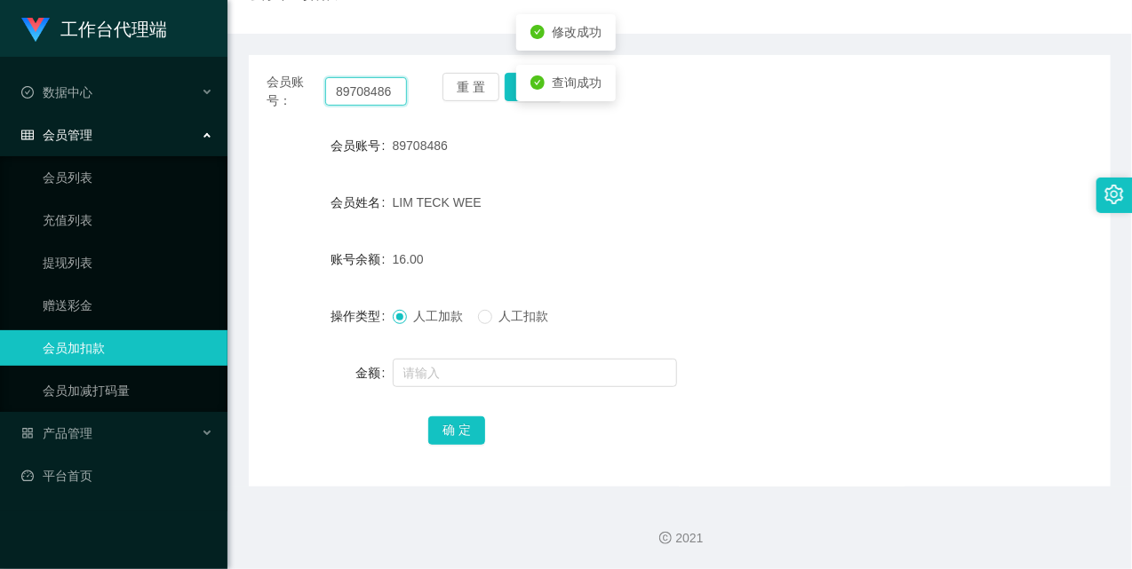
click at [386, 92] on input "89708486" at bounding box center [366, 91] width 82 height 28
click at [43, 242] on ul "会员列表 充值列表 提现列表 赠送彩金 会员加扣款 会员加减打码量" at bounding box center [113, 284] width 227 height 256
click at [64, 260] on link "提现列表" at bounding box center [128, 263] width 171 height 36
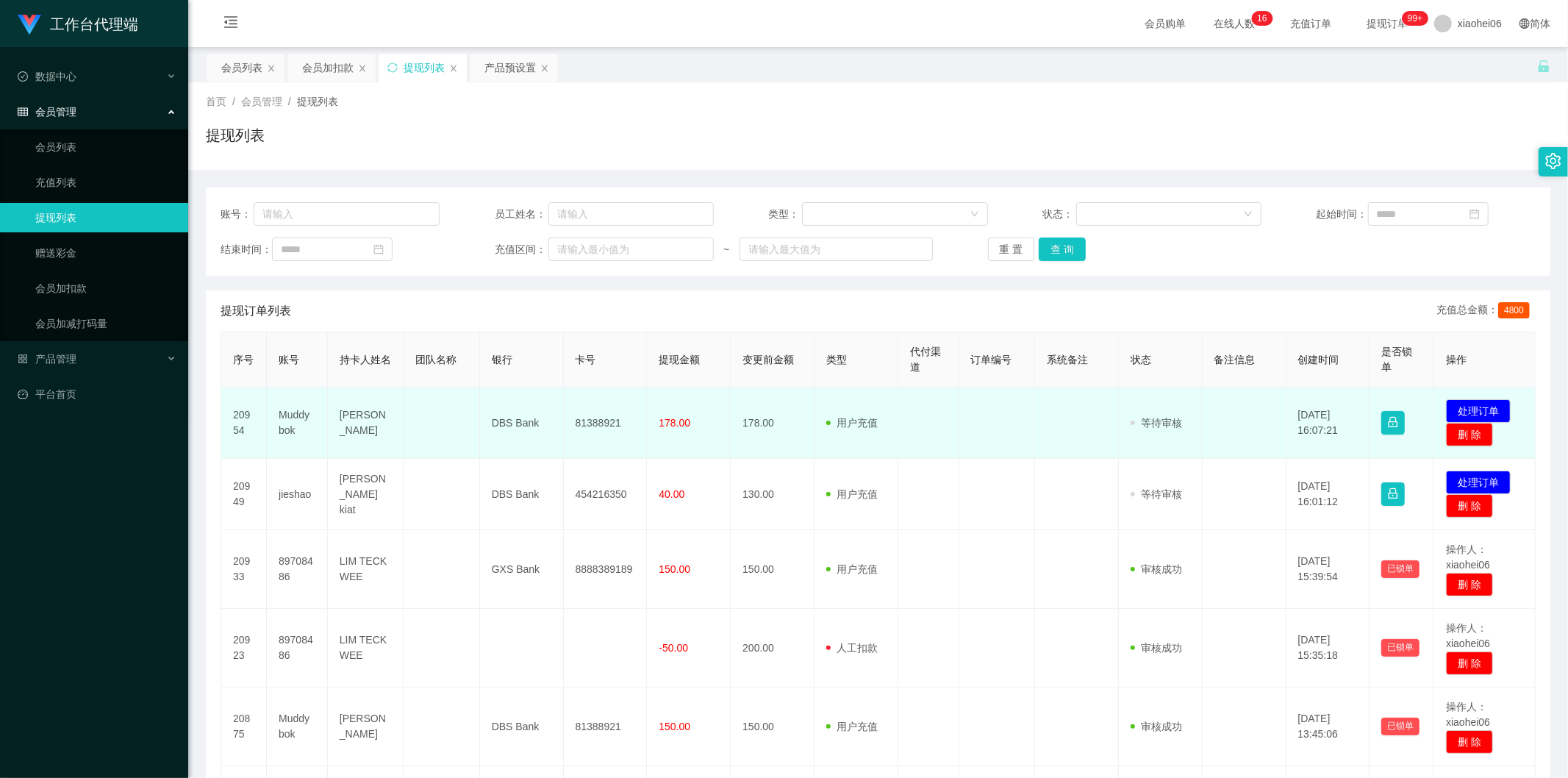
click at [293, 414] on td "Muddybok" at bounding box center [298, 423] width 61 height 71
copy td "Muddybok"
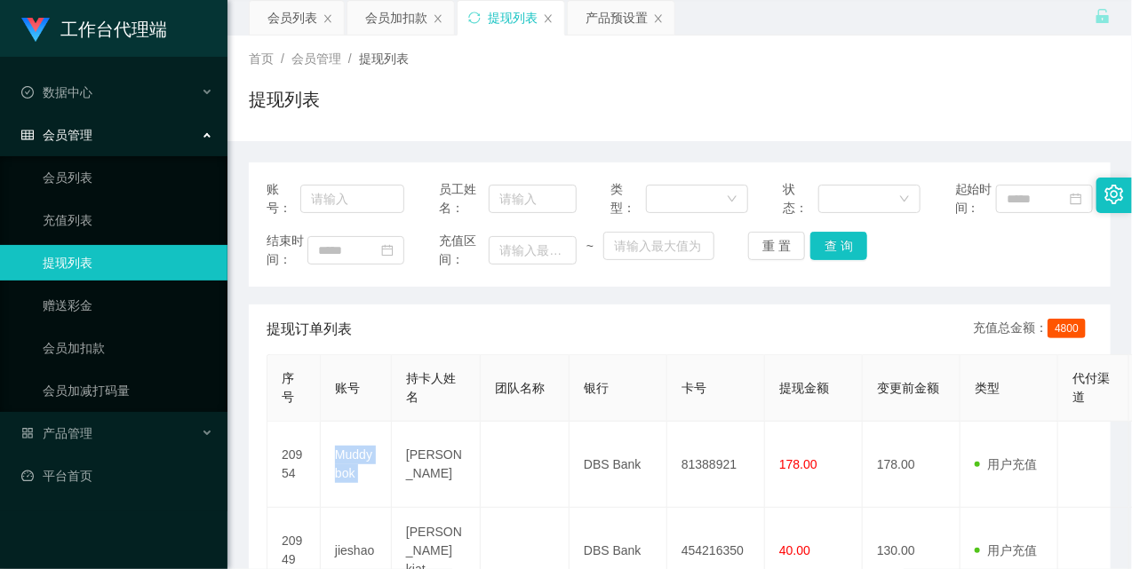
scroll to position [99, 0]
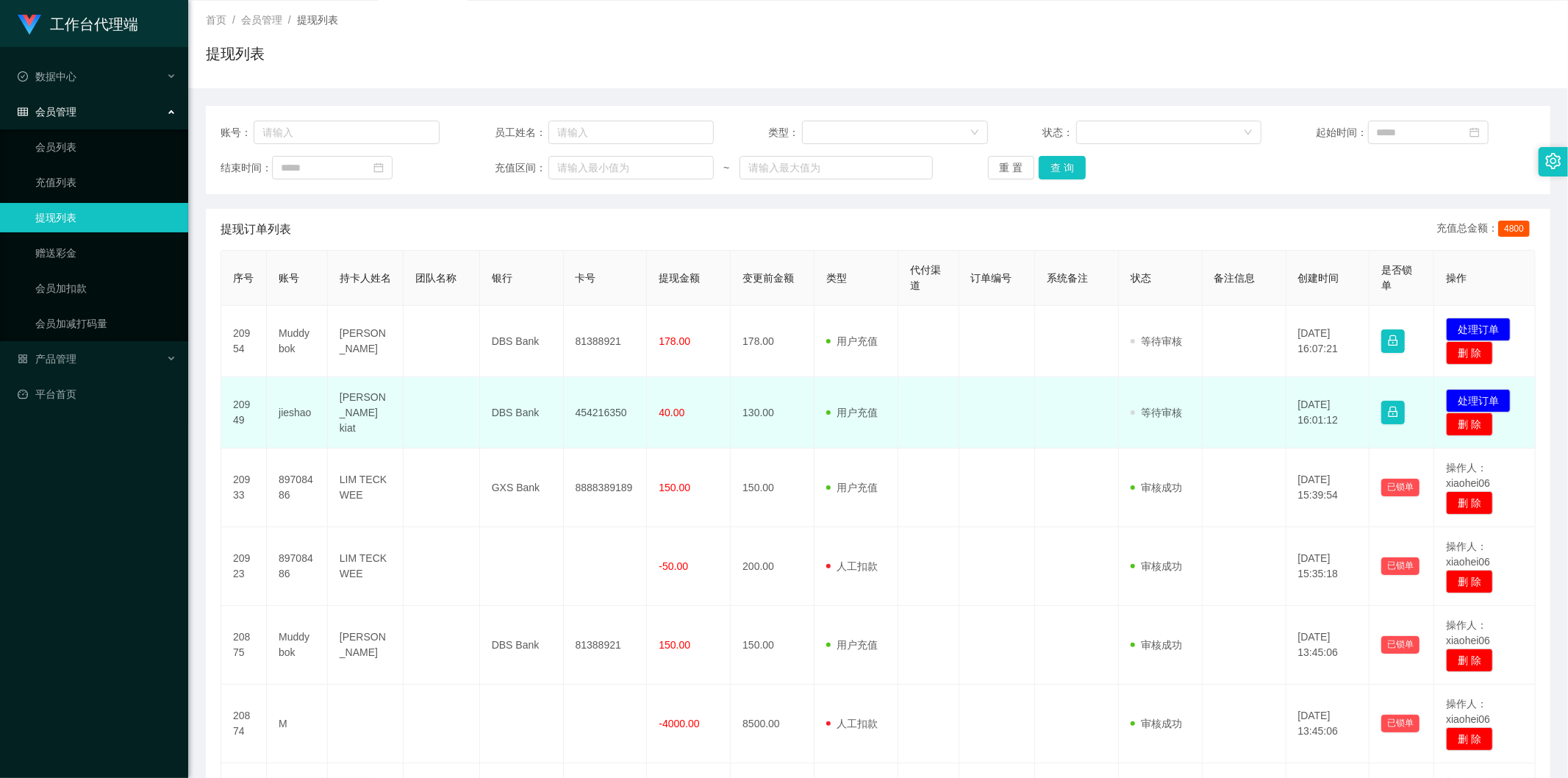
click at [290, 412] on td "jieshao" at bounding box center [298, 413] width 61 height 71
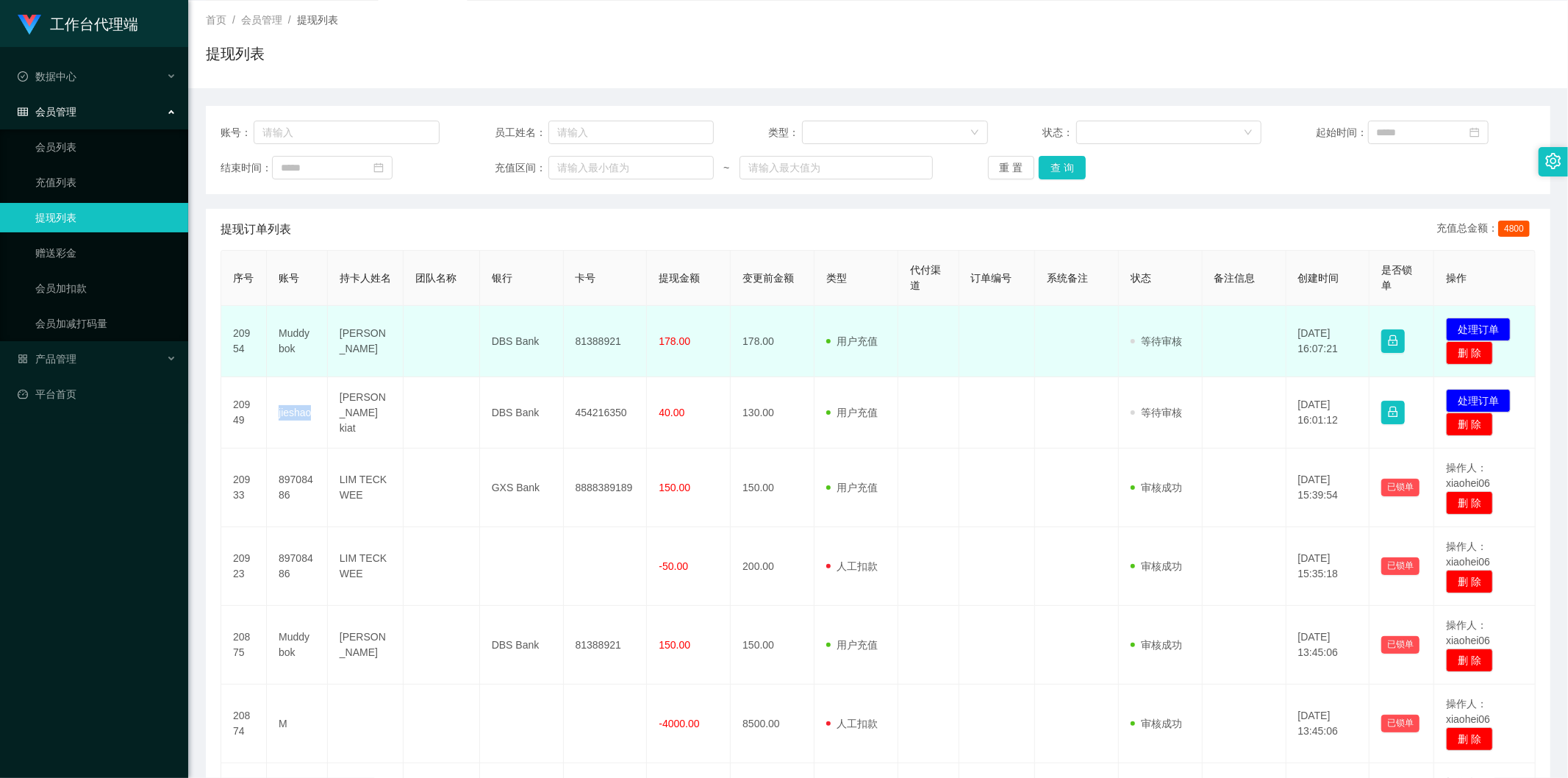
copy td "jieshao"
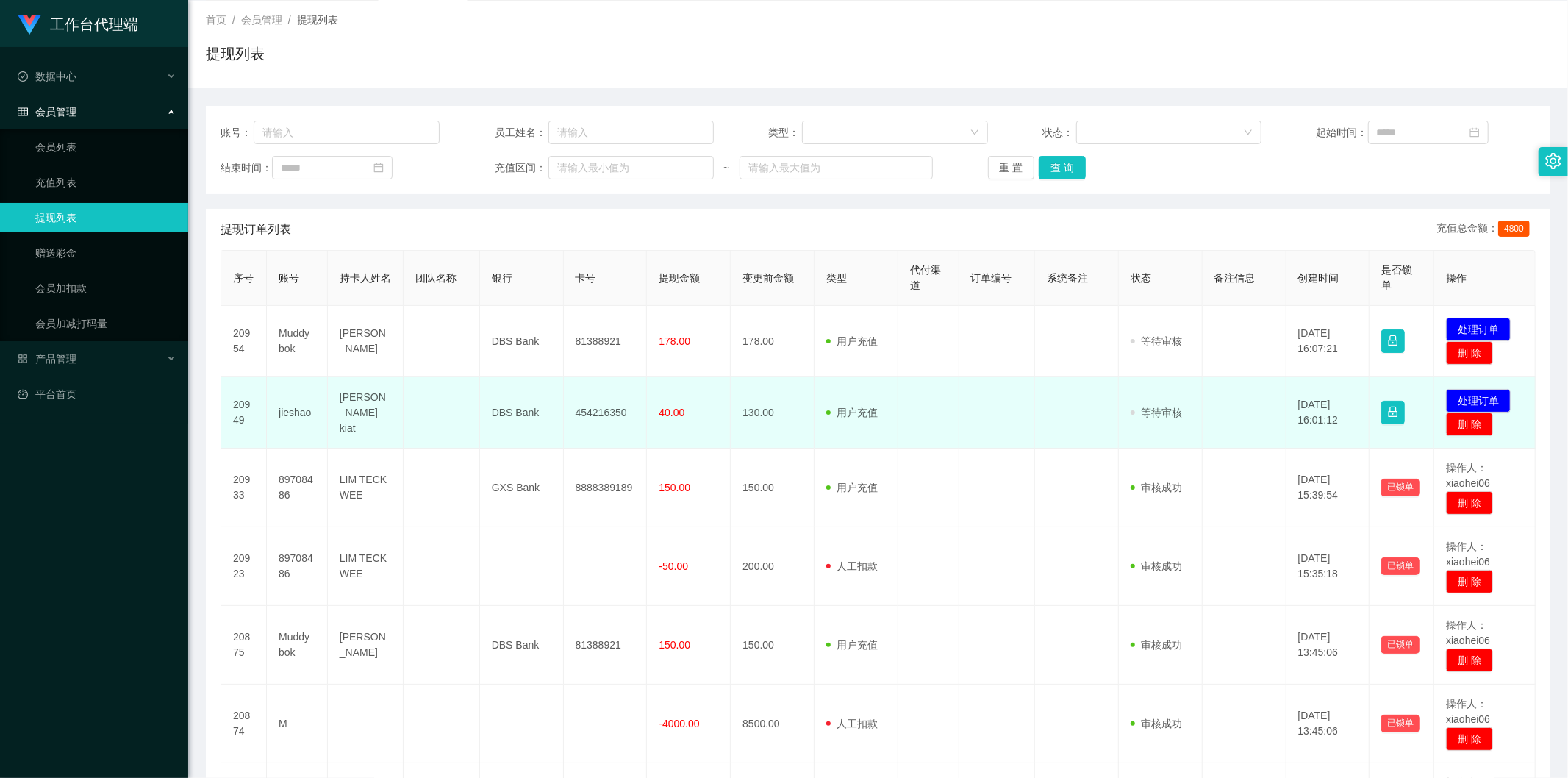
click at [632, 413] on td "454216350" at bounding box center [605, 413] width 84 height 71
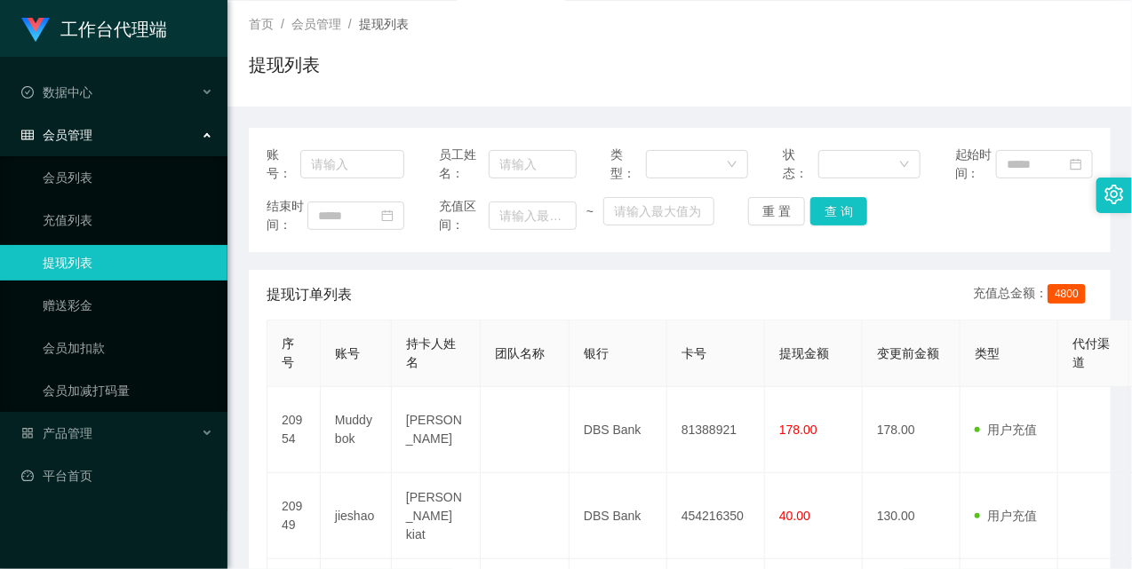
click at [95, 324] on ul "会员列表 充值列表 提现列表 赠送彩金 会员加扣款 会员加减打码量" at bounding box center [113, 284] width 227 height 256
click at [96, 343] on link "会员加扣款" at bounding box center [128, 348] width 171 height 36
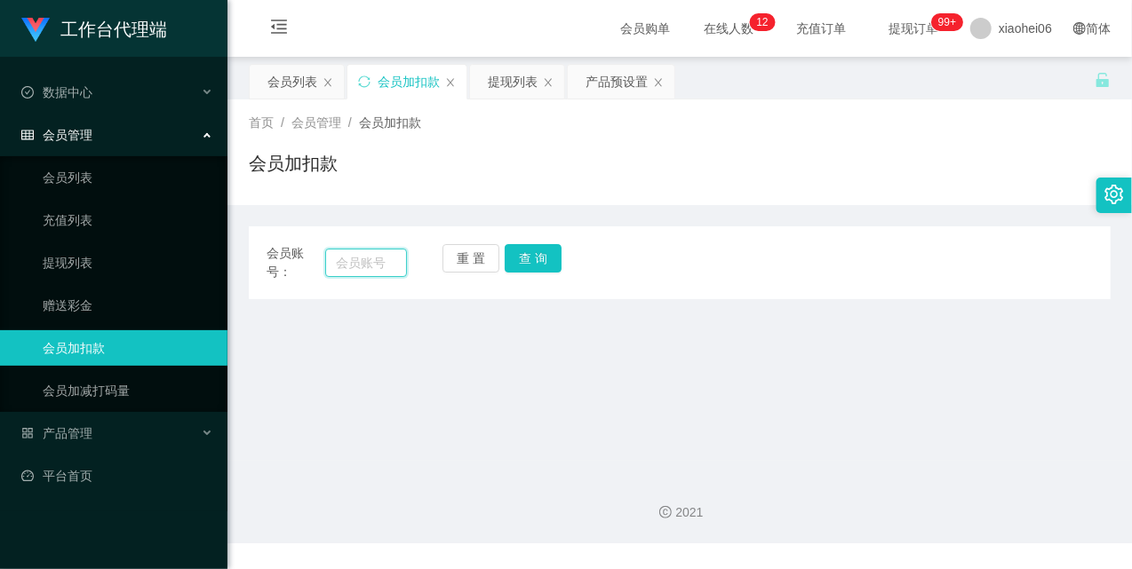
drag, startPoint x: 333, startPoint y: 272, endPoint x: 361, endPoint y: 267, distance: 28.1
click at [333, 272] on input "text" at bounding box center [366, 263] width 82 height 28
paste input "89708486"
type input "89708486"
click at [506, 255] on button "查 询" at bounding box center [533, 258] width 57 height 28
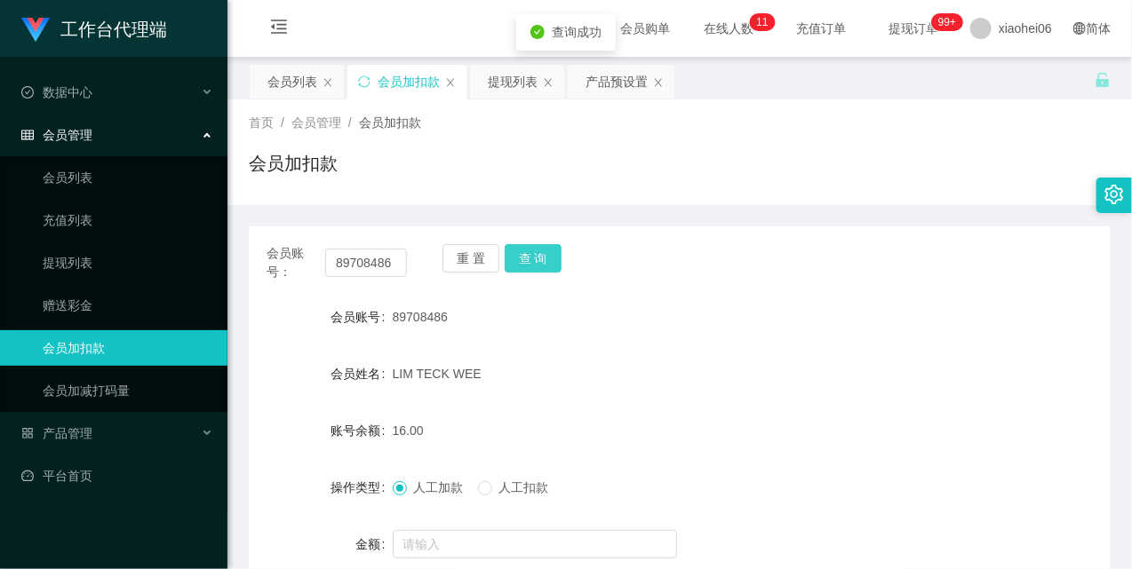
click at [506, 255] on button "查 询" at bounding box center [533, 258] width 57 height 28
click at [56, 259] on link "提现列表" at bounding box center [128, 263] width 171 height 36
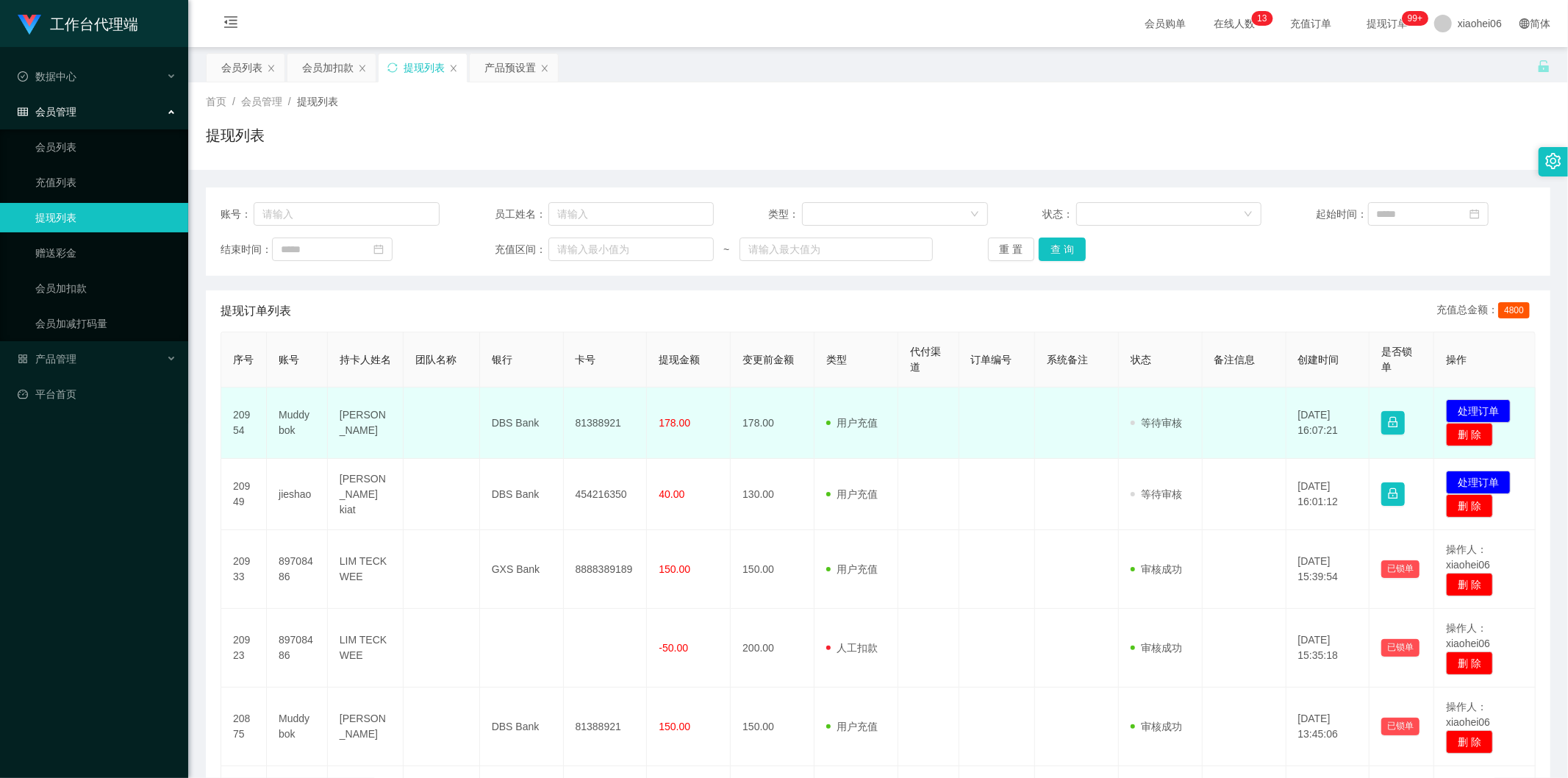
click at [647, 412] on td "178.00" at bounding box center [688, 423] width 84 height 71
click at [1474, 412] on button "处理订单" at bounding box center [1479, 411] width 65 height 23
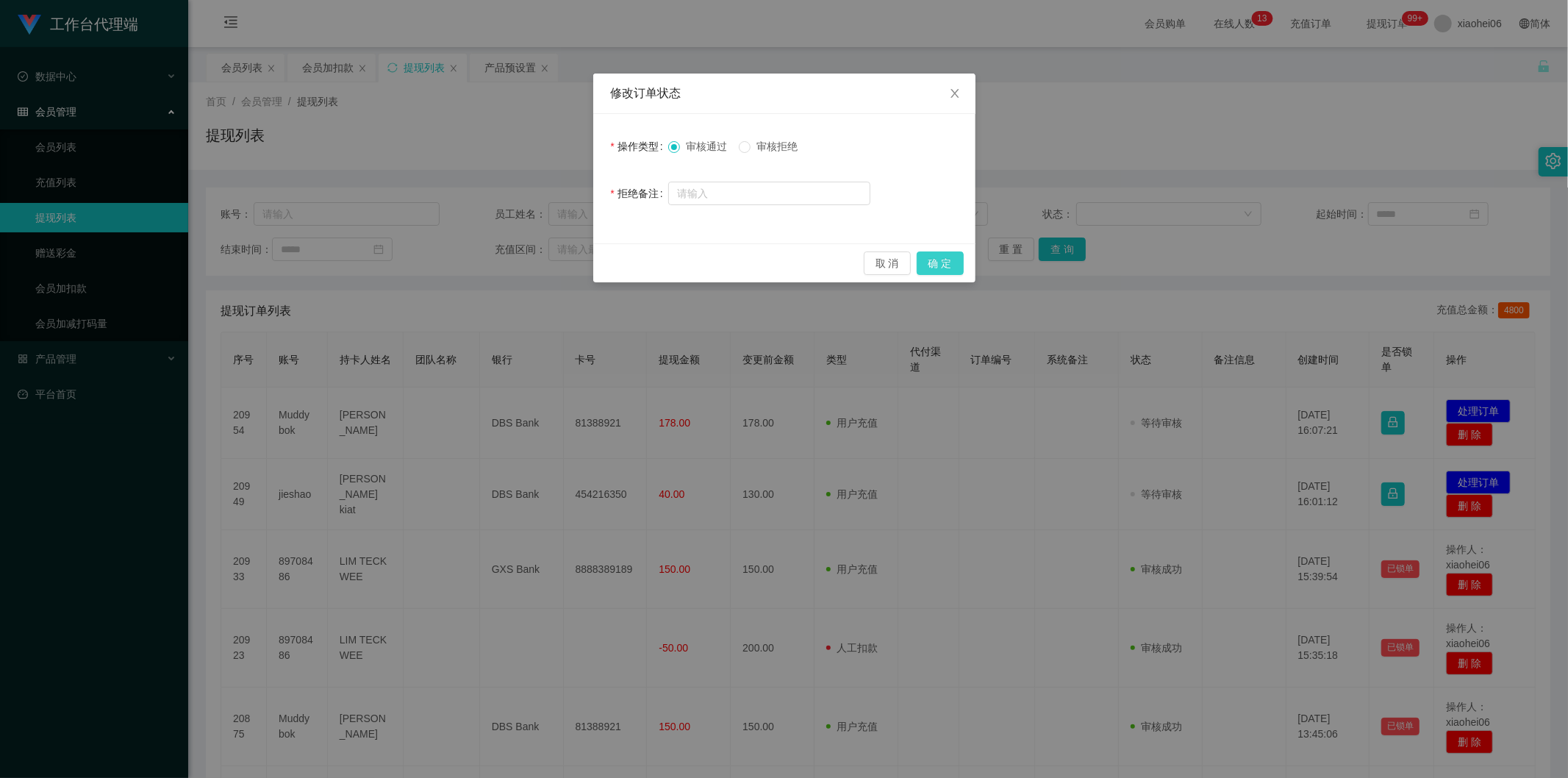
click at [939, 260] on button "确 定" at bounding box center [940, 263] width 47 height 23
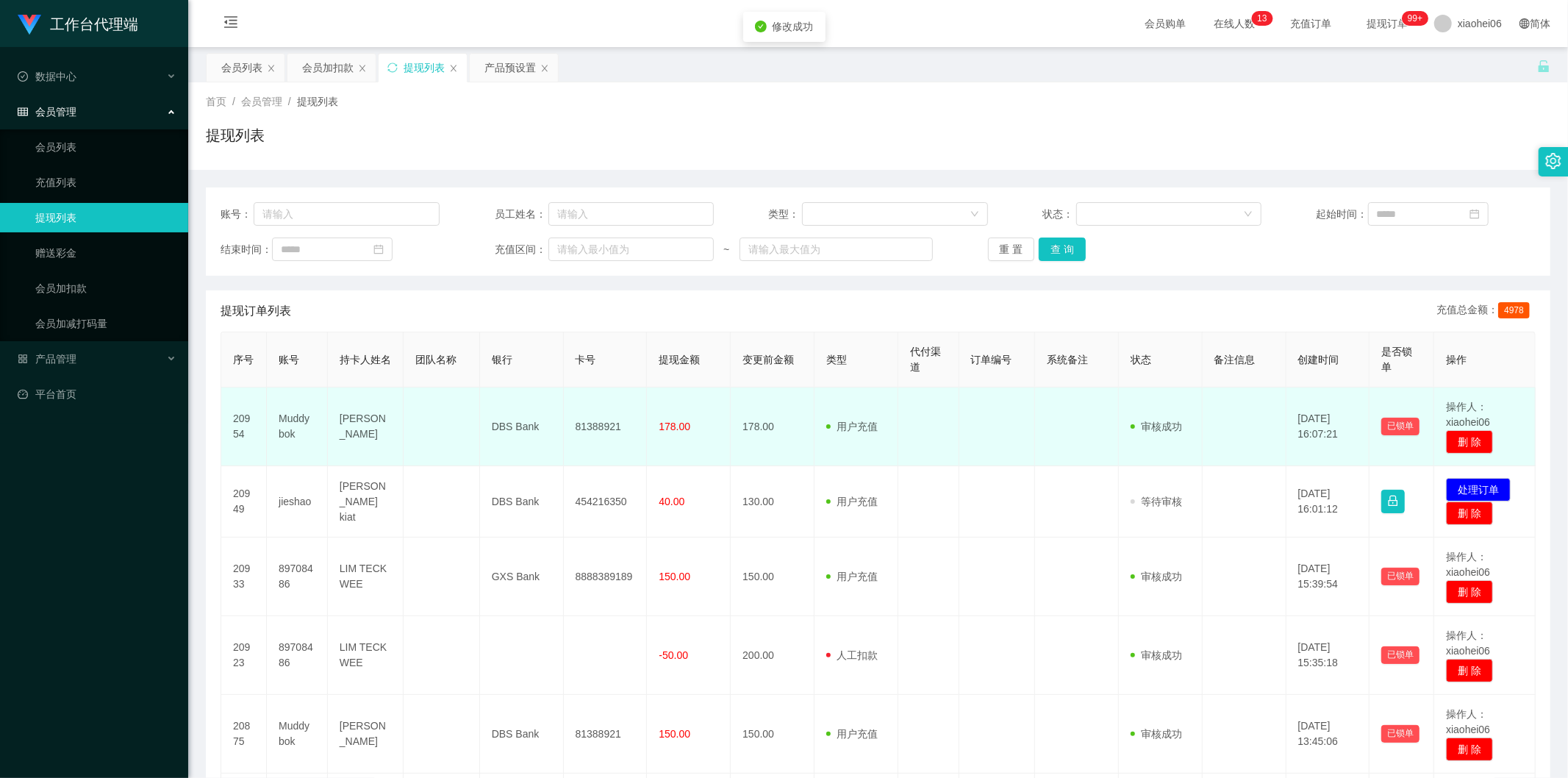
click at [942, 401] on td at bounding box center [929, 426] width 61 height 79
click at [1003, 416] on td at bounding box center [997, 426] width 76 height 79
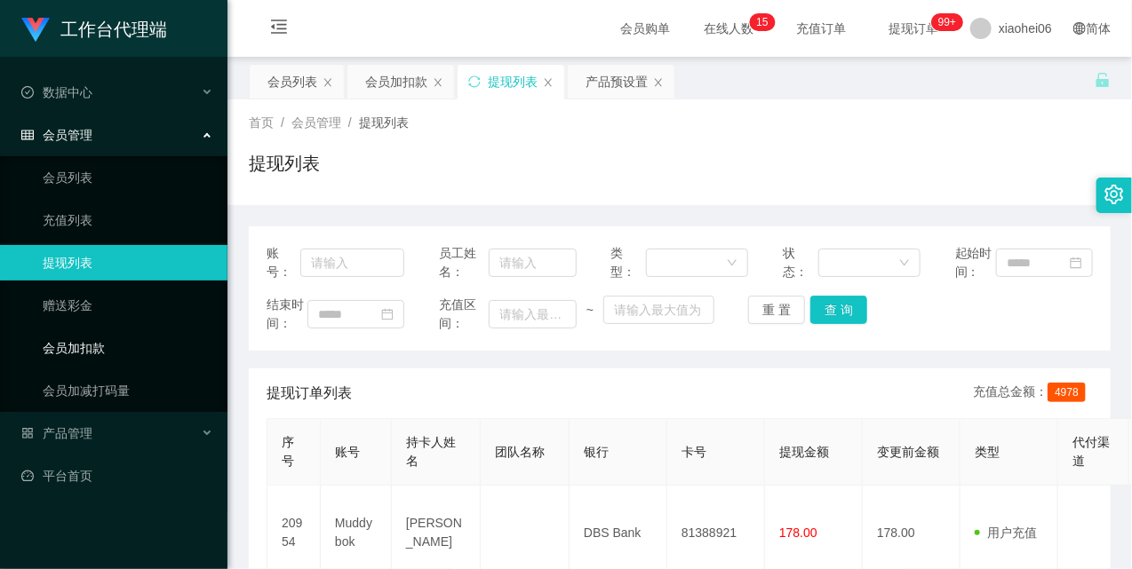
click at [126, 357] on link "会员加扣款" at bounding box center [128, 348] width 171 height 36
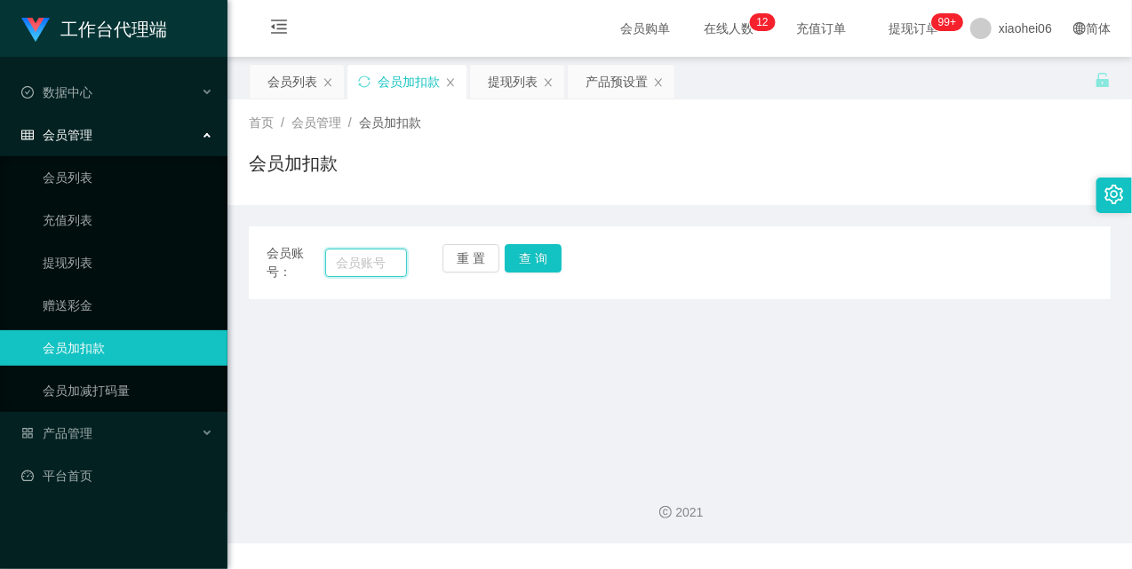
click at [378, 261] on input "text" at bounding box center [366, 263] width 82 height 28
paste input "muddybok"
type input "muddybok"
click at [545, 261] on button "查 询" at bounding box center [533, 258] width 57 height 28
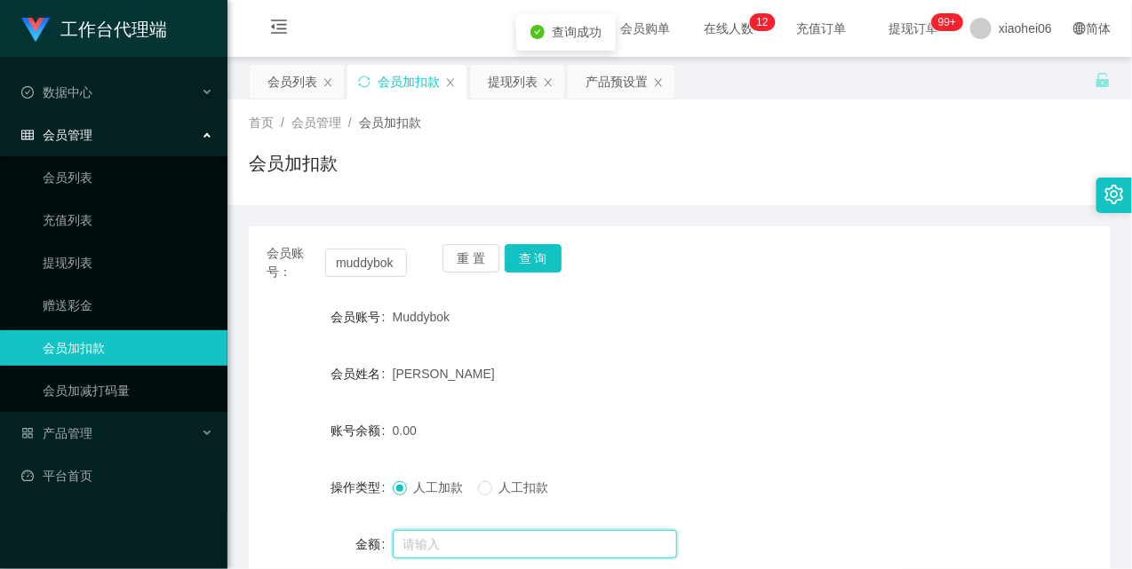
click at [444, 545] on input "text" at bounding box center [535, 544] width 284 height 28
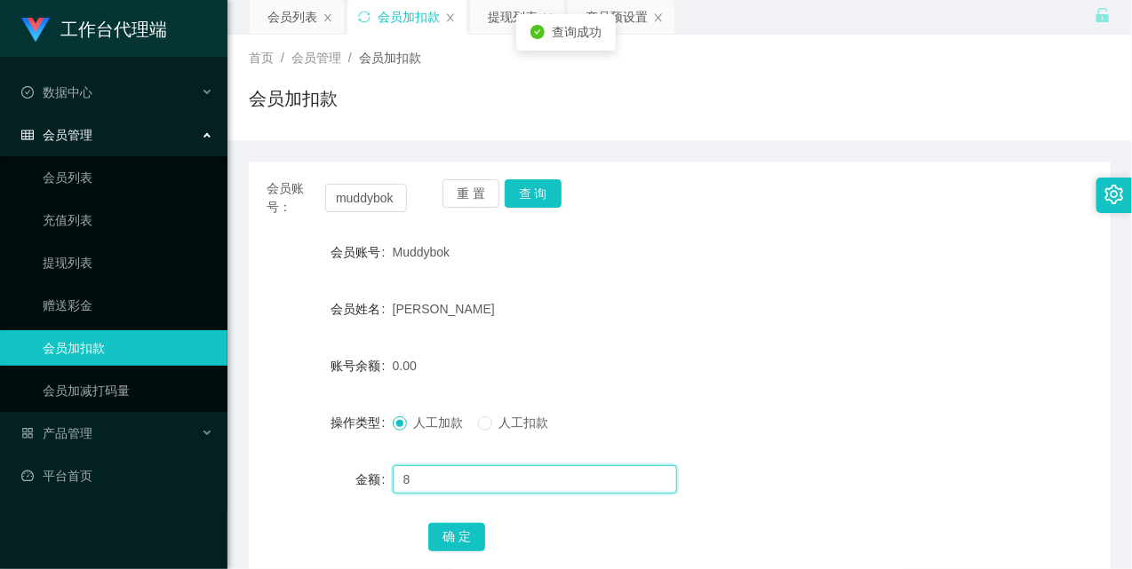
scroll to position [99, 0]
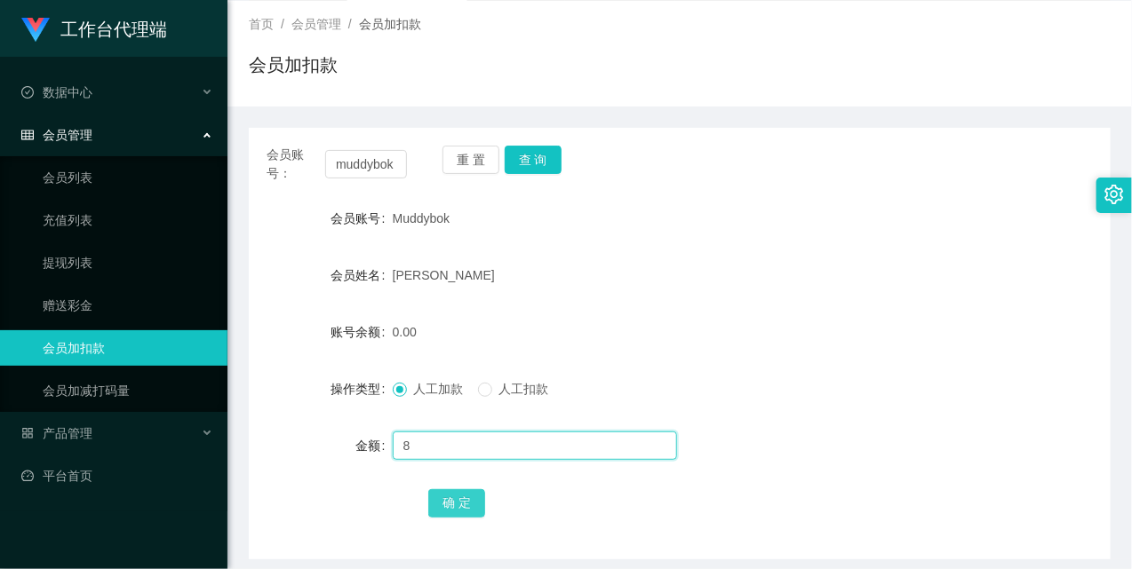
type input "8"
click at [439, 502] on button "确 定" at bounding box center [456, 504] width 57 height 28
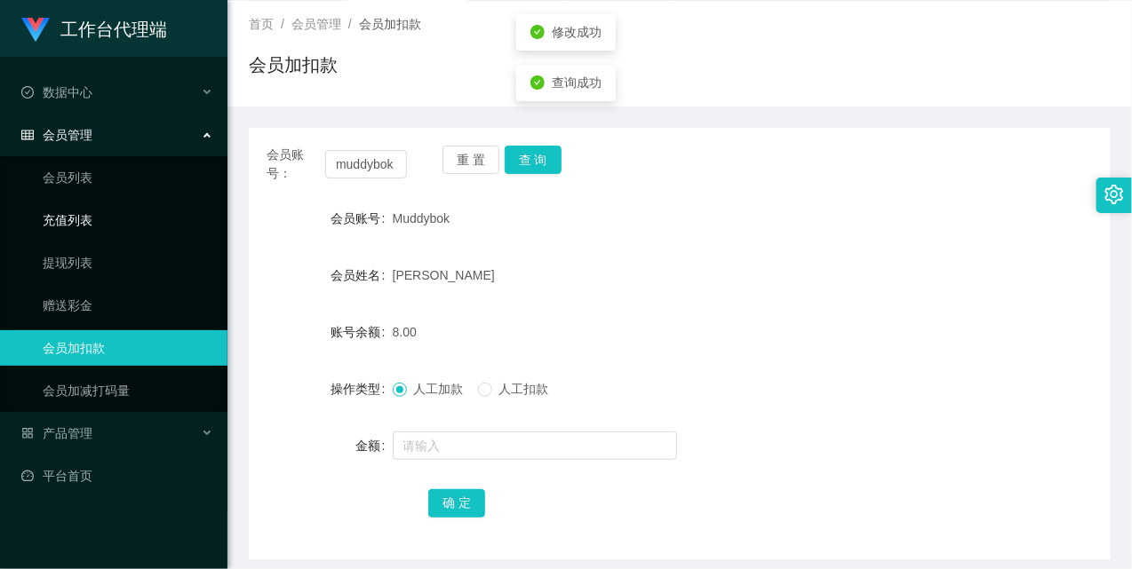
click at [117, 225] on link "充值列表" at bounding box center [128, 221] width 171 height 36
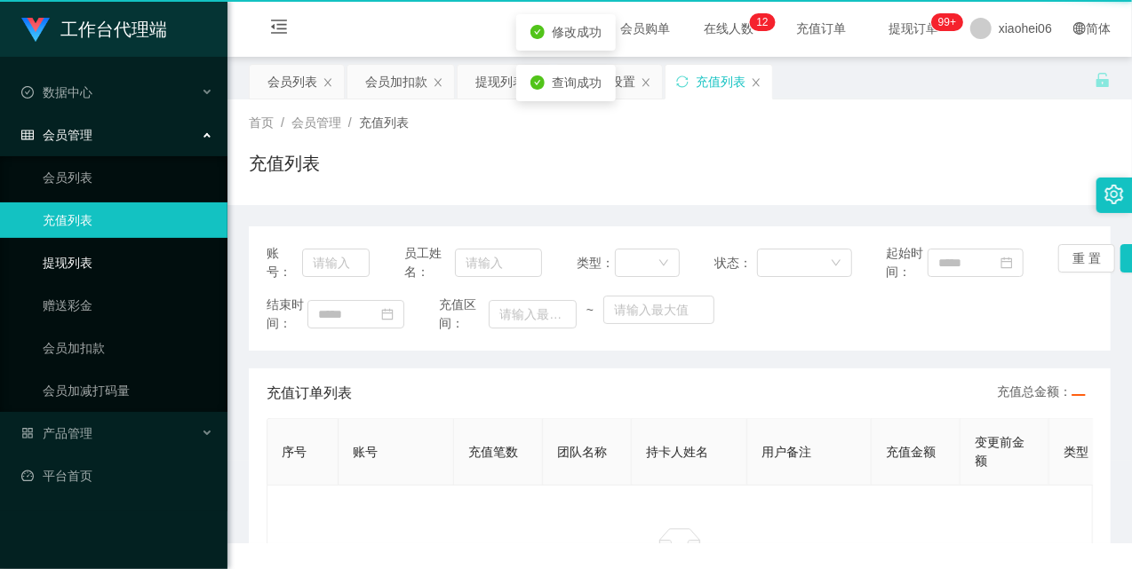
click at [96, 252] on link "提现列表" at bounding box center [128, 263] width 171 height 36
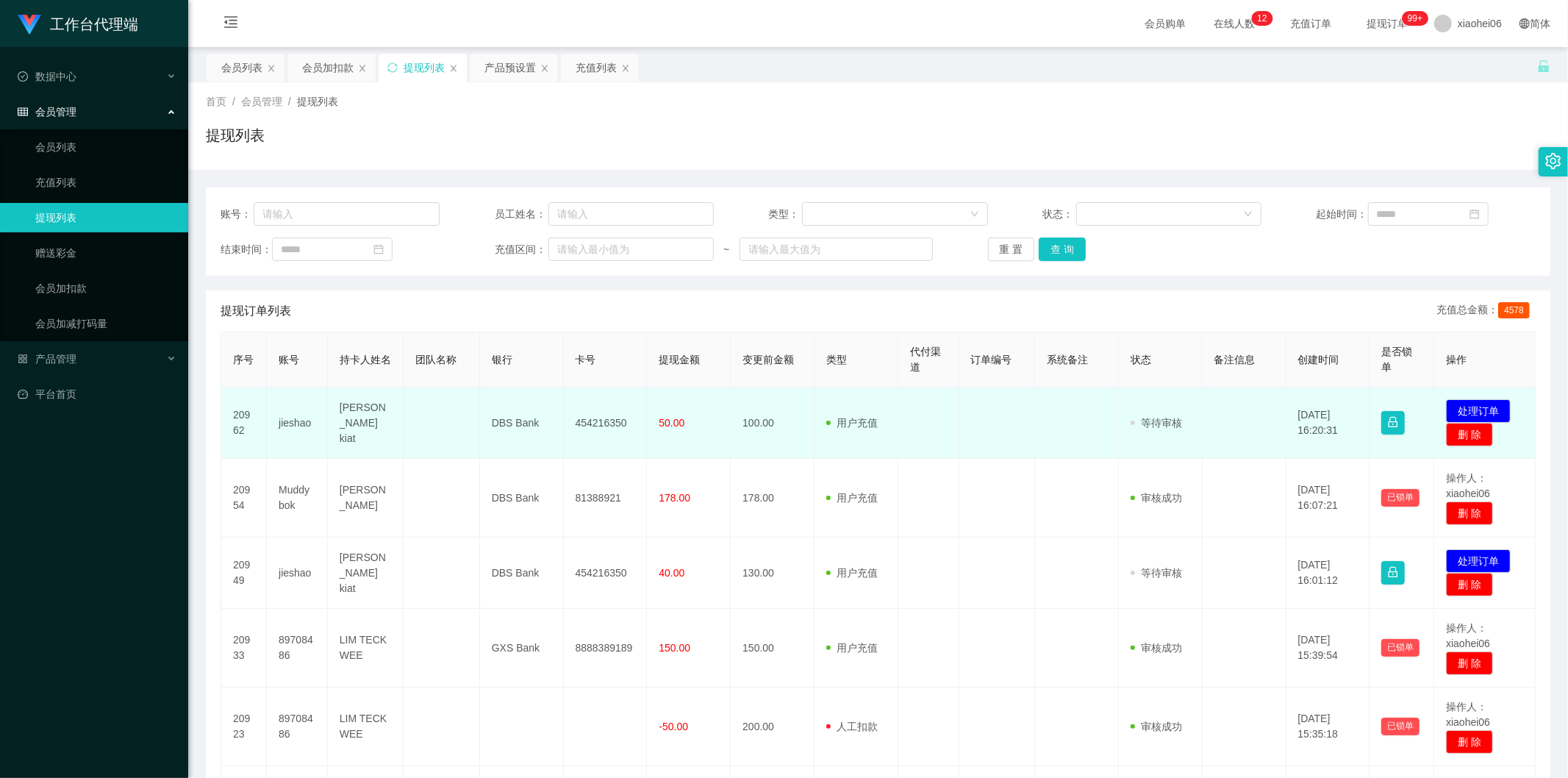
click at [290, 421] on td "jieshao" at bounding box center [298, 423] width 61 height 71
copy td "jieshao"
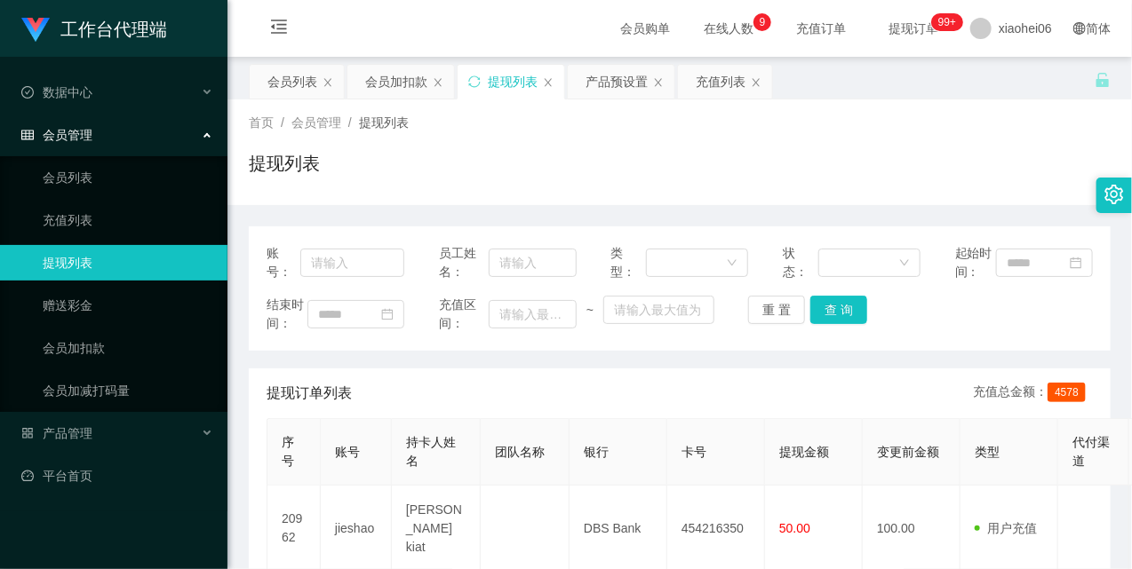
drag, startPoint x: 330, startPoint y: 201, endPoint x: 380, endPoint y: 198, distance: 49.8
click at [327, 201] on div "首页 / 会员管理 / 提现列表 / 提现列表" at bounding box center [679, 153] width 904 height 106
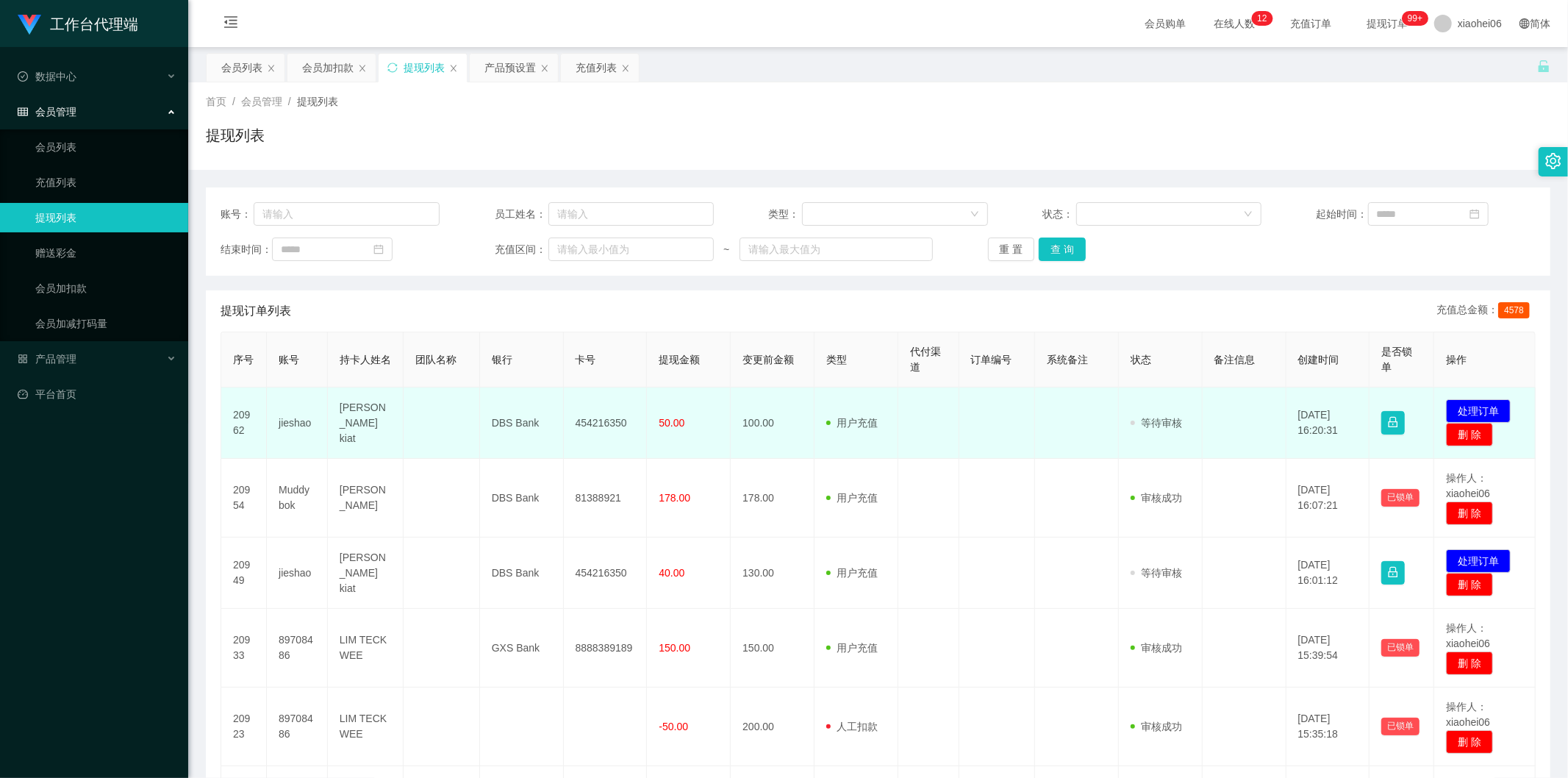
click at [295, 424] on td "jieshao" at bounding box center [298, 423] width 61 height 71
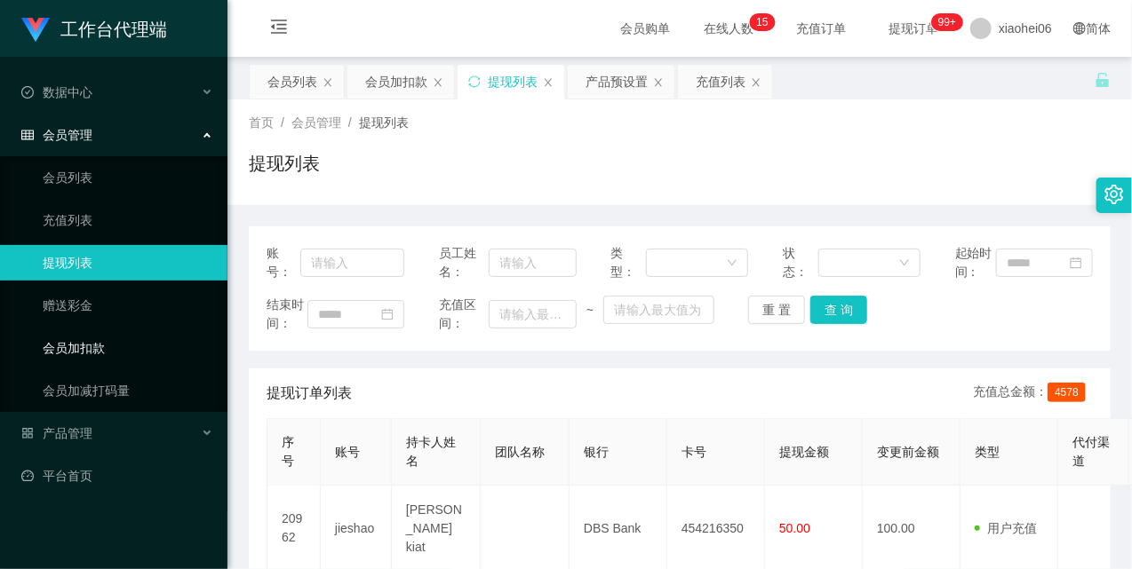
click at [107, 330] on link "会员加扣款" at bounding box center [128, 348] width 171 height 36
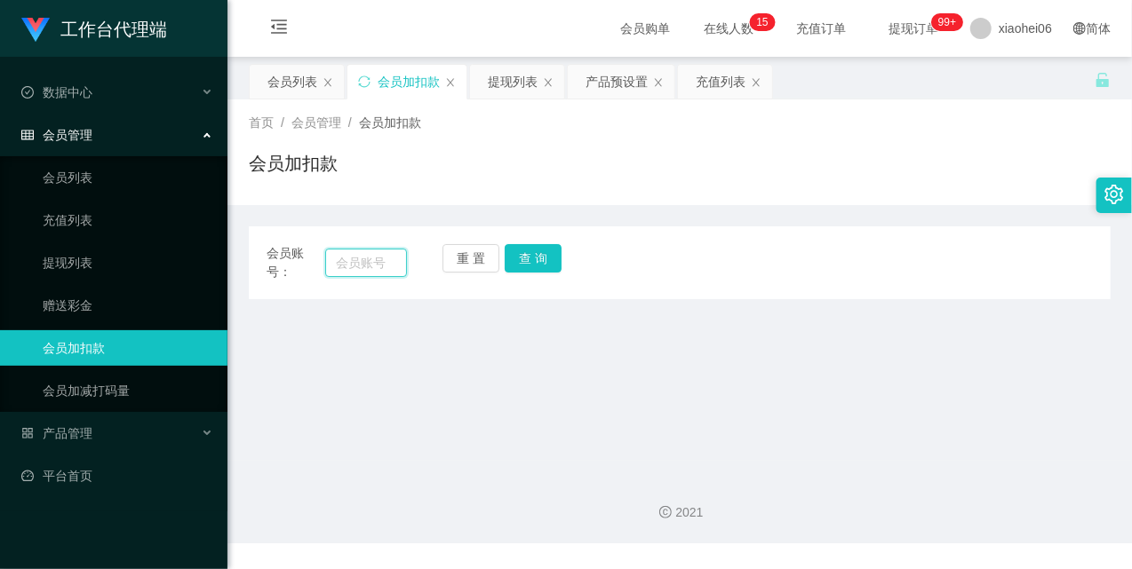
drag, startPoint x: 368, startPoint y: 267, endPoint x: 378, endPoint y: 264, distance: 11.2
click at [368, 267] on input "text" at bounding box center [366, 263] width 82 height 28
paste input "muddybok"
type input "muddybok"
click at [535, 261] on button "查 询" at bounding box center [533, 258] width 57 height 28
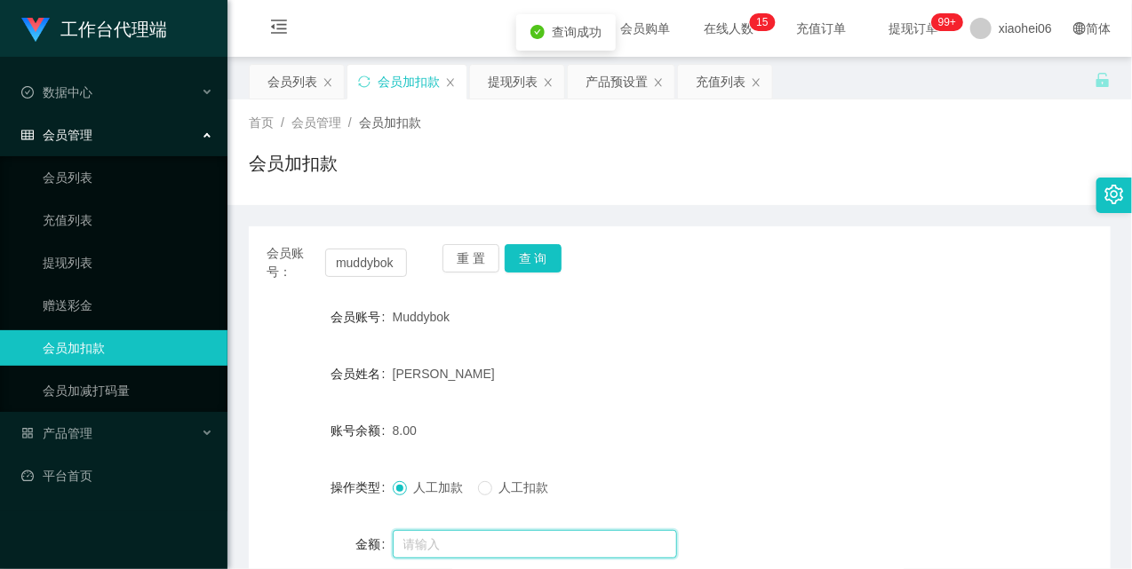
click at [435, 535] on input "text" at bounding box center [535, 544] width 284 height 28
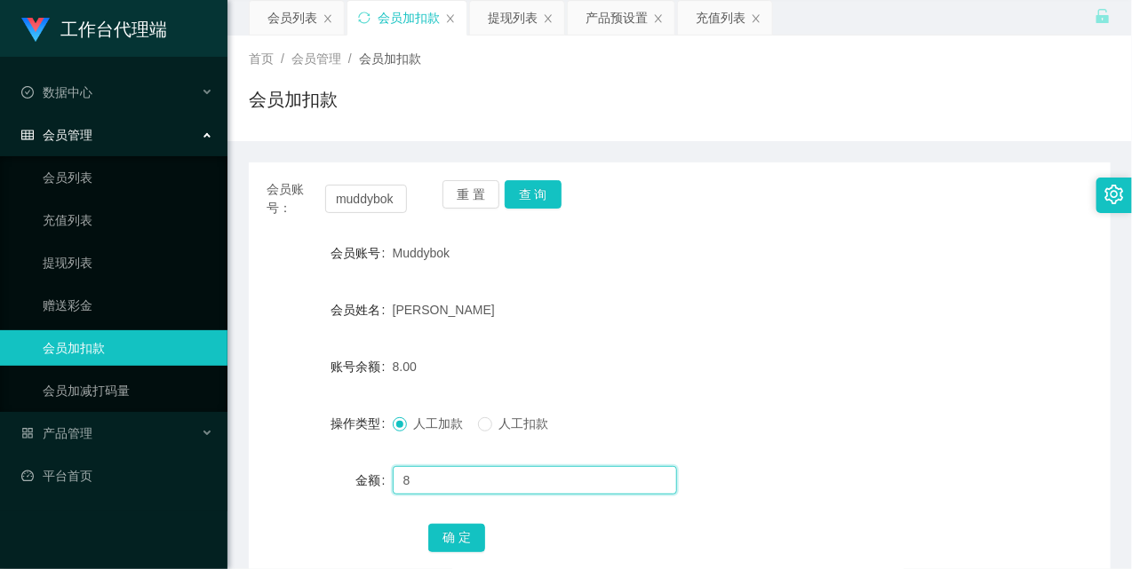
scroll to position [99, 0]
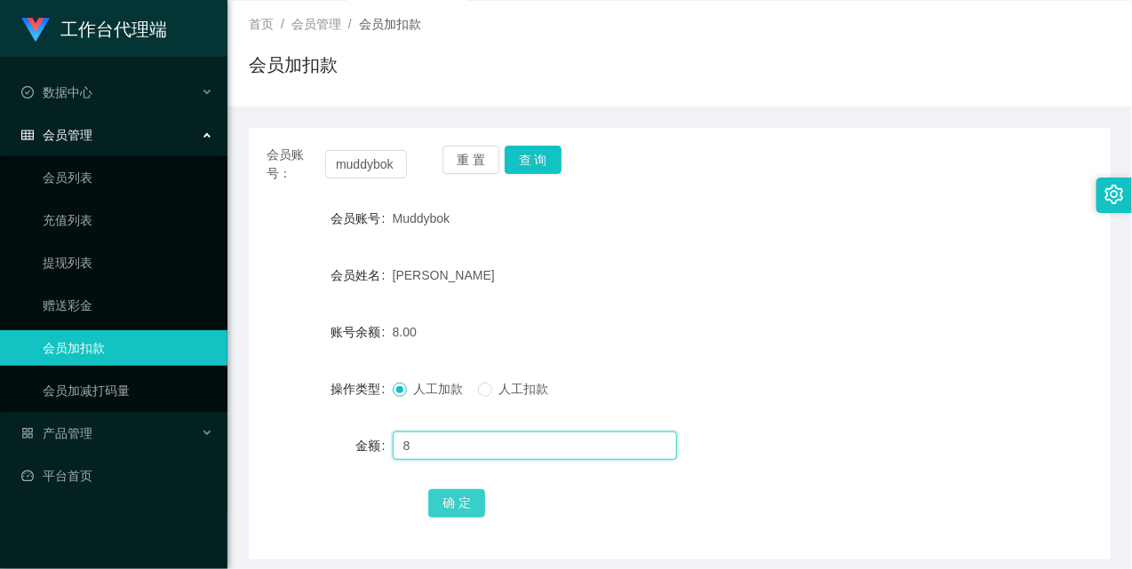
type input "8"
click at [463, 507] on button "确 定" at bounding box center [456, 504] width 57 height 28
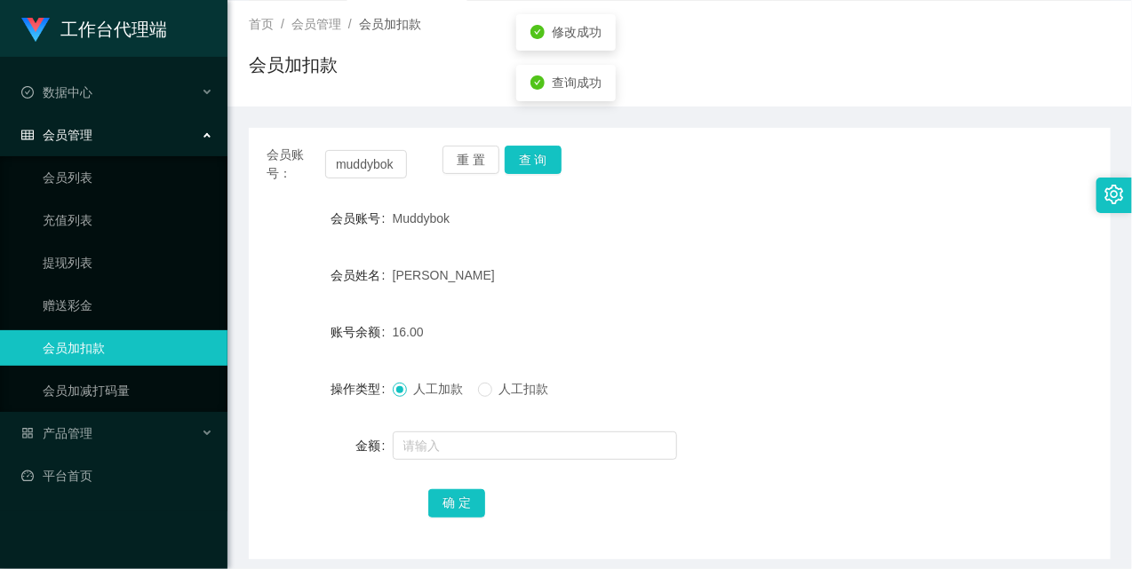
click at [633, 291] on div "[PERSON_NAME]" at bounding box center [644, 276] width 503 height 36
